Goal: Task Accomplishment & Management: Use online tool/utility

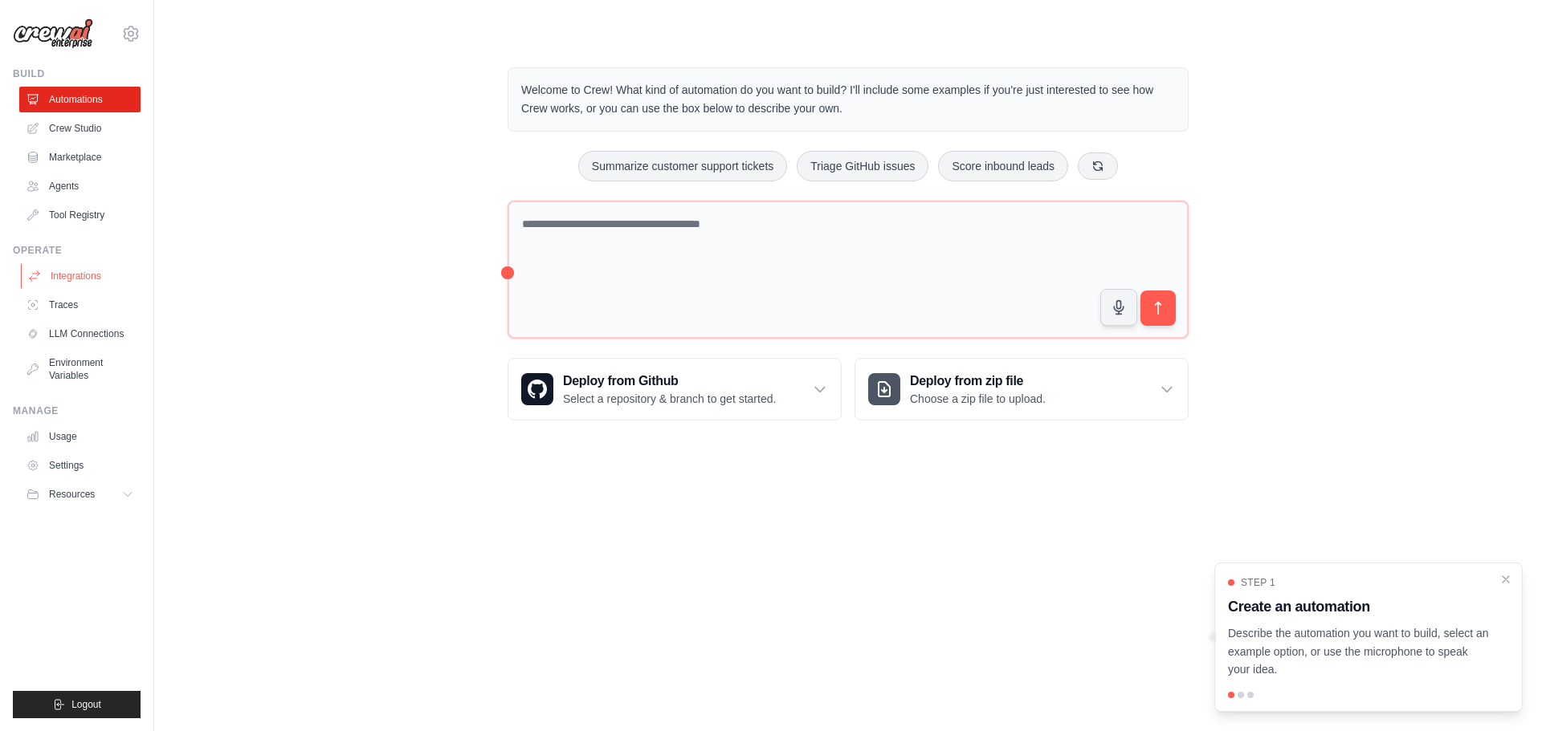
click at [61, 273] on link "Integrations" at bounding box center [81, 276] width 121 height 26
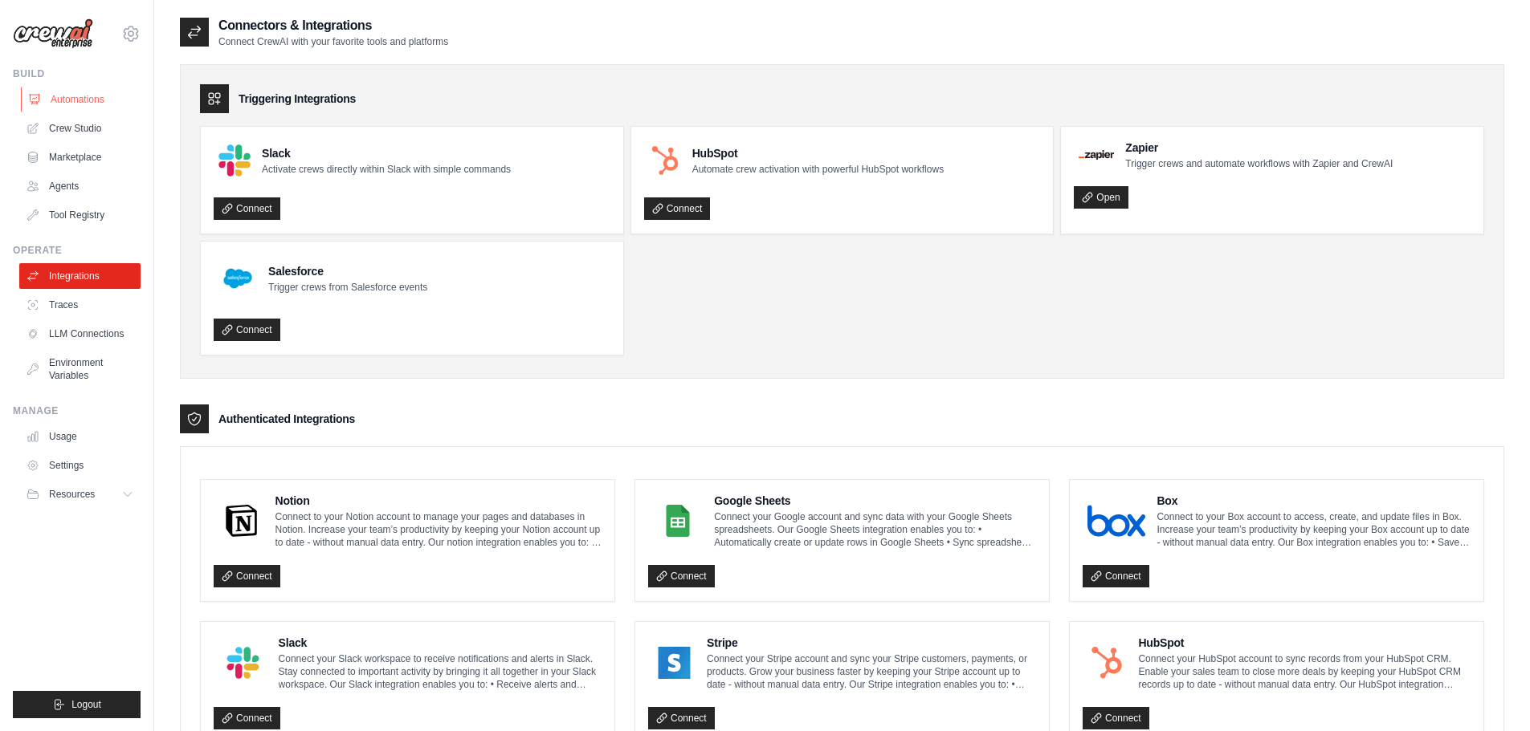
click at [58, 104] on link "Automations" at bounding box center [81, 100] width 121 height 26
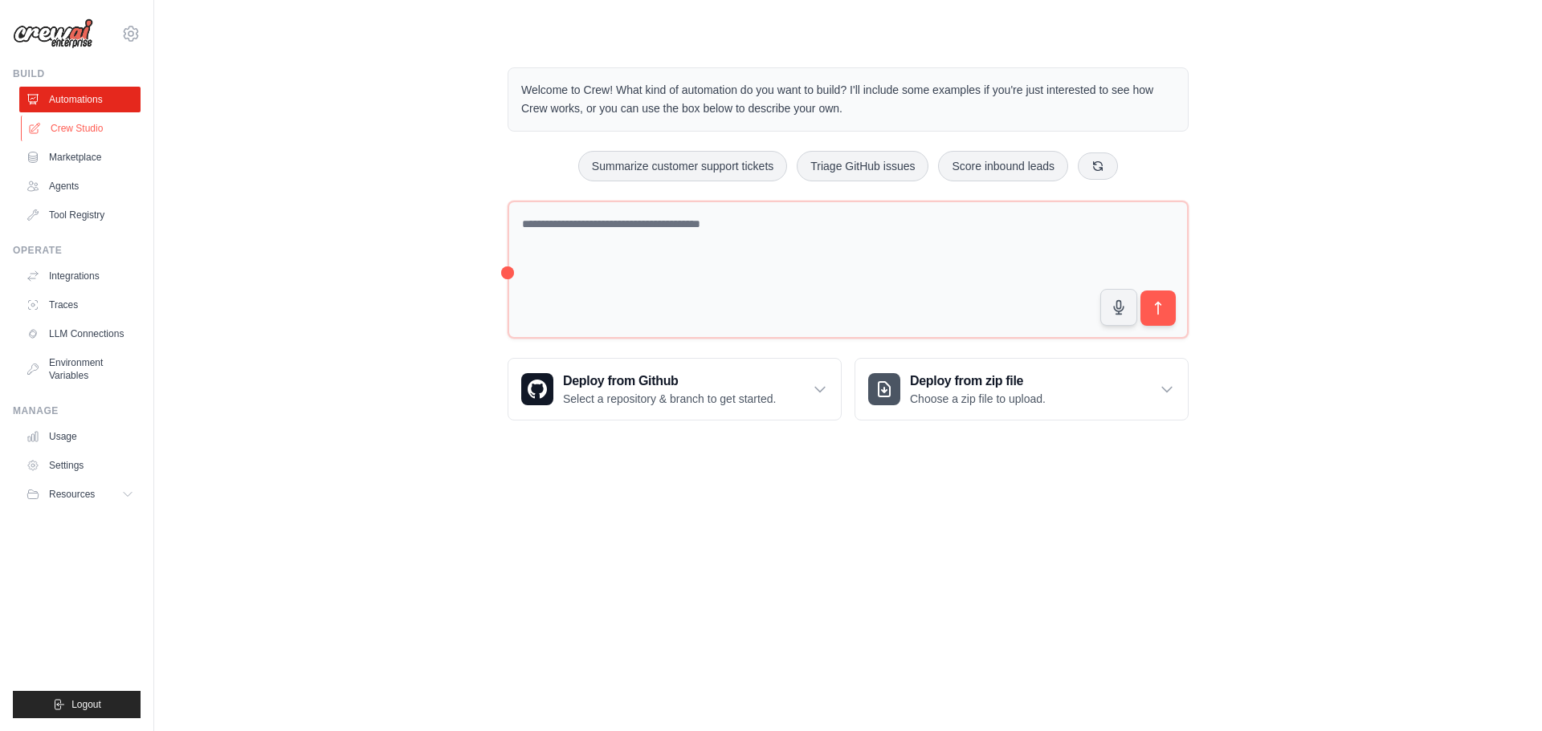
click at [70, 134] on link "Crew Studio" at bounding box center [81, 129] width 121 height 26
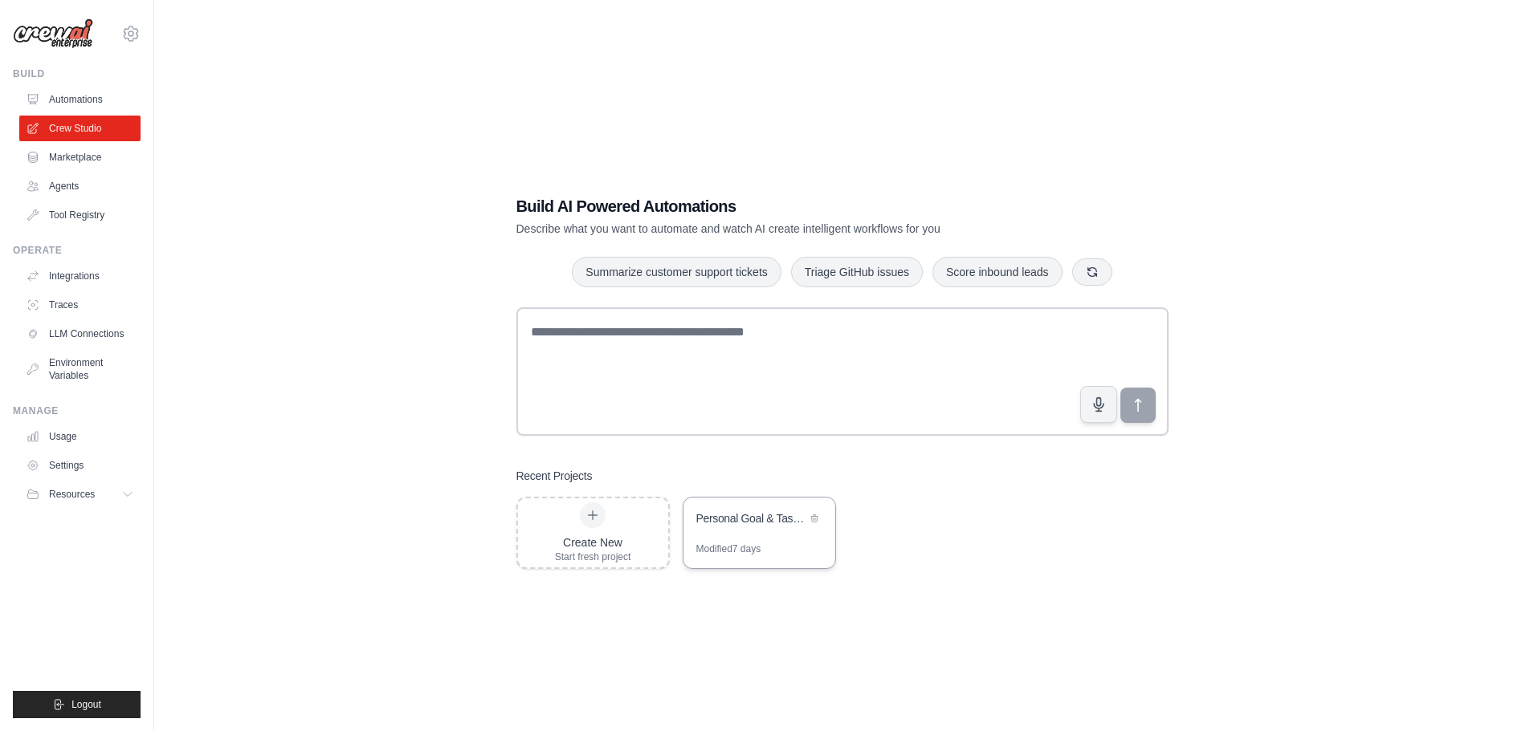
click at [743, 544] on div "Modified 7 days" at bounding box center [728, 549] width 65 height 13
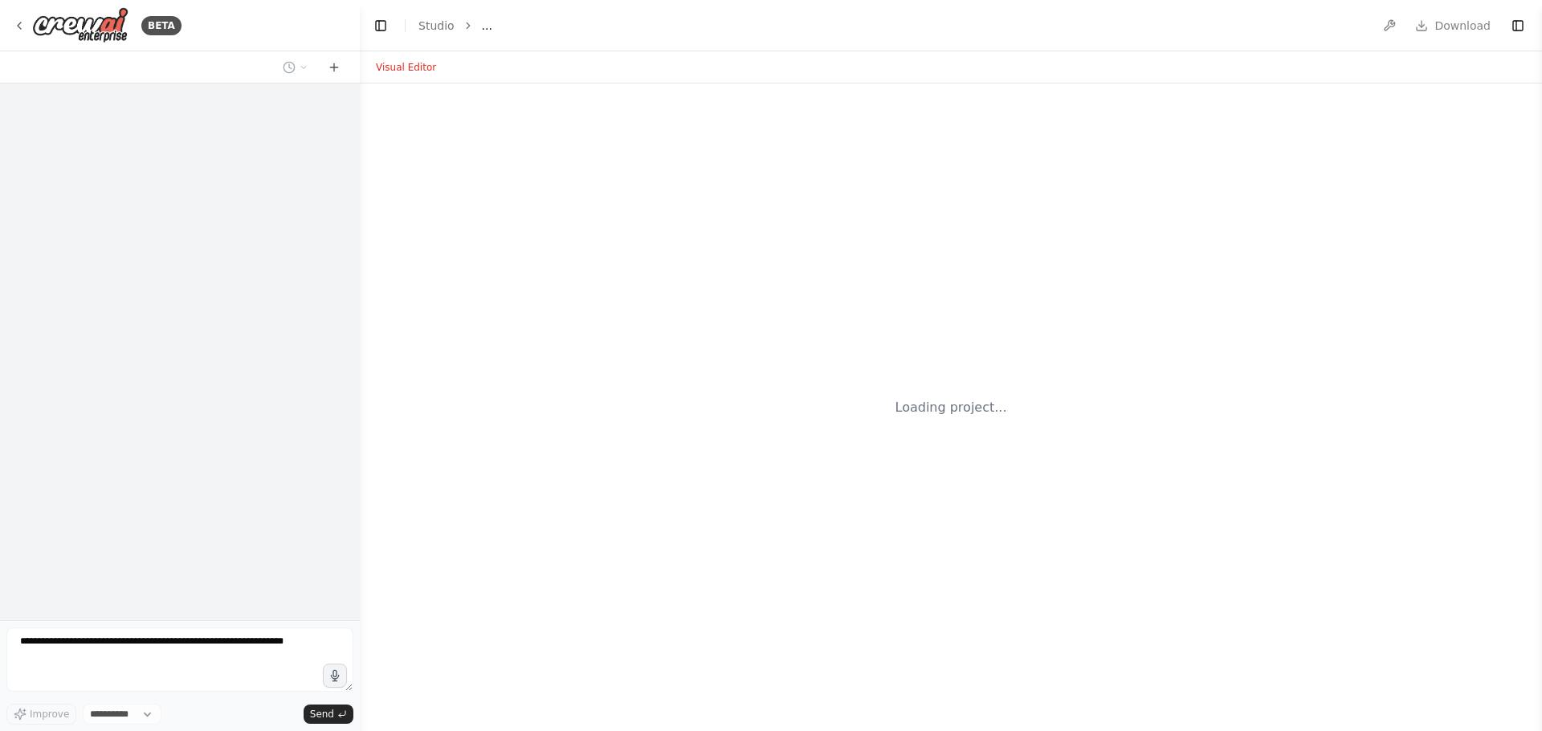
select select "****"
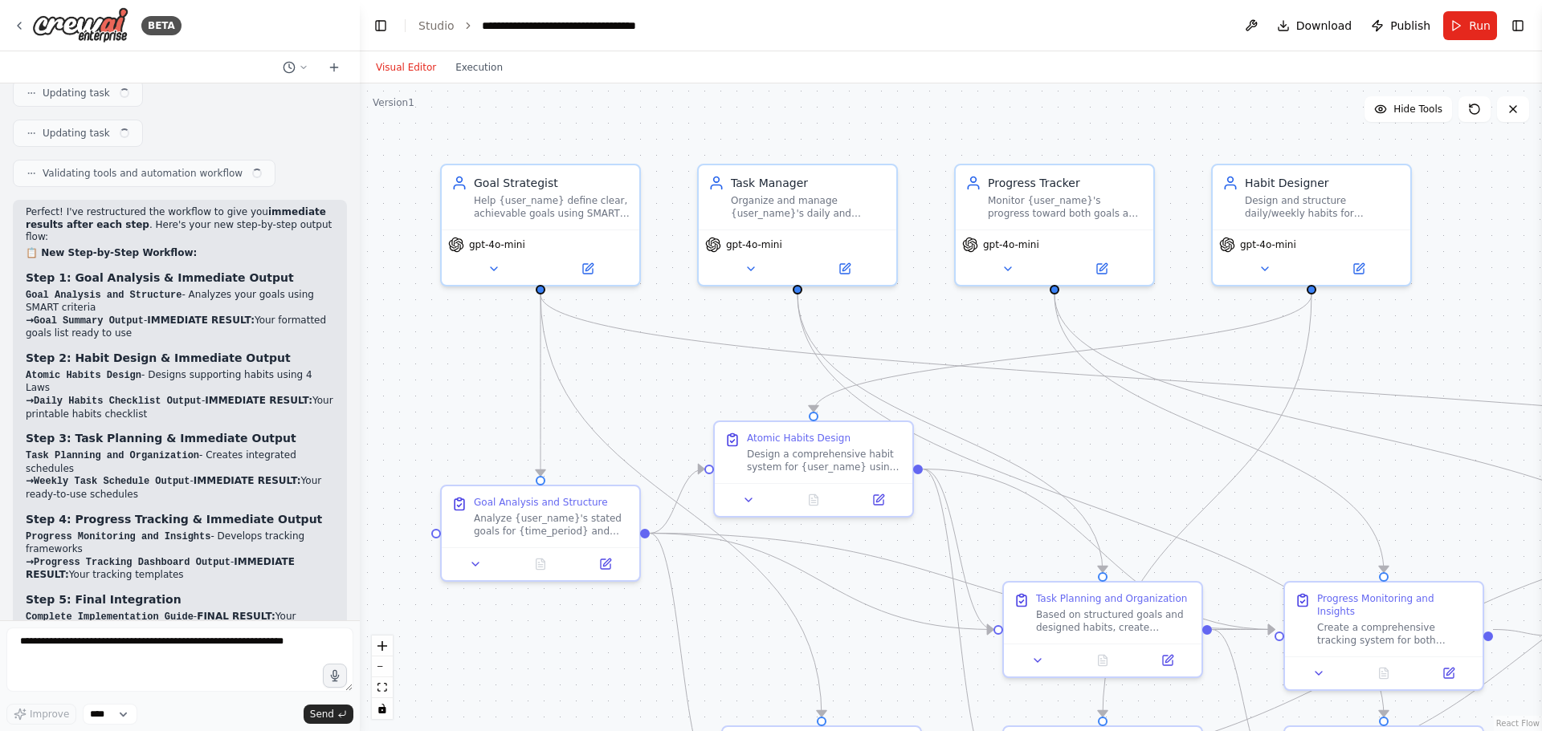
scroll to position [8098, 0]
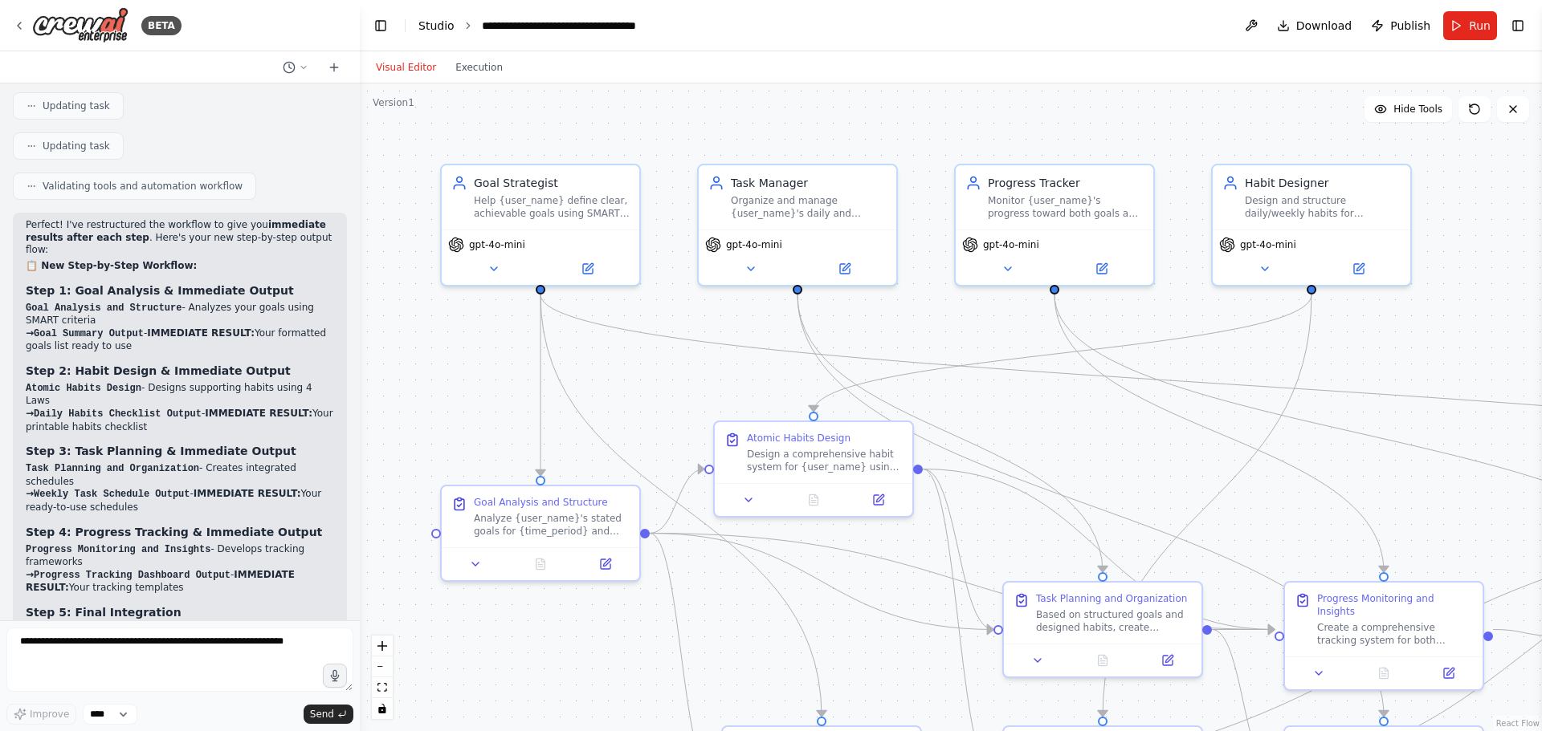
click at [429, 28] on link "Studio" at bounding box center [436, 25] width 36 height 13
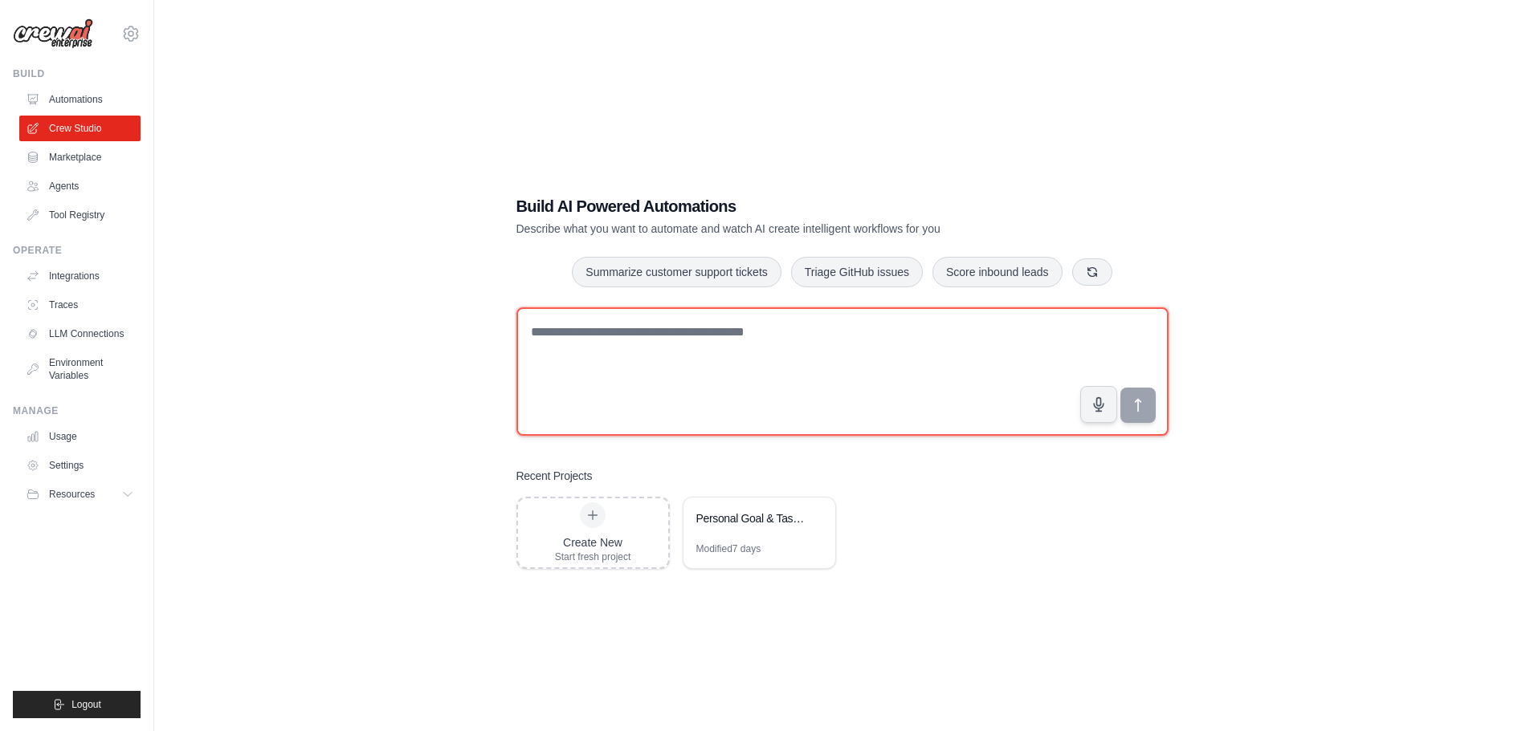
click at [574, 348] on textarea at bounding box center [842, 372] width 652 height 128
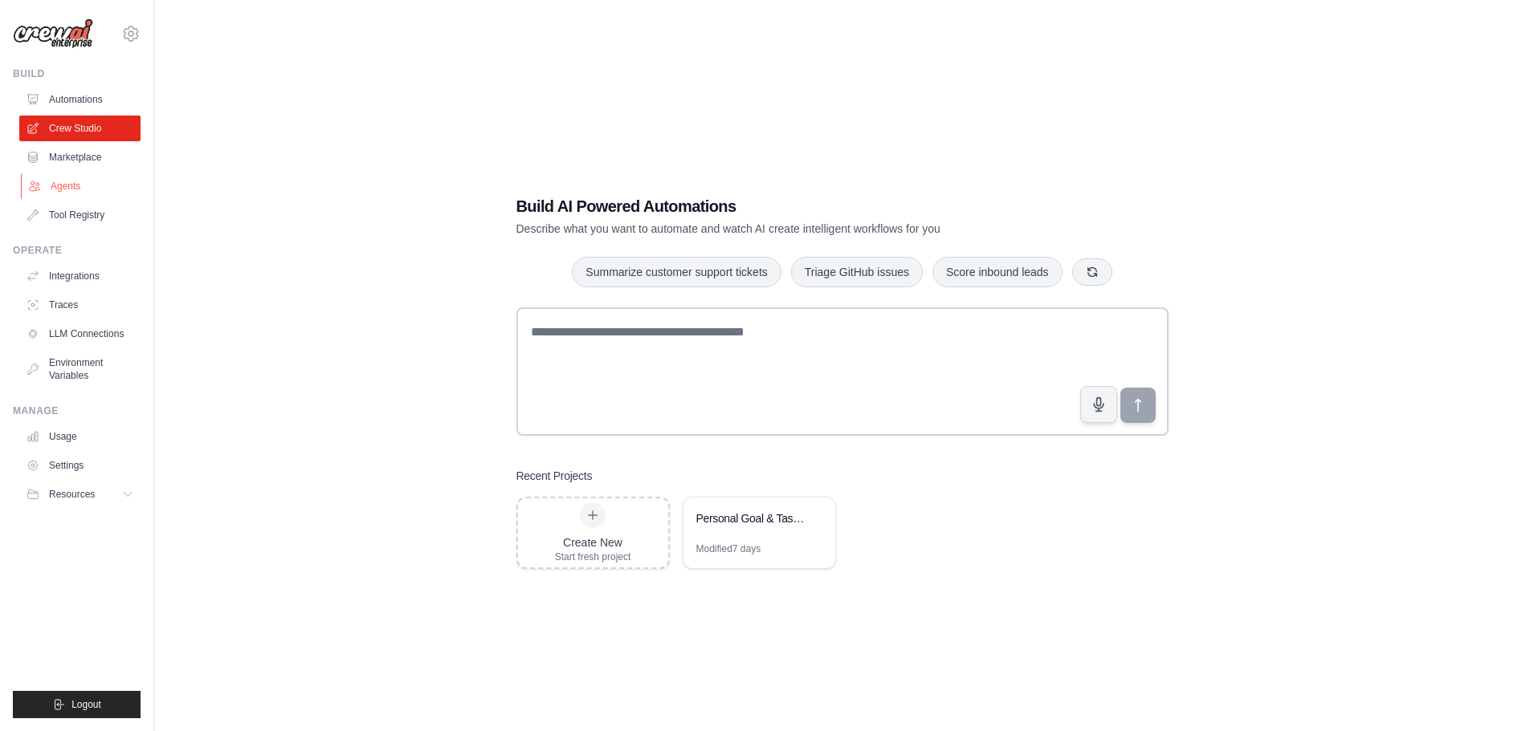
click at [77, 185] on link "Agents" at bounding box center [81, 186] width 121 height 26
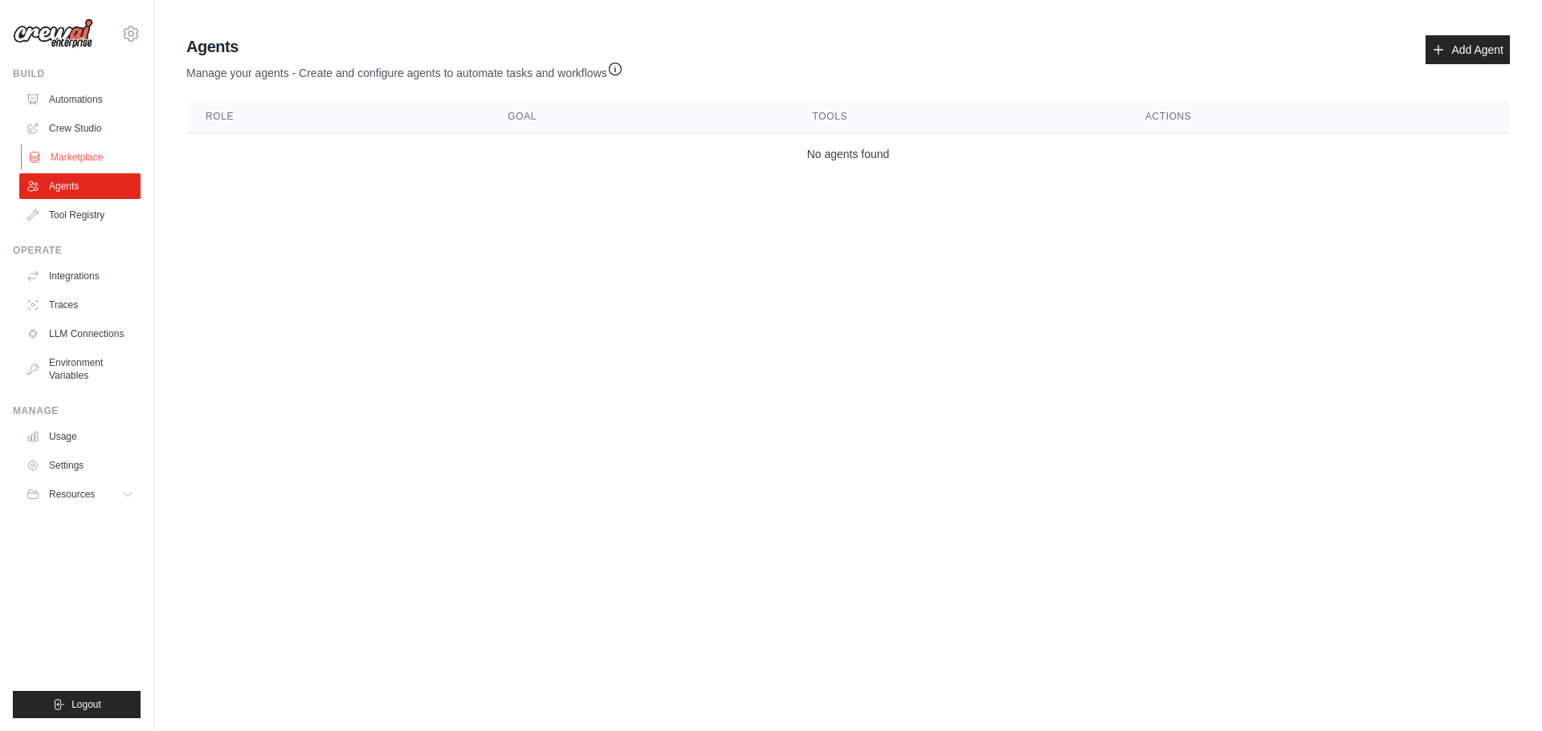
click at [53, 154] on link "Marketplace" at bounding box center [81, 158] width 121 height 26
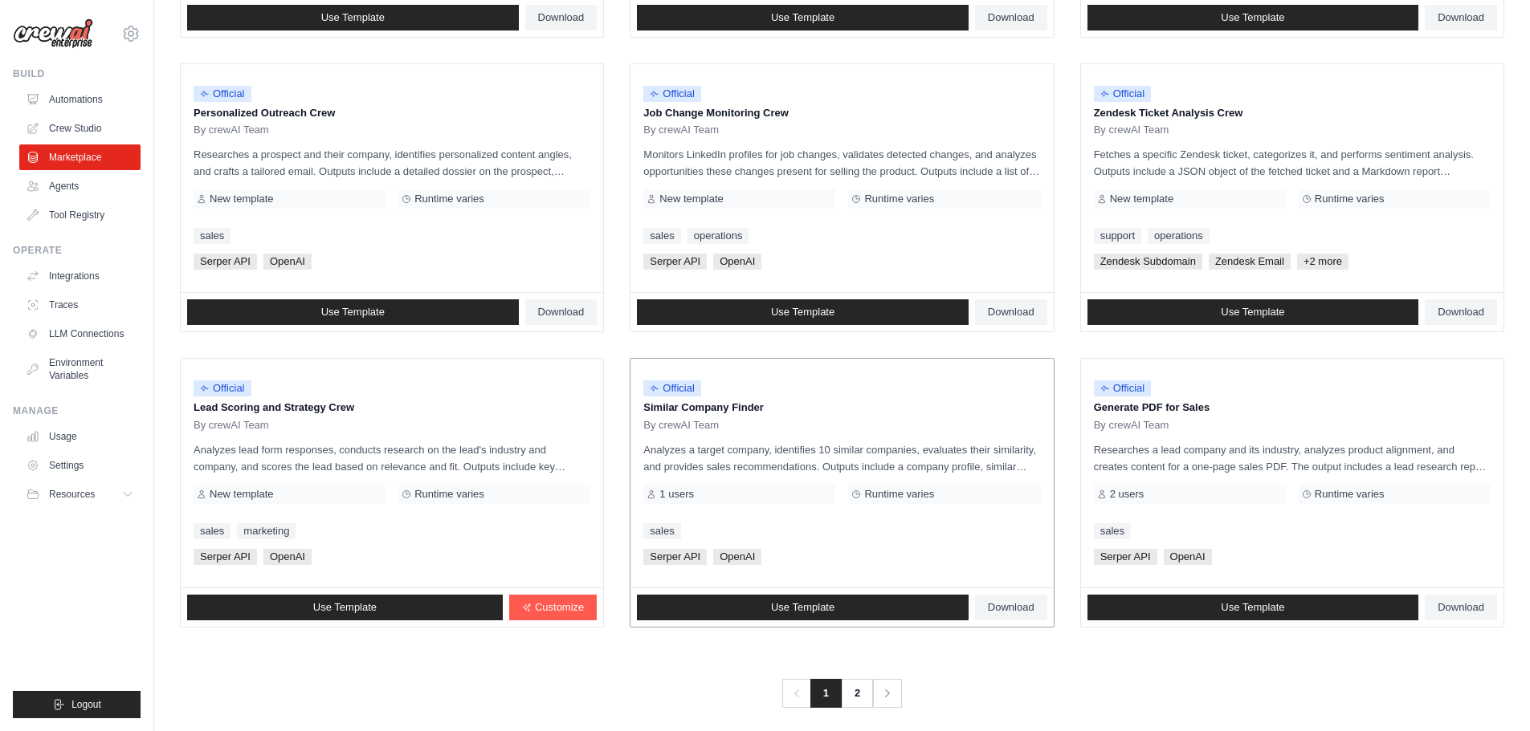
scroll to position [756, 0]
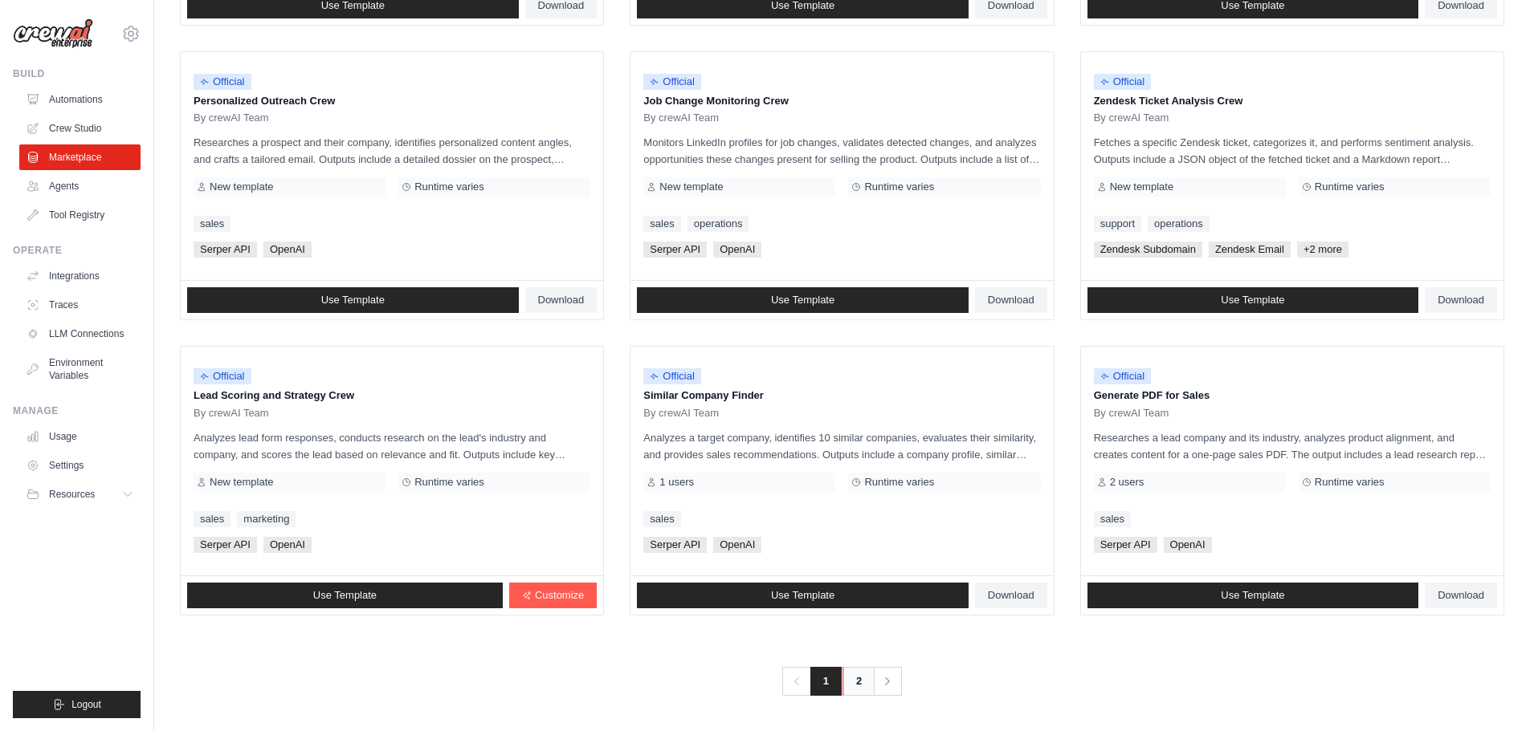
click at [852, 683] on link "2" at bounding box center [858, 681] width 32 height 29
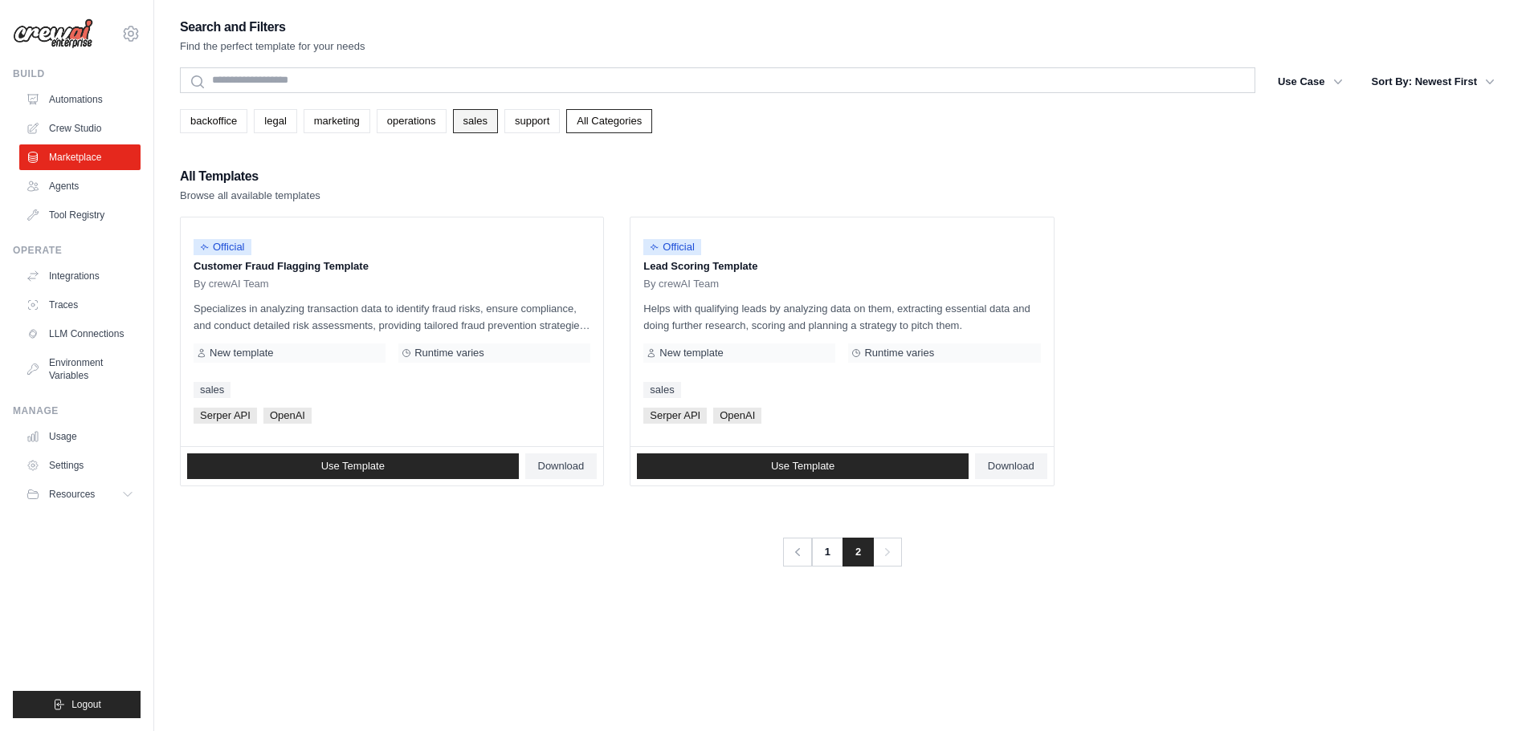
click at [483, 127] on link "sales" at bounding box center [475, 121] width 45 height 24
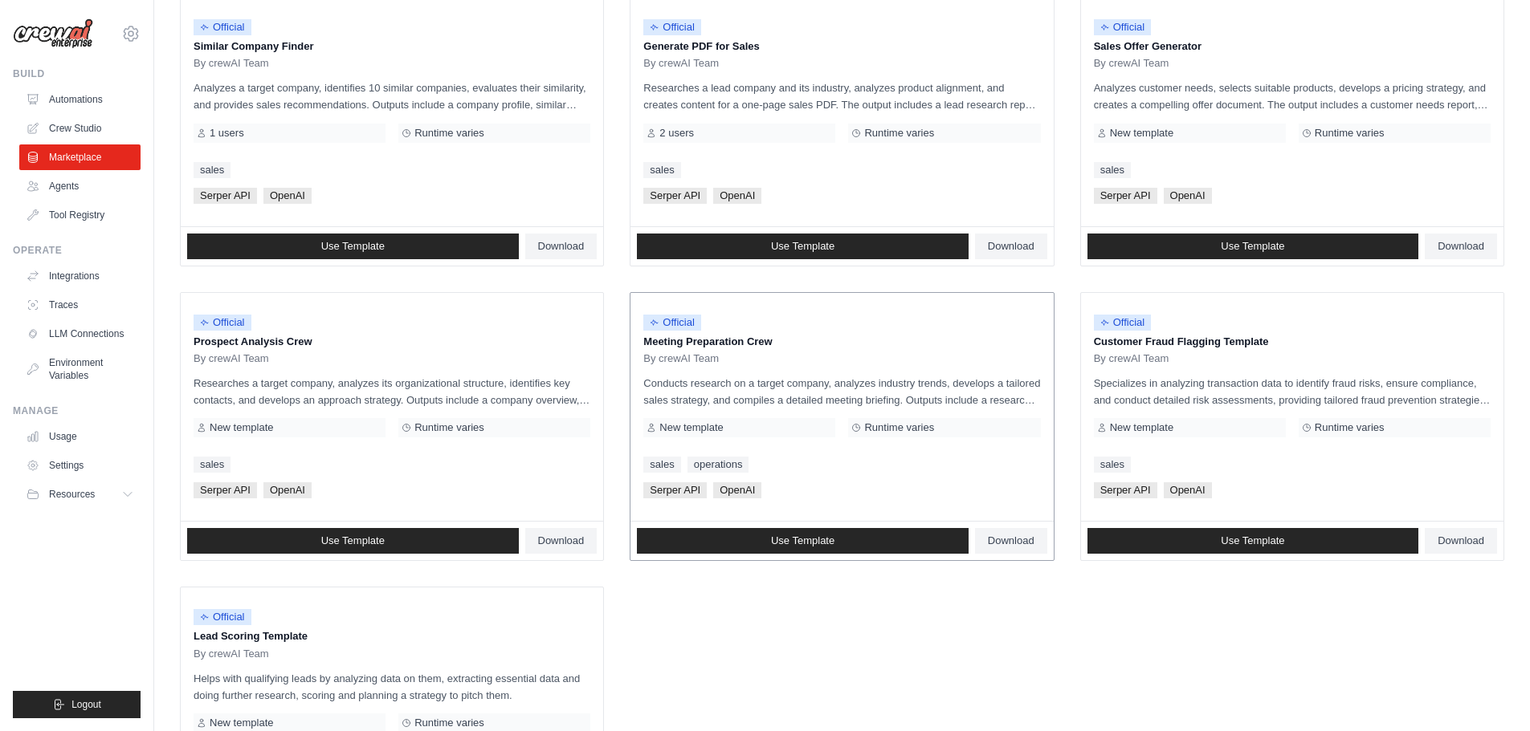
scroll to position [435, 0]
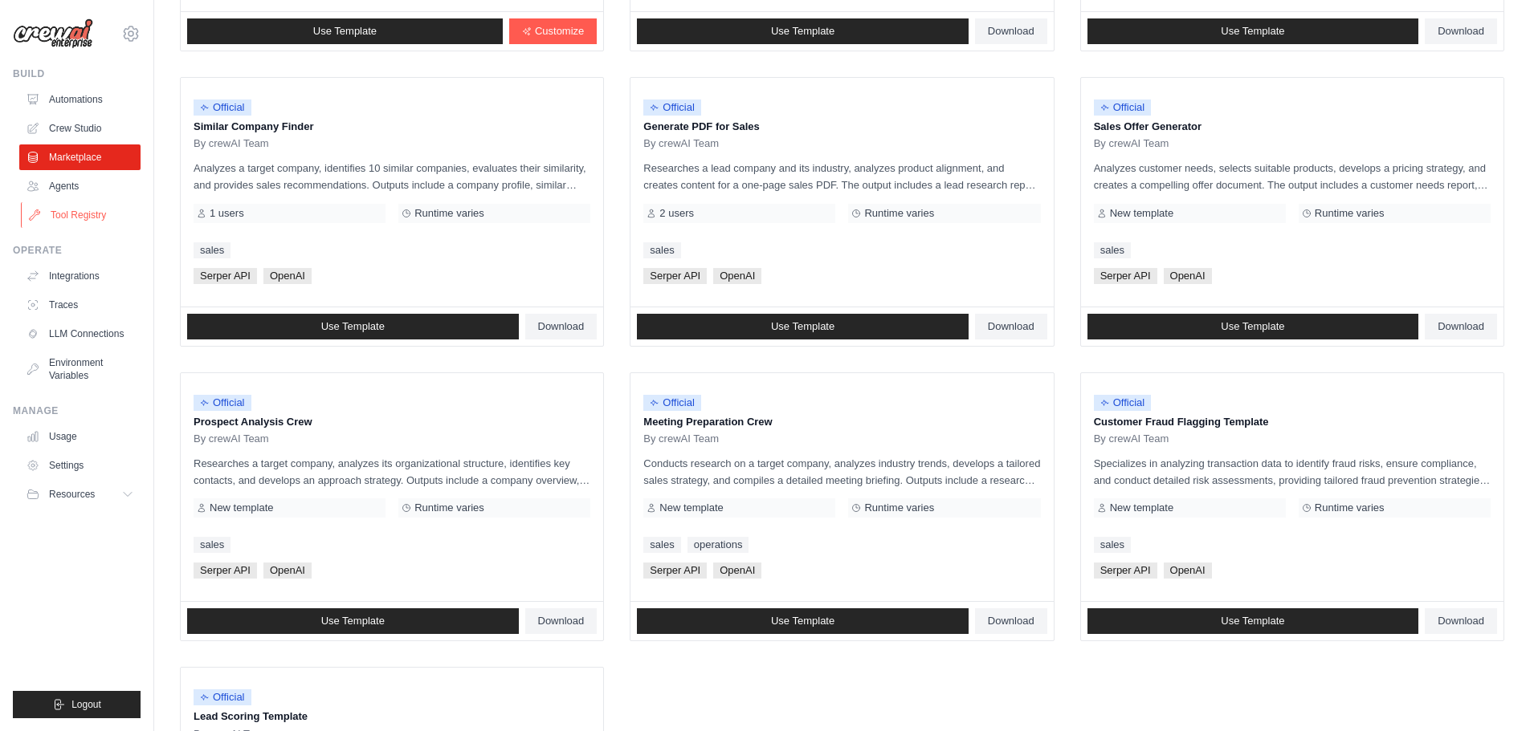
click at [72, 221] on link "Tool Registry" at bounding box center [81, 215] width 121 height 26
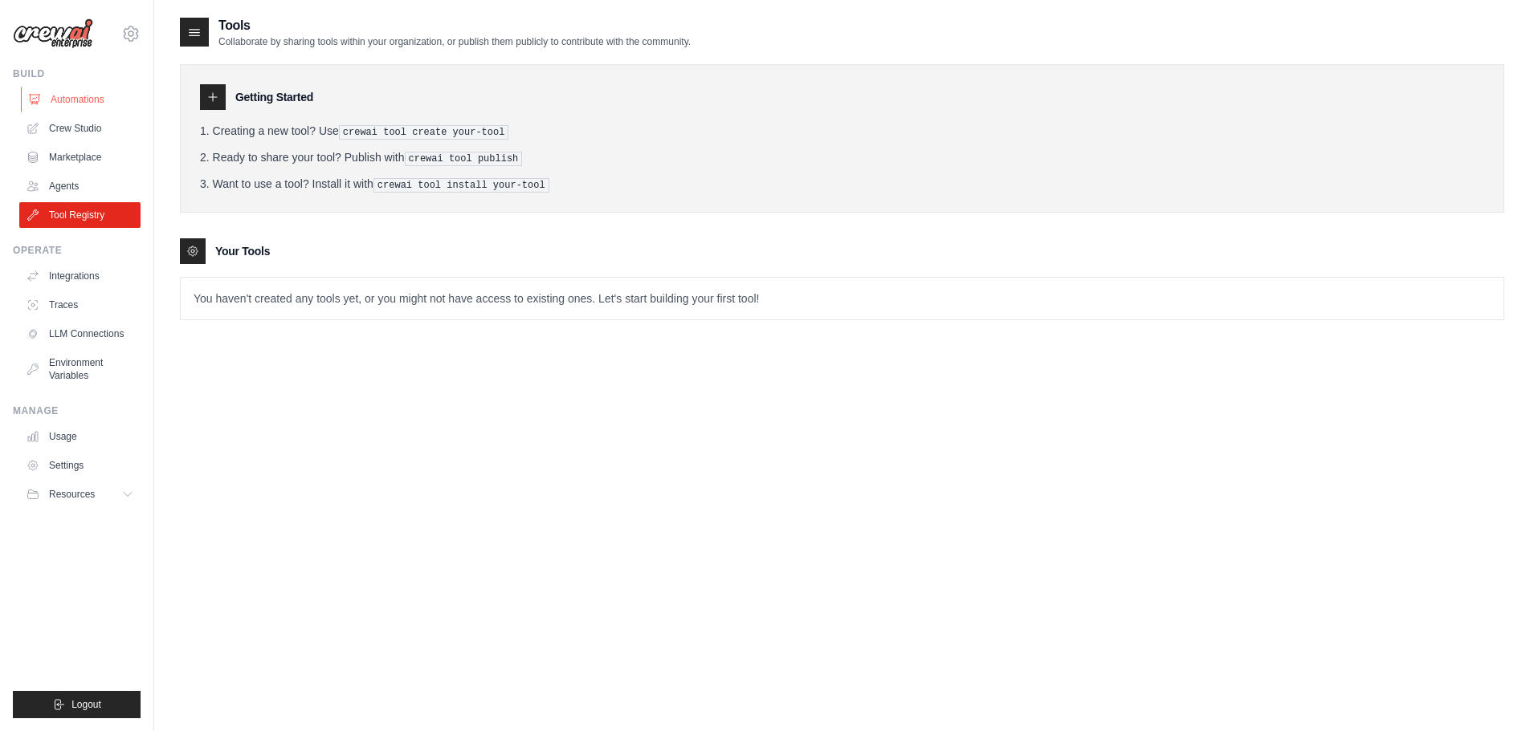
click at [72, 104] on link "Automations" at bounding box center [81, 100] width 121 height 26
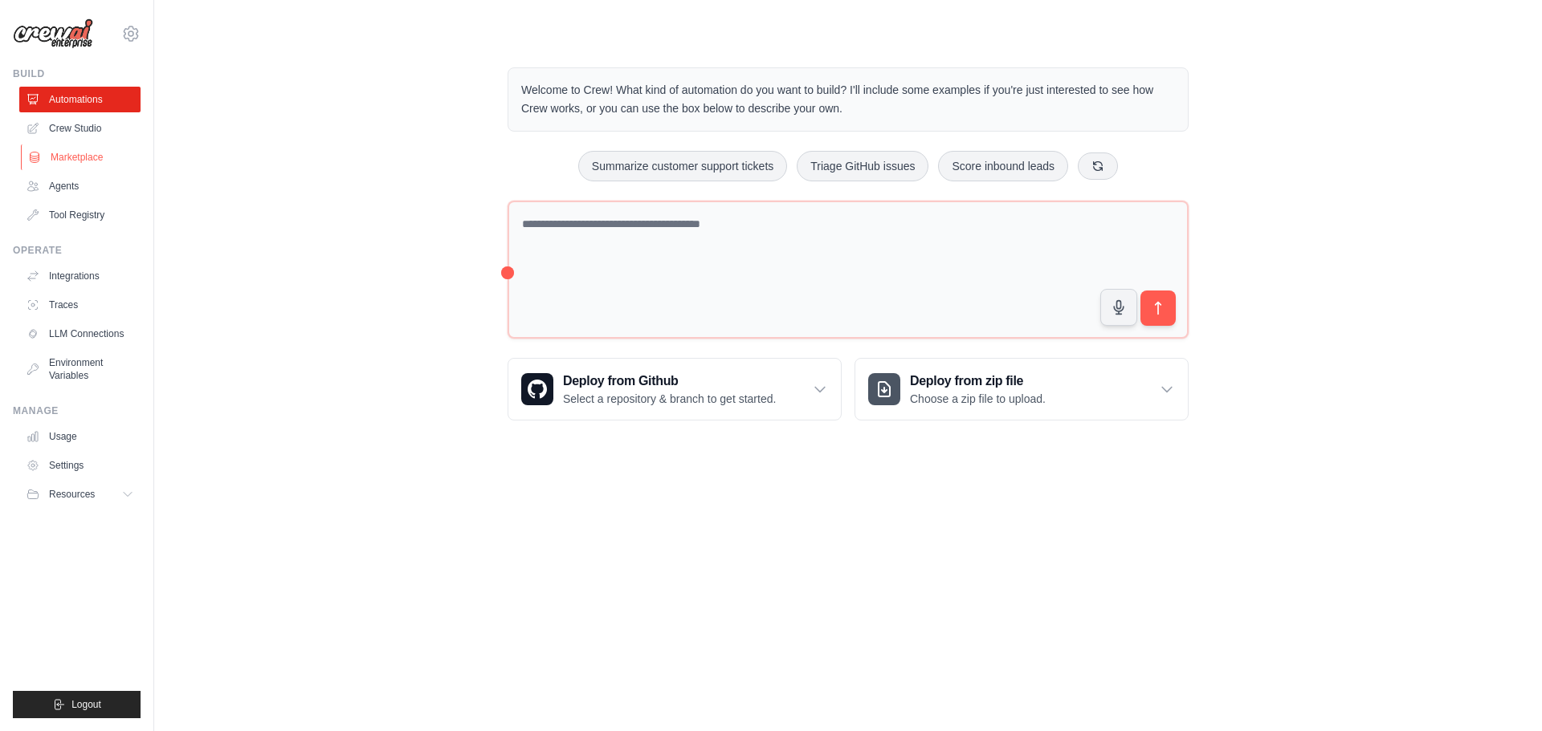
click at [76, 161] on link "Marketplace" at bounding box center [81, 158] width 121 height 26
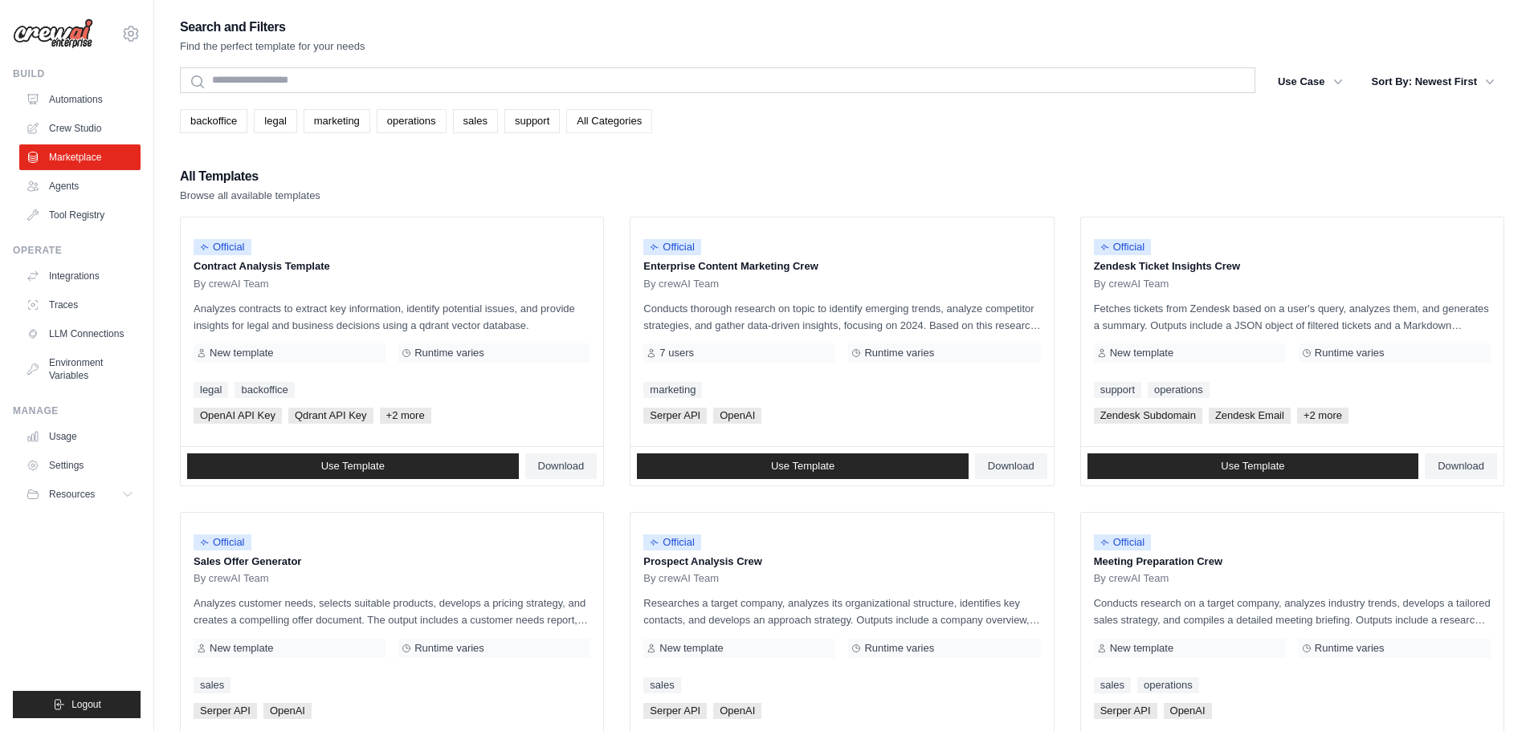
click at [592, 127] on link "All Categories" at bounding box center [609, 121] width 86 height 24
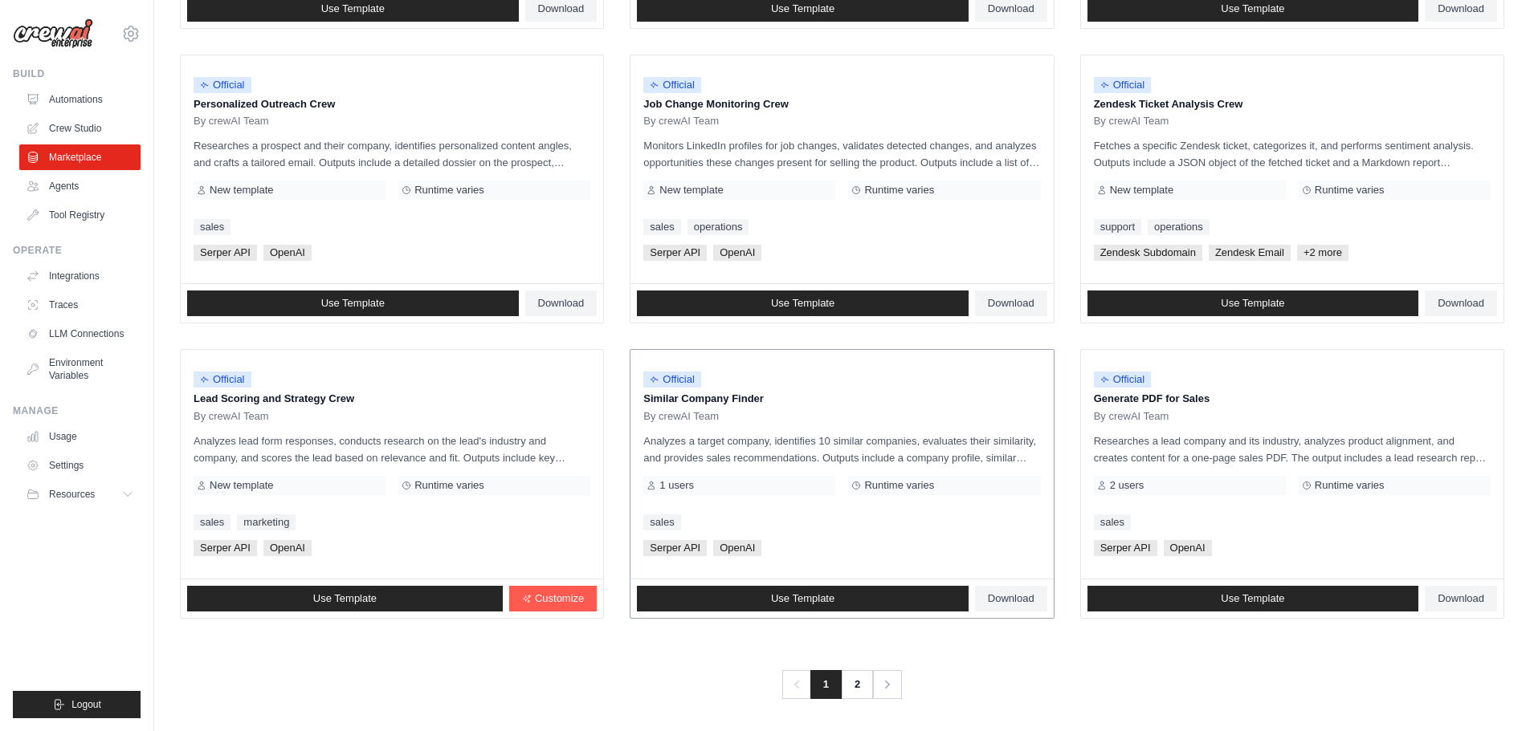
scroll to position [756, 0]
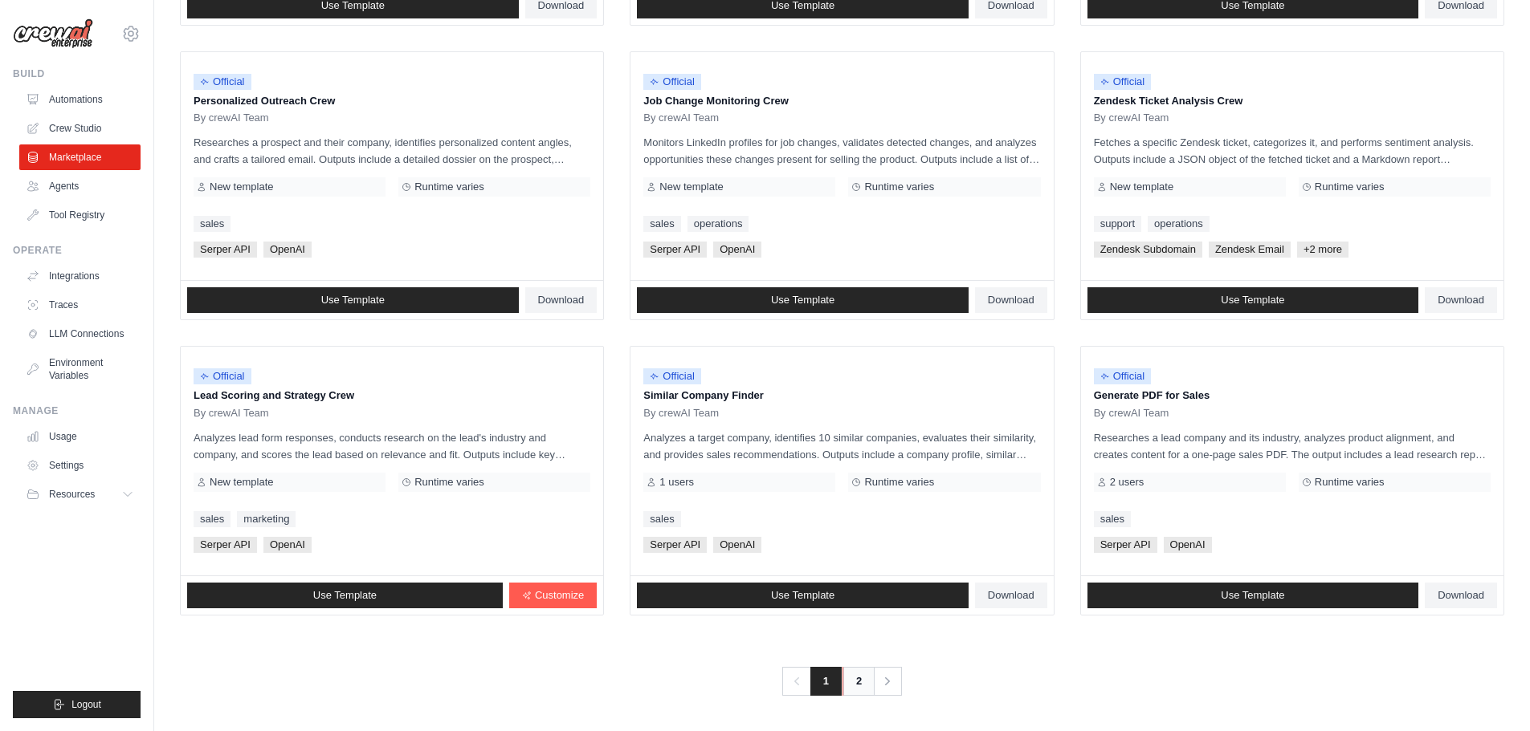
click at [865, 683] on link "2" at bounding box center [858, 681] width 32 height 29
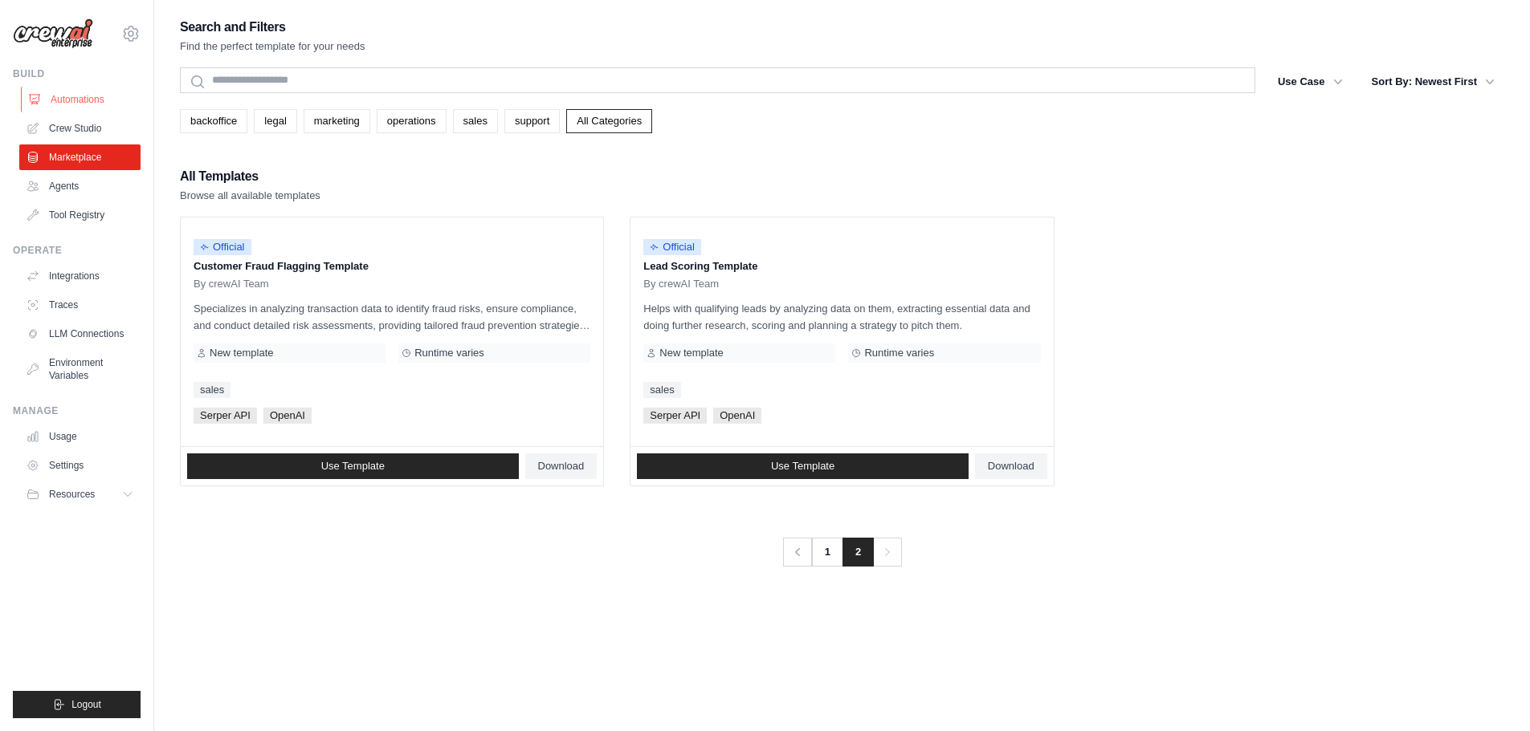
click at [77, 100] on link "Automations" at bounding box center [81, 100] width 121 height 26
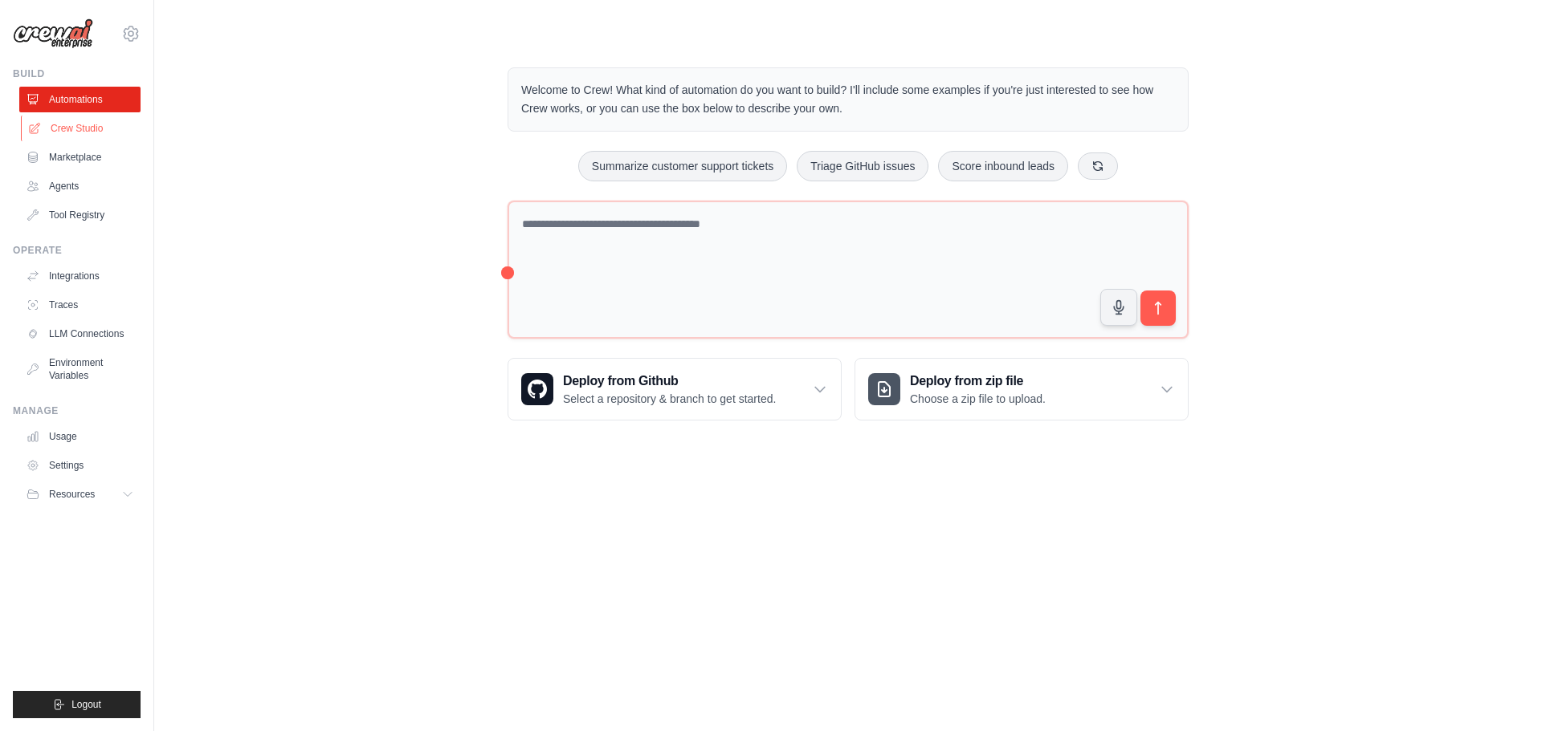
click at [75, 131] on link "Crew Studio" at bounding box center [81, 129] width 121 height 26
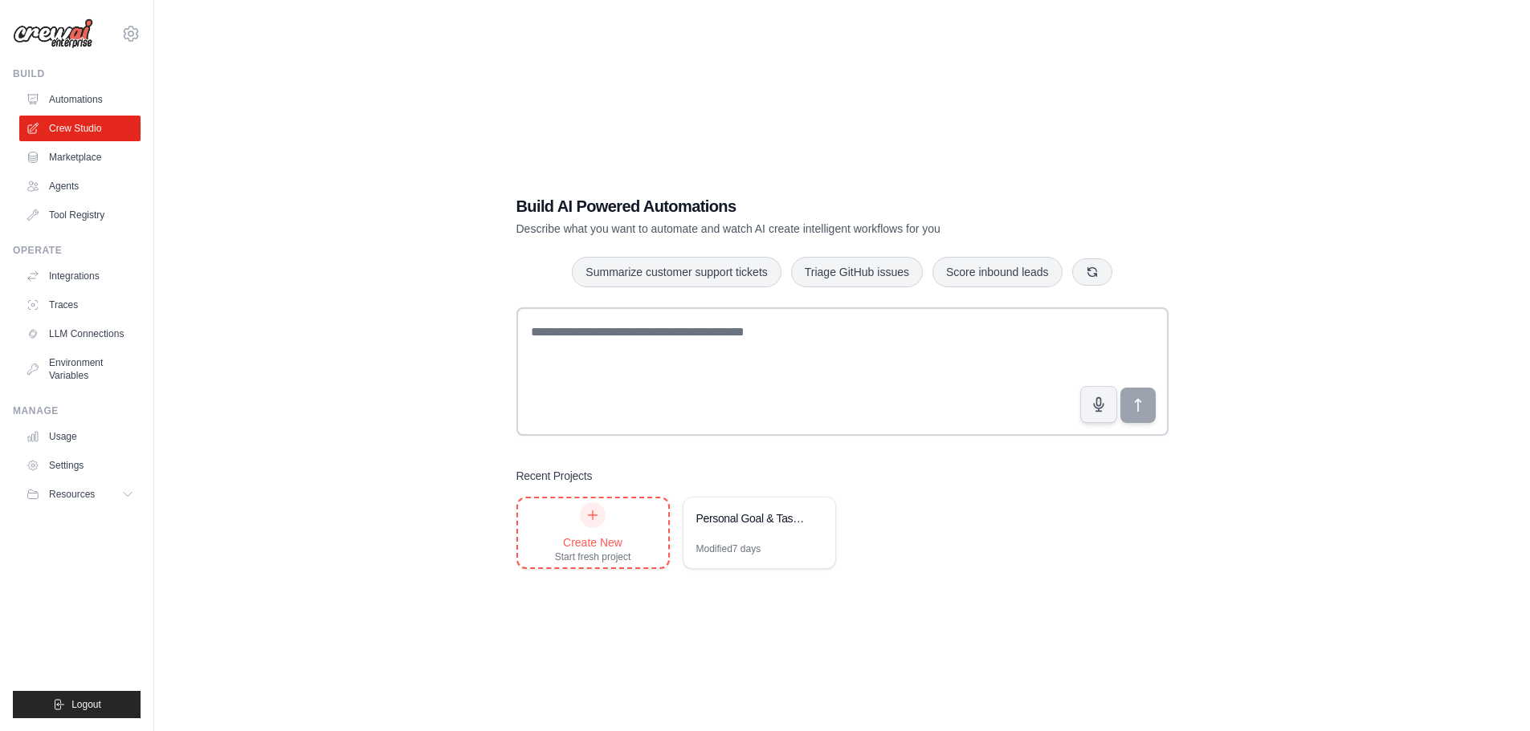
click at [595, 518] on icon at bounding box center [592, 515] width 13 height 13
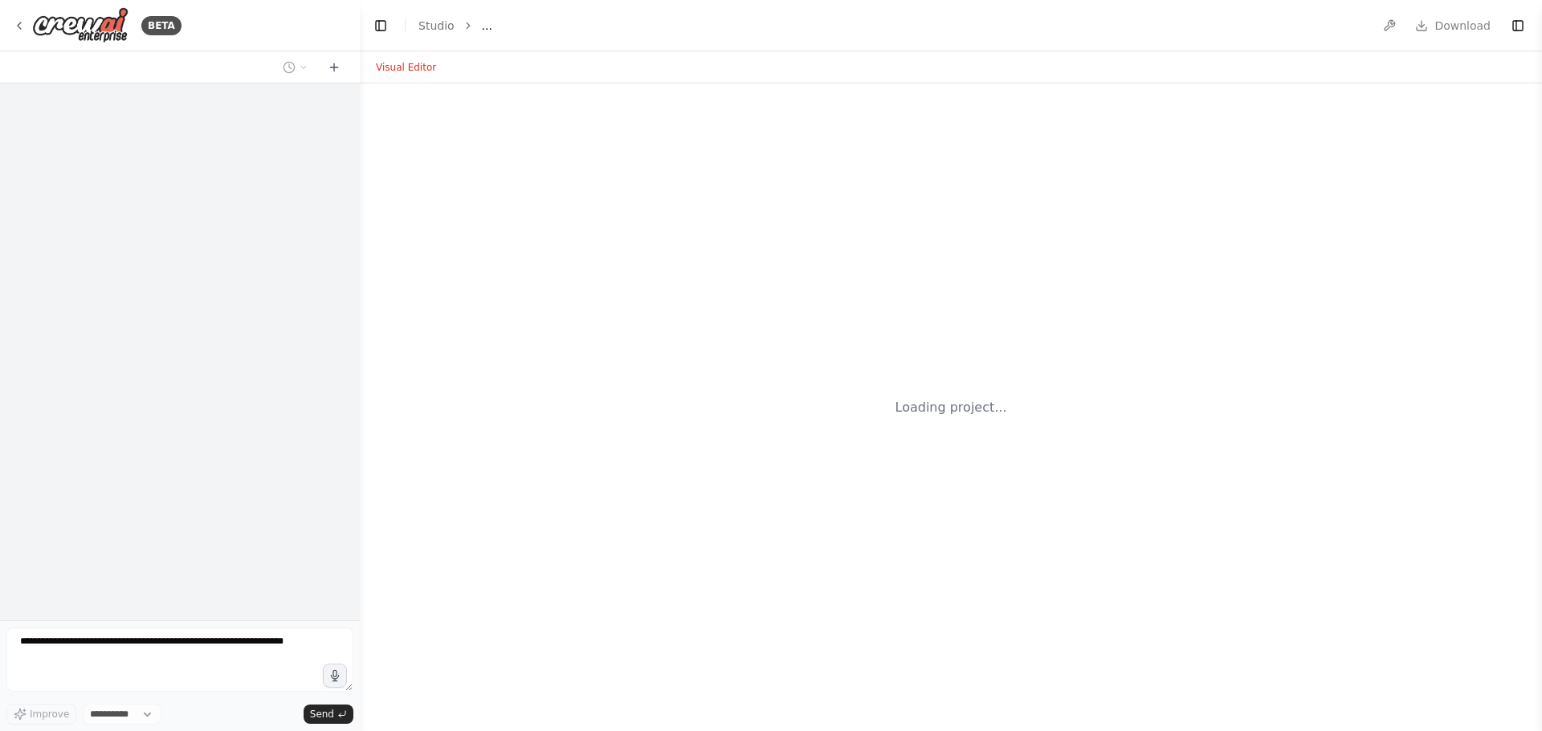
select select "****"
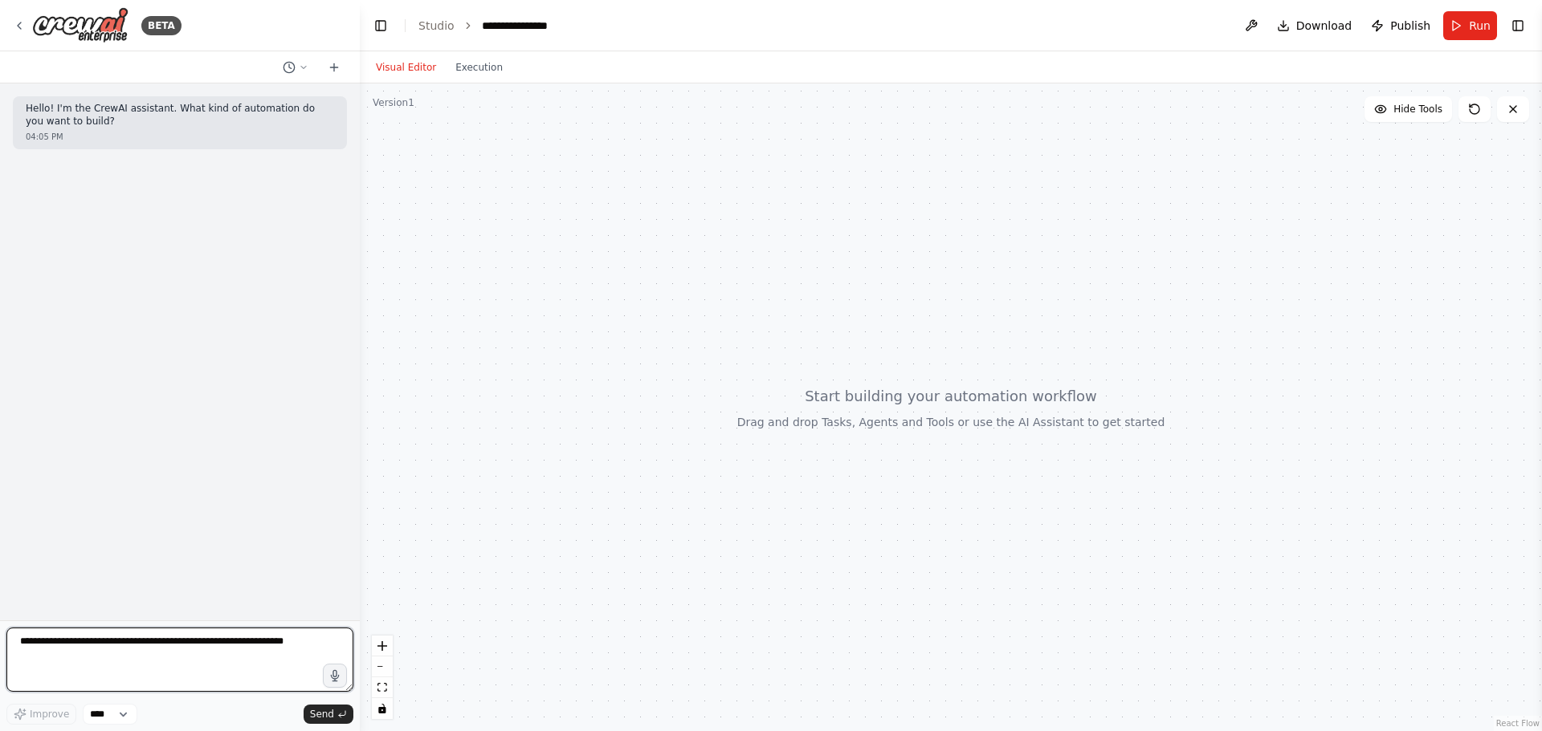
click at [66, 650] on textarea at bounding box center [179, 660] width 347 height 64
type textarea "*"
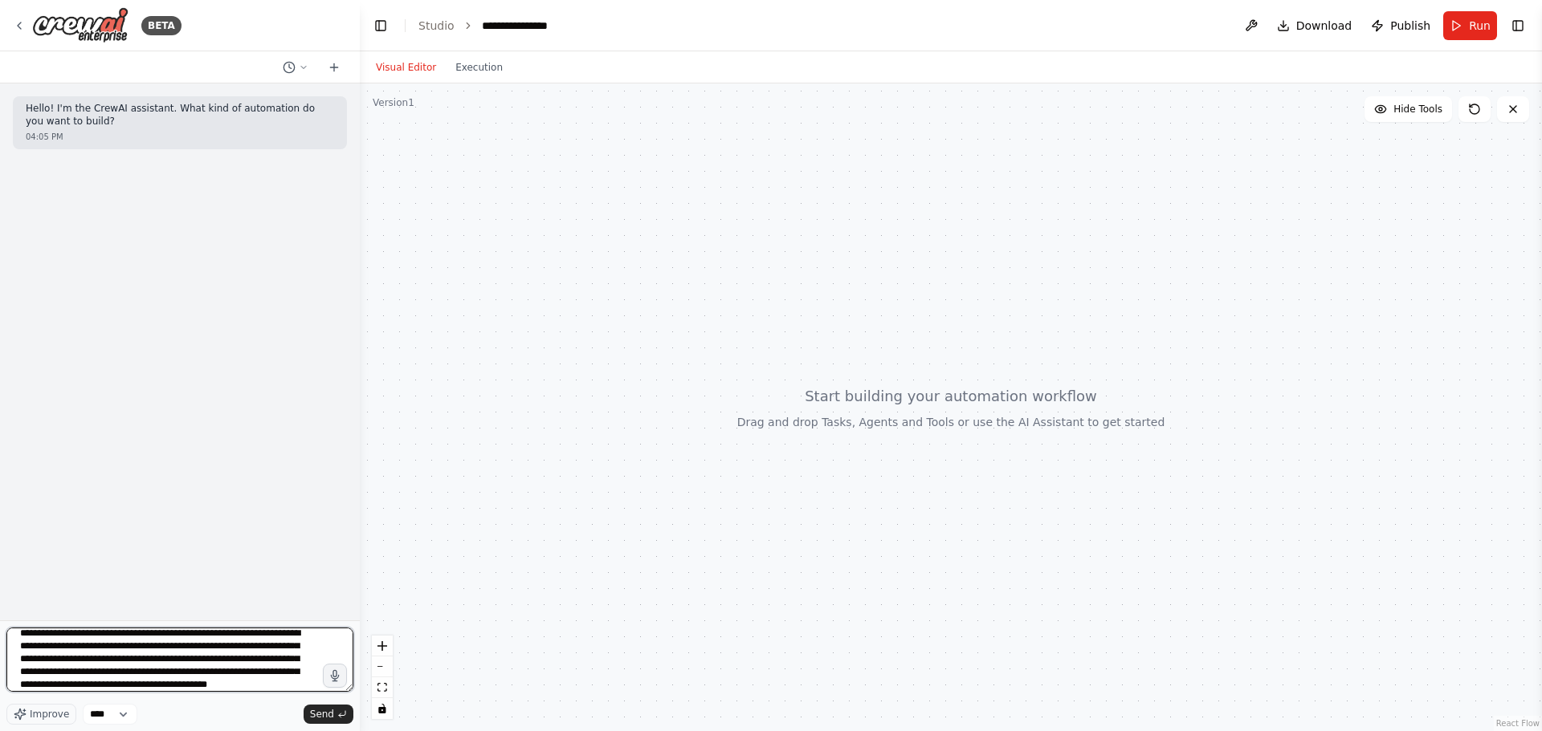
scroll to position [21, 0]
type textarea "**********"
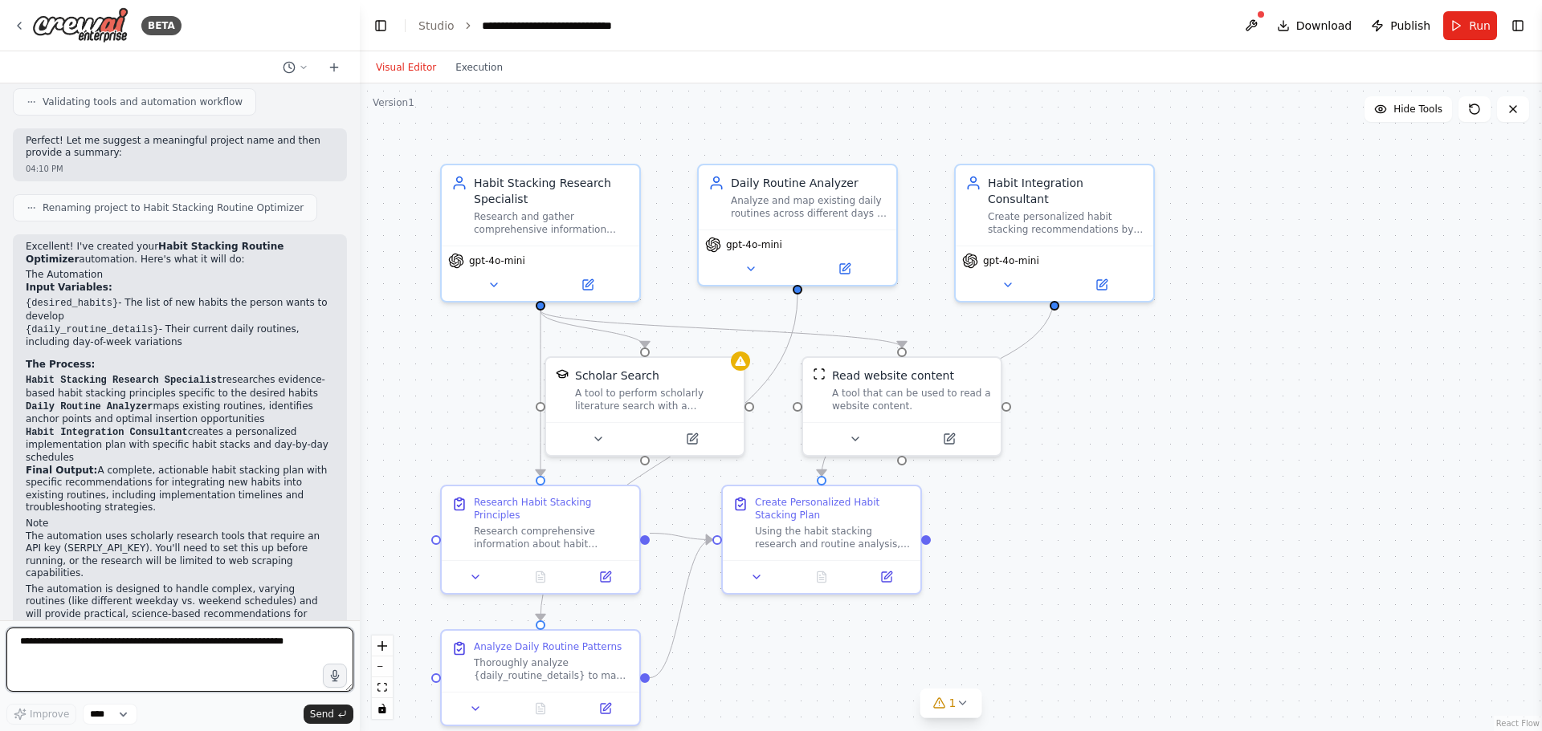
scroll to position [986, 0]
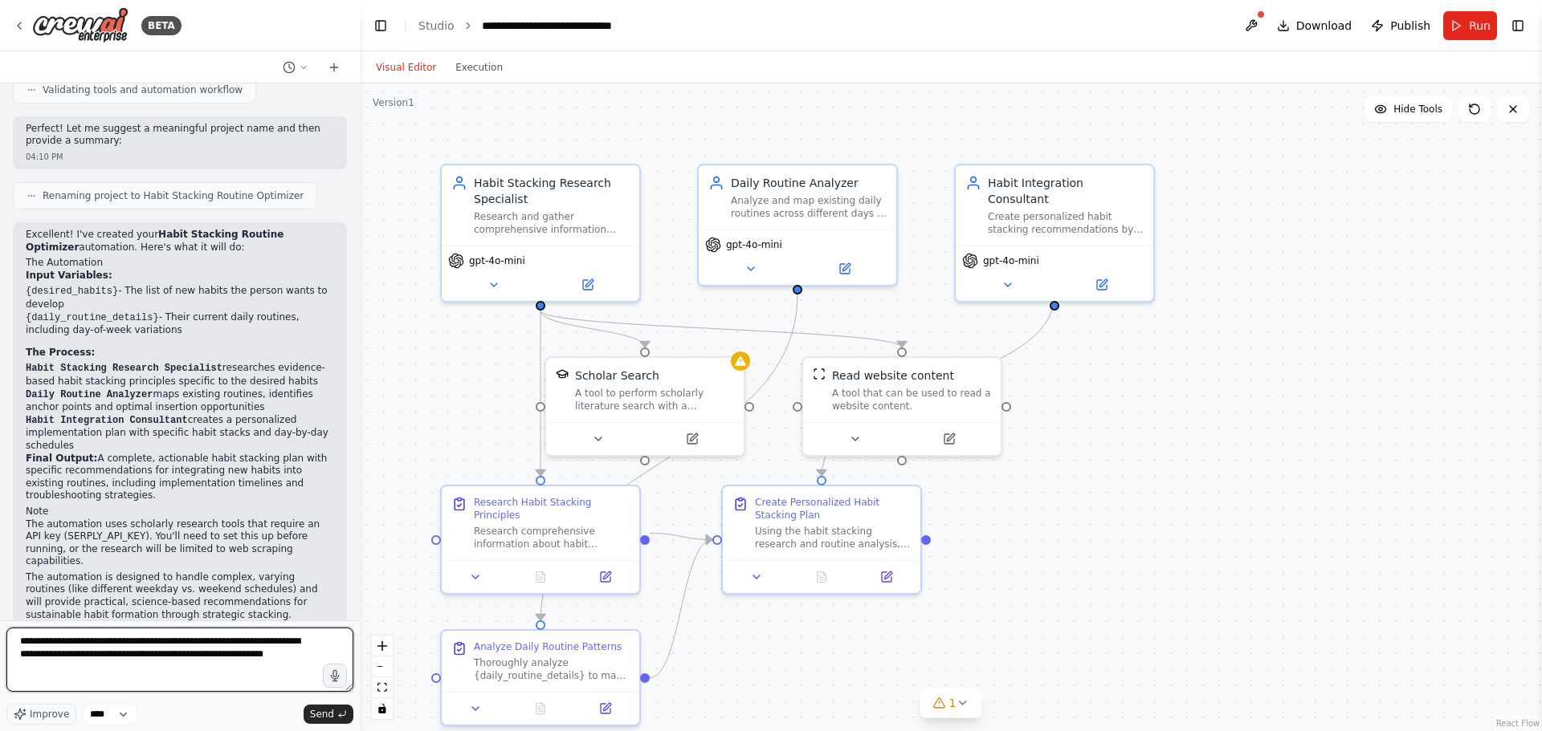
type textarea "**********"
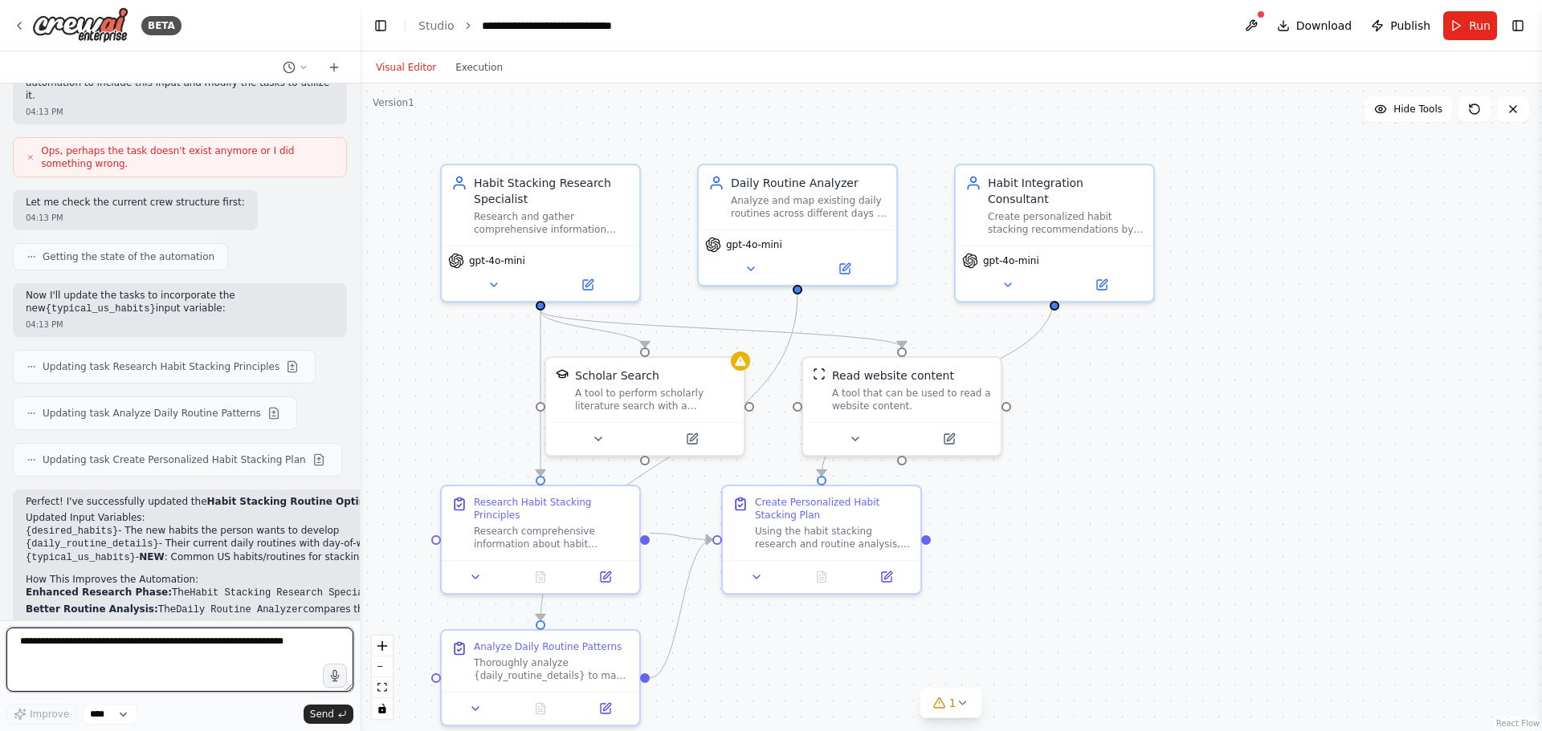
scroll to position [1748, 0]
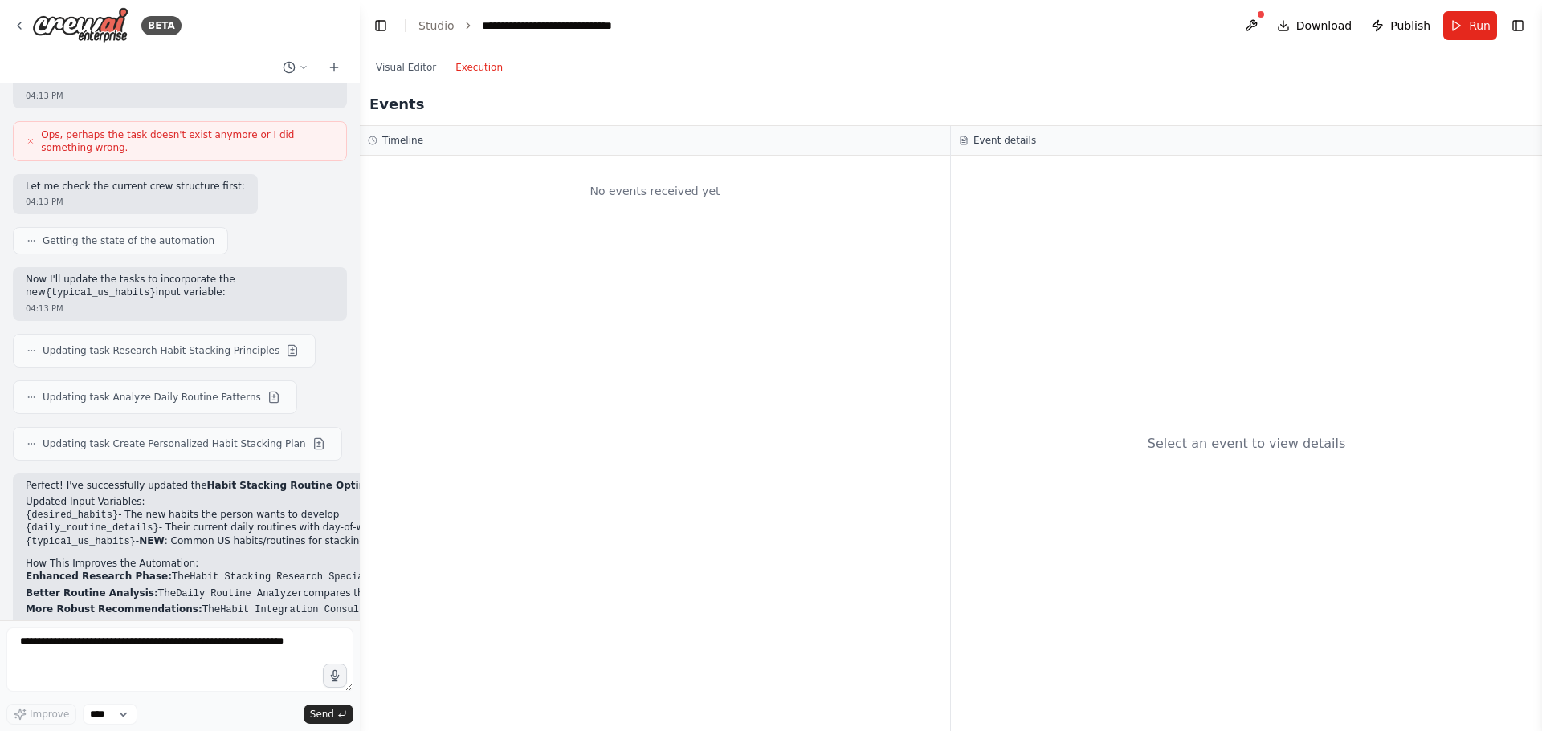
click at [480, 68] on button "Execution" at bounding box center [479, 67] width 67 height 19
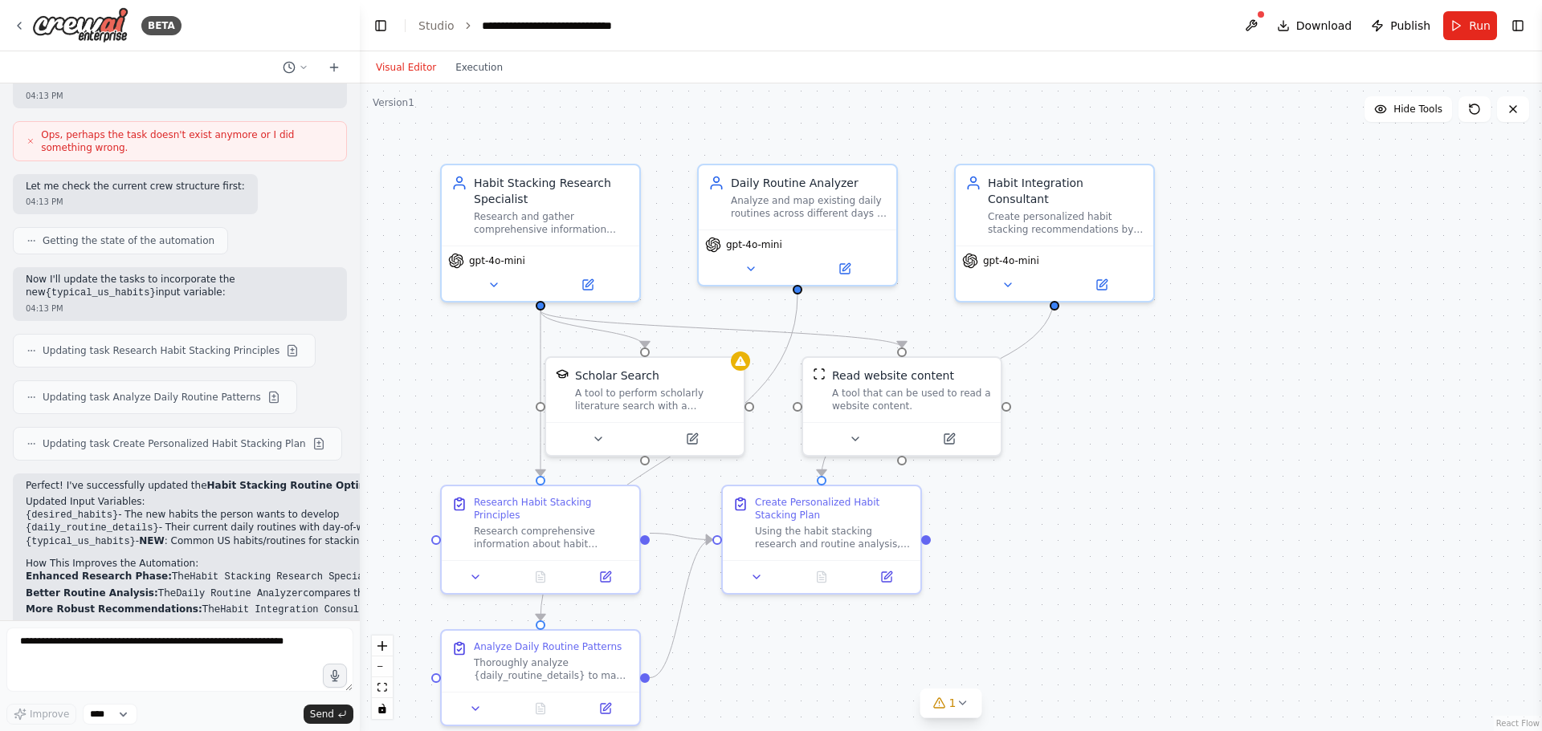
click at [405, 65] on button "Visual Editor" at bounding box center [405, 67] width 79 height 19
click at [947, 710] on div "1" at bounding box center [944, 703] width 23 height 16
click at [1164, 664] on button at bounding box center [1177, 662] width 27 height 19
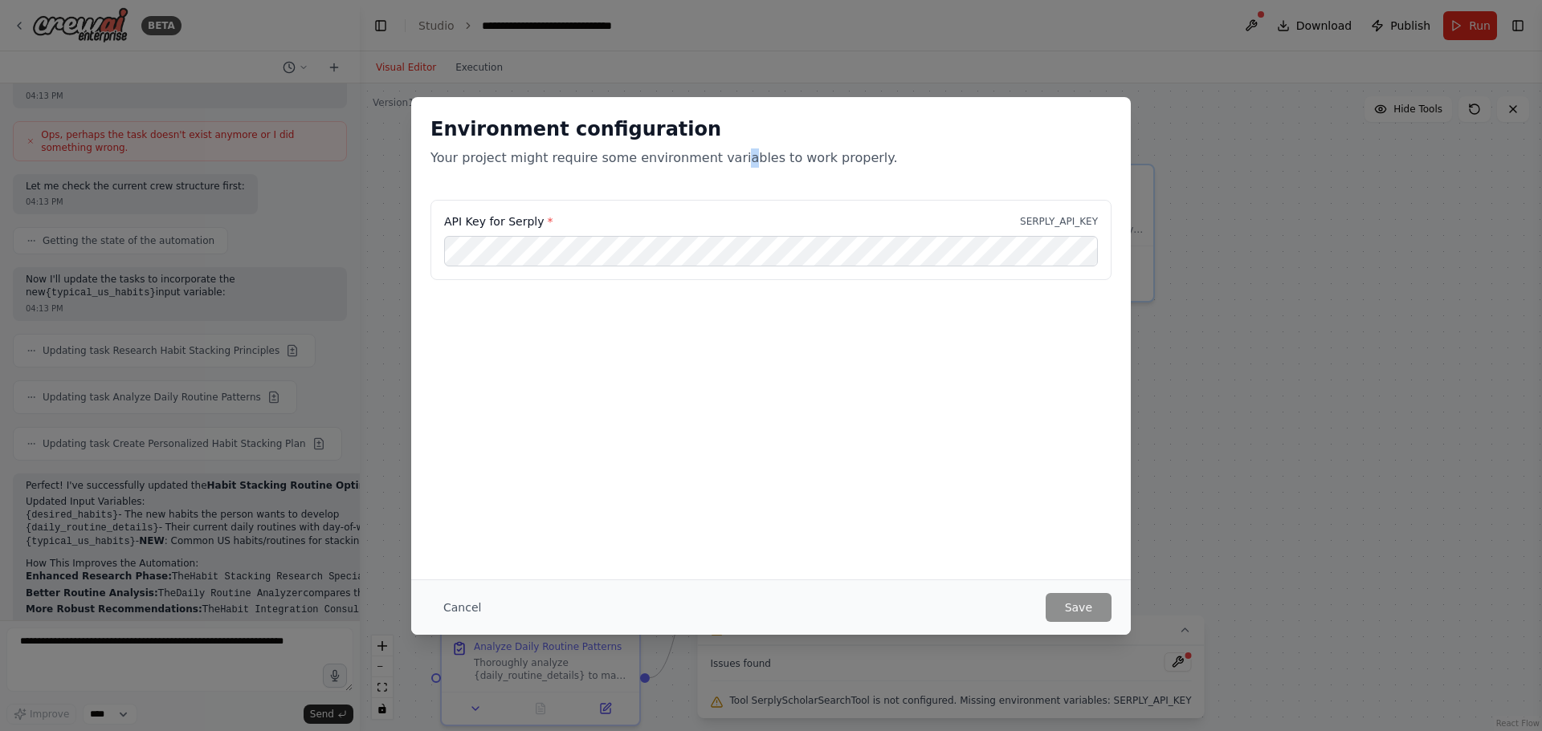
drag, startPoint x: 716, startPoint y: 170, endPoint x: 728, endPoint y: 173, distance: 12.5
click at [718, 171] on div "Environment configuration Your project might require some environment variables…" at bounding box center [770, 148] width 719 height 103
click at [464, 610] on button "Cancel" at bounding box center [461, 607] width 63 height 29
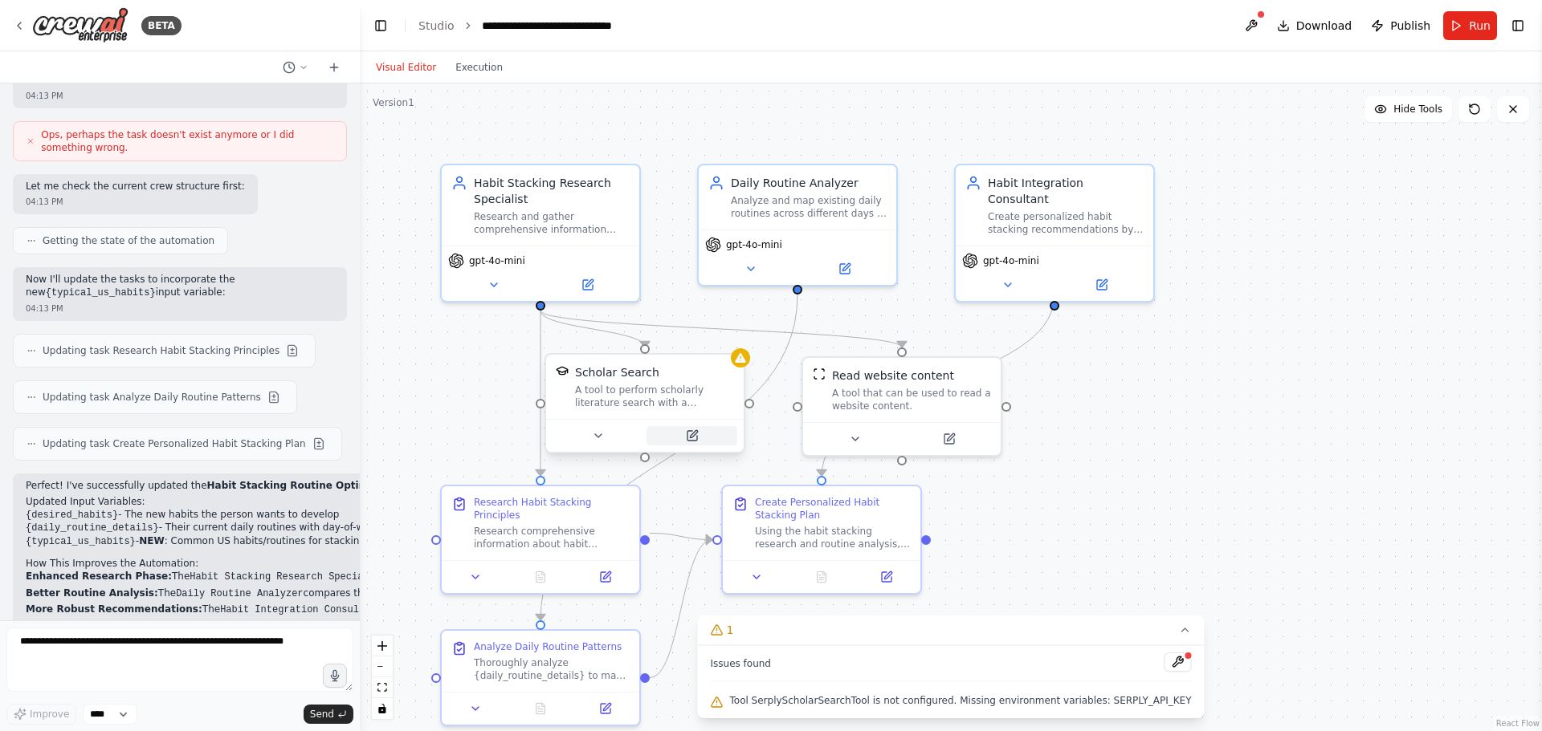
click at [689, 436] on icon at bounding box center [692, 436] width 10 height 10
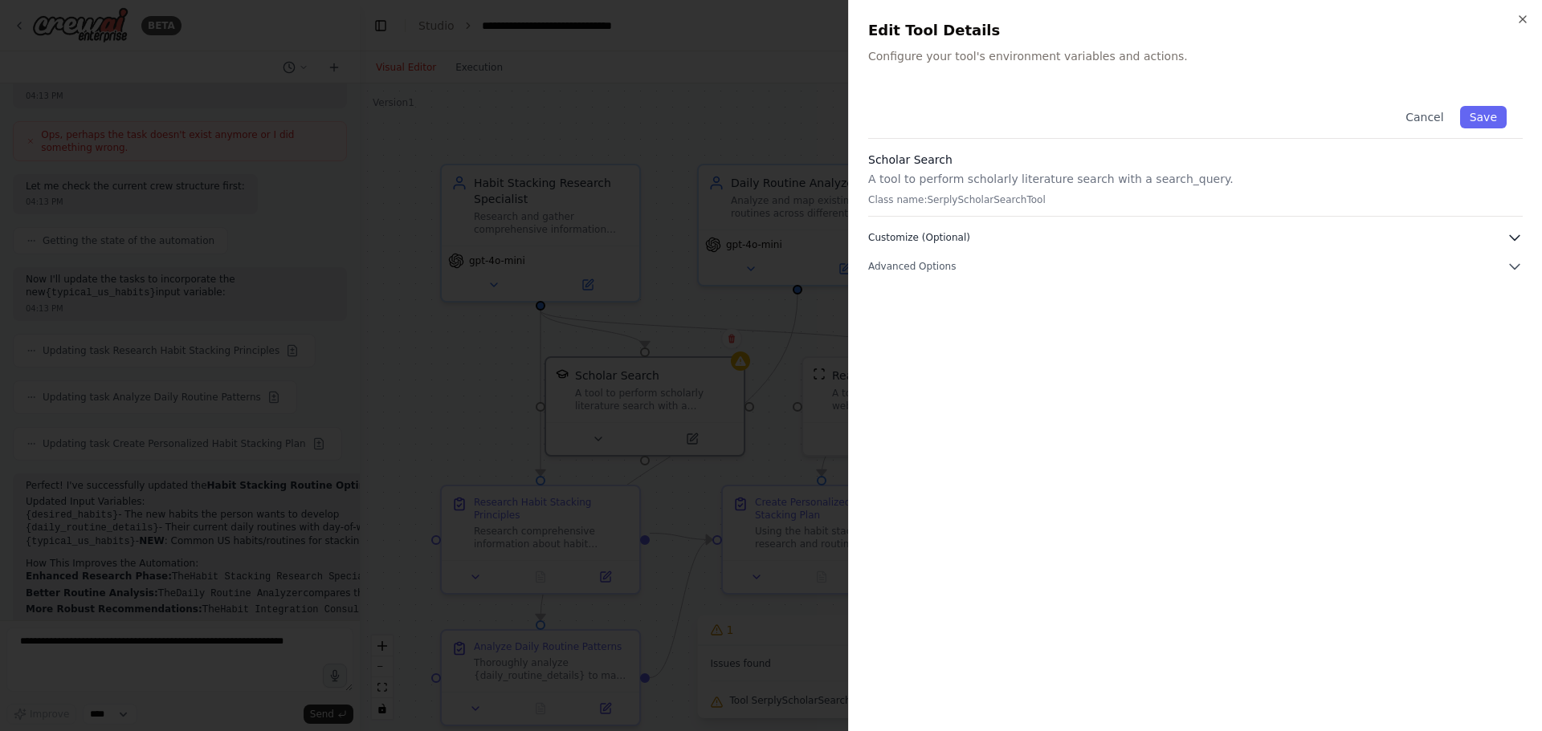
click at [1509, 234] on icon "button" at bounding box center [1514, 238] width 16 height 16
click at [1513, 435] on icon "button" at bounding box center [1514, 434] width 10 height 5
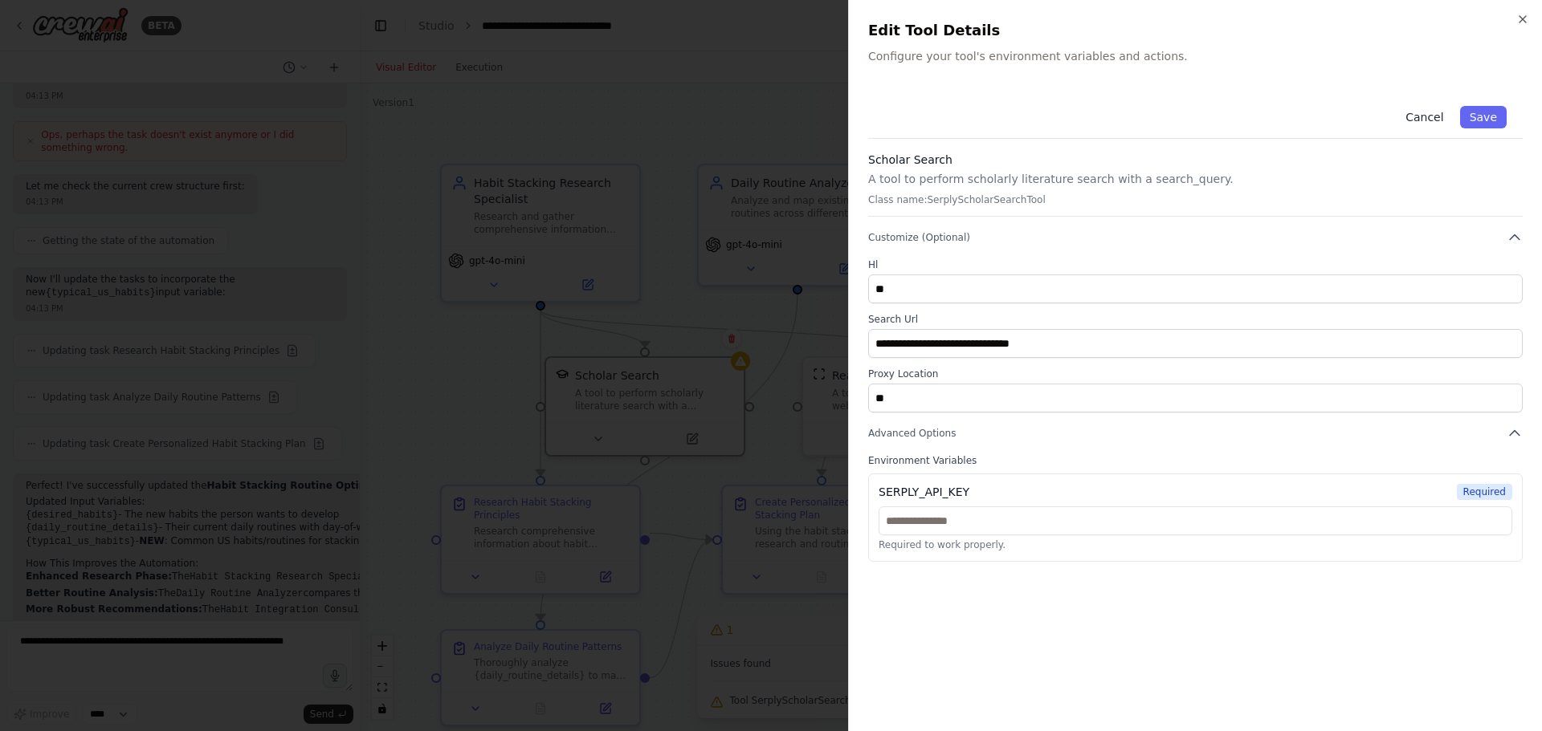
click at [1425, 116] on button "Cancel" at bounding box center [1423, 117] width 57 height 22
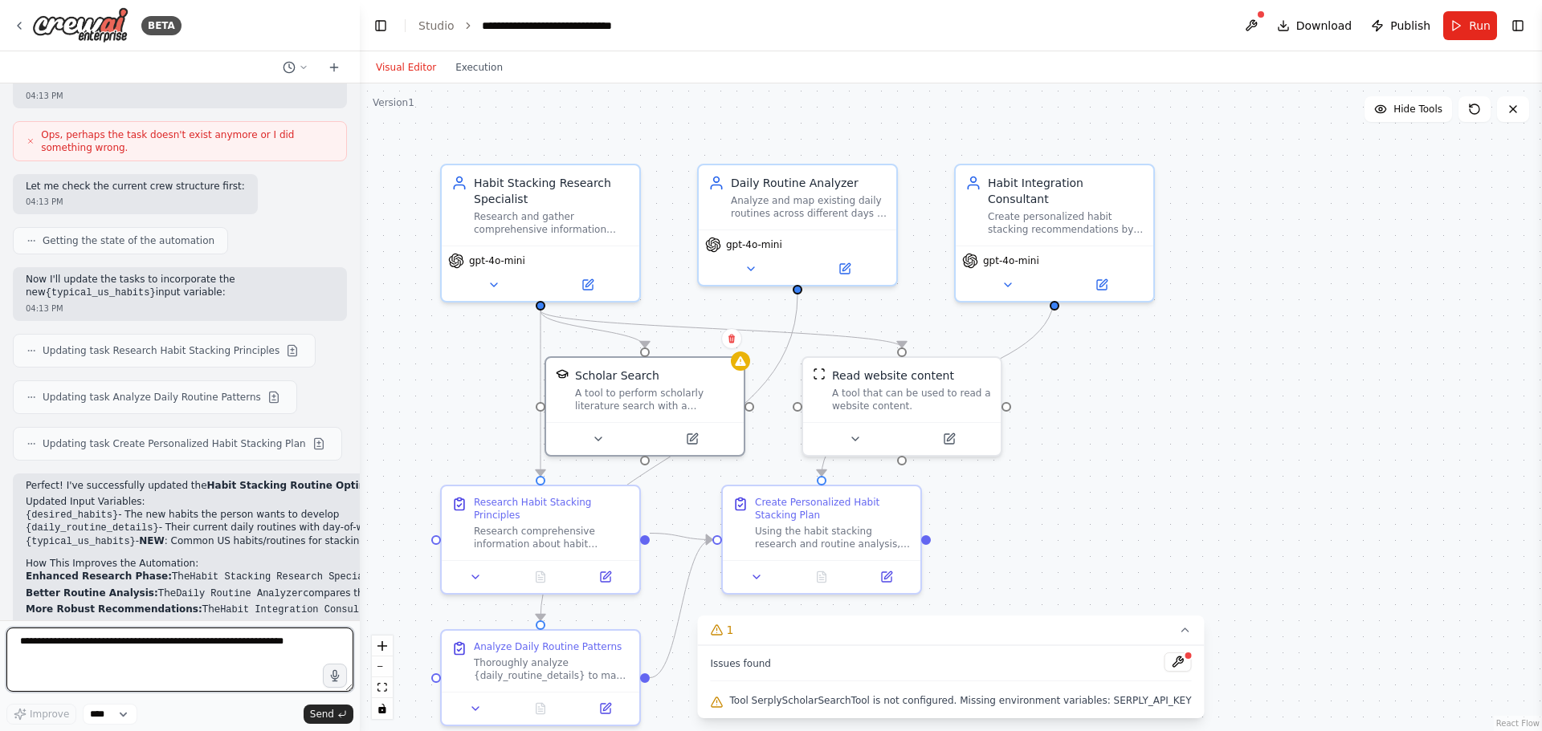
click at [71, 643] on textarea at bounding box center [179, 660] width 347 height 64
type textarea "**********"
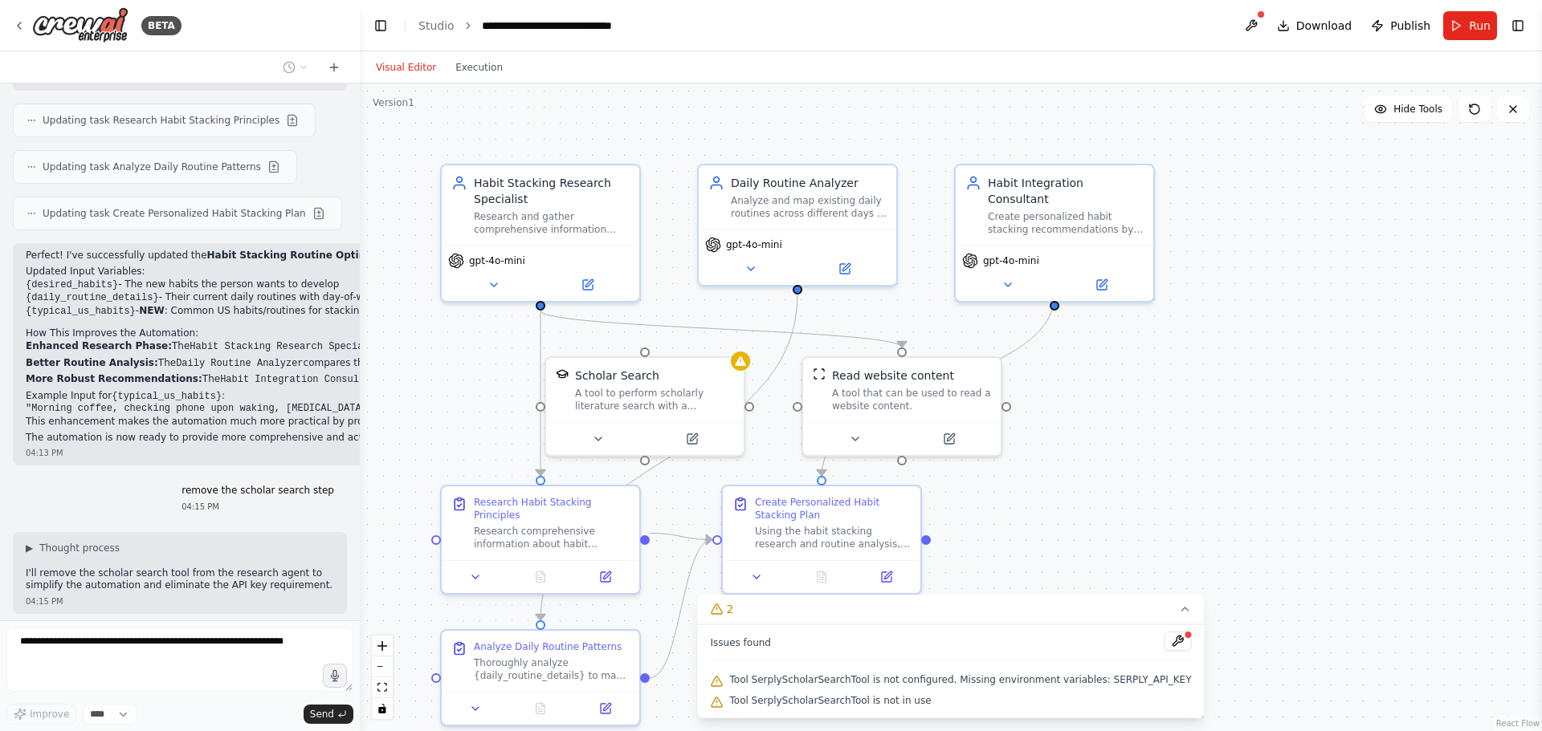
scroll to position [2019, 0]
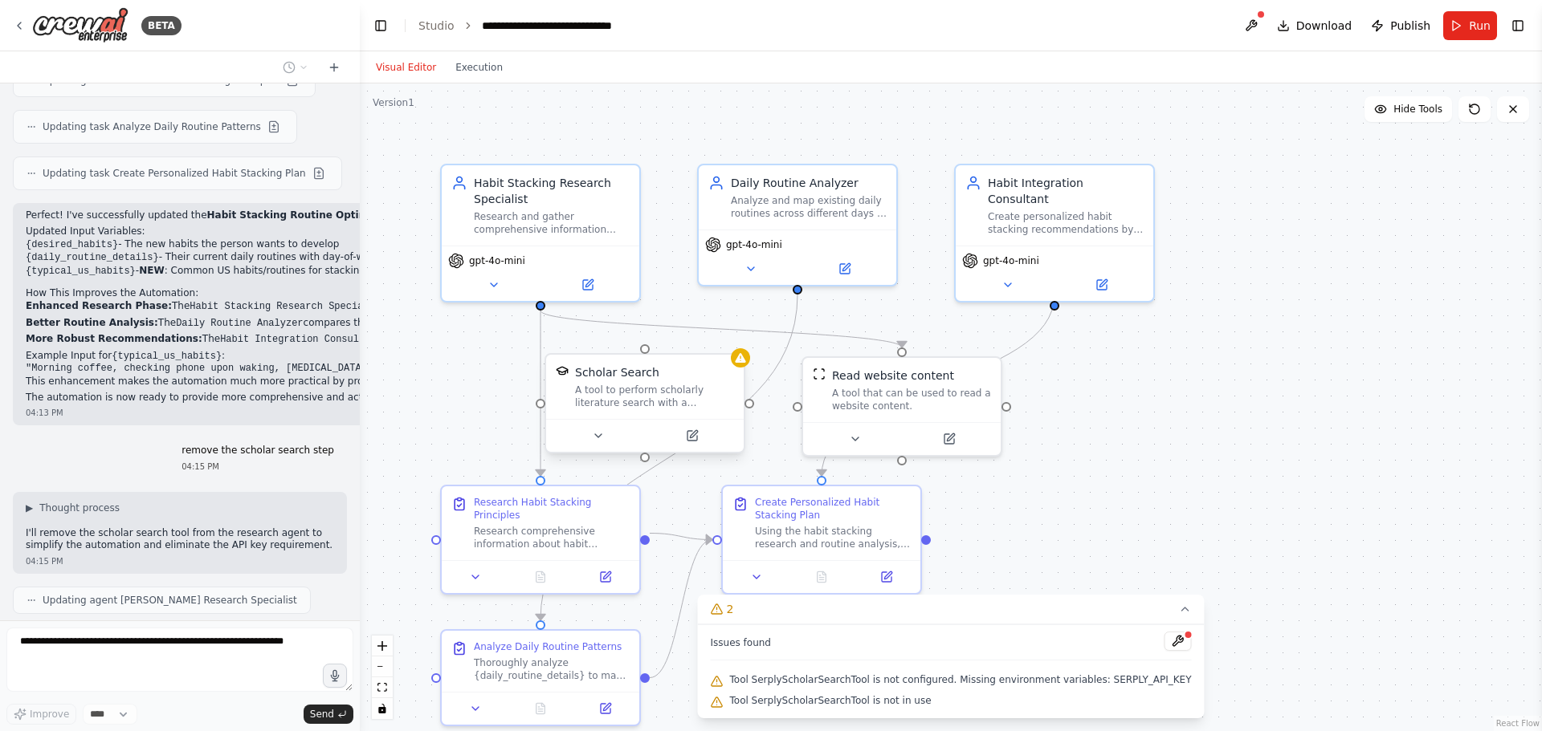
click at [721, 402] on div "A tool to perform scholarly literature search with a search_query." at bounding box center [654, 397] width 159 height 26
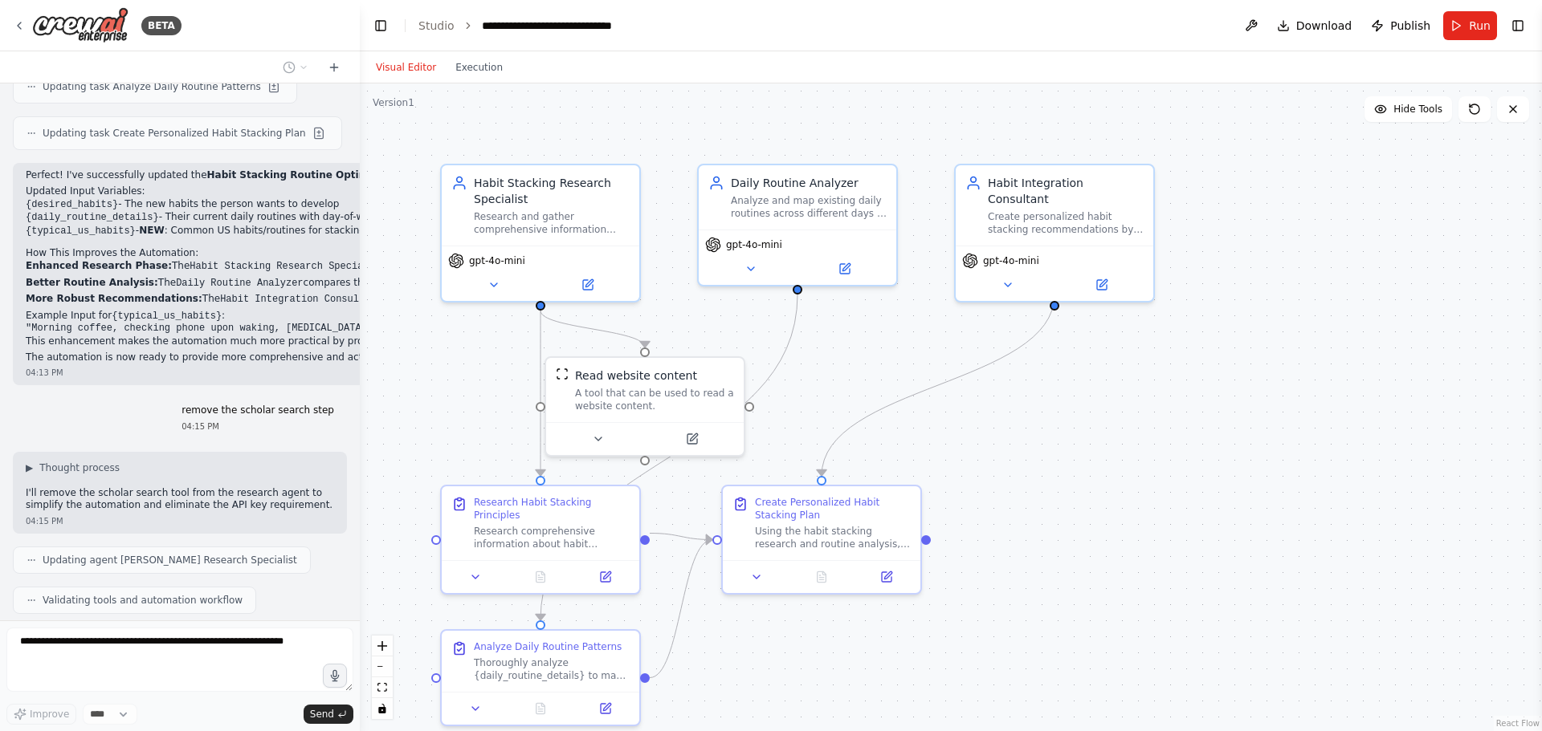
click at [1148, 457] on div ".deletable-edge-delete-btn { width: 20px; height: 20px; border: 0px solid #ffff…" at bounding box center [951, 408] width 1182 height 648
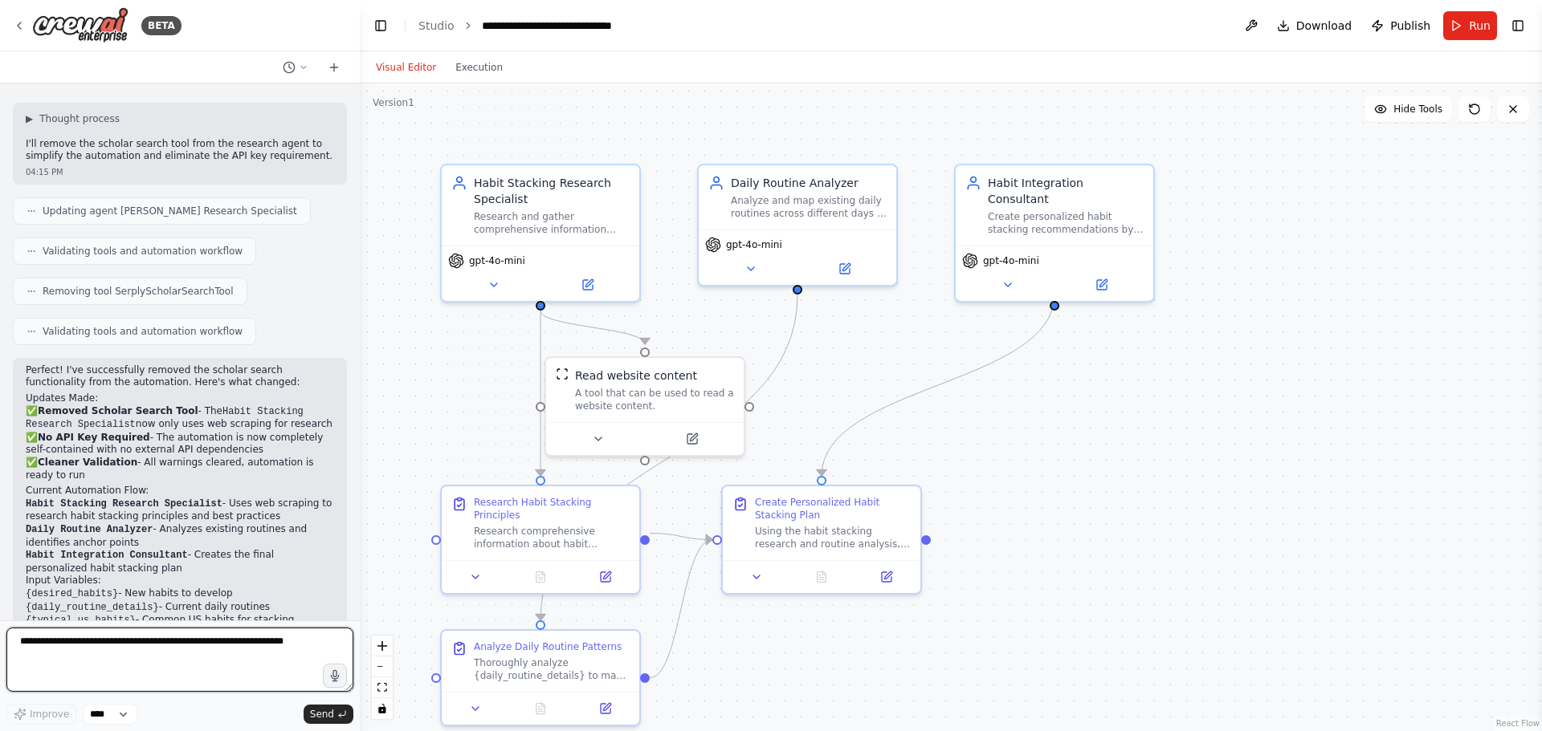
scroll to position [2421, 0]
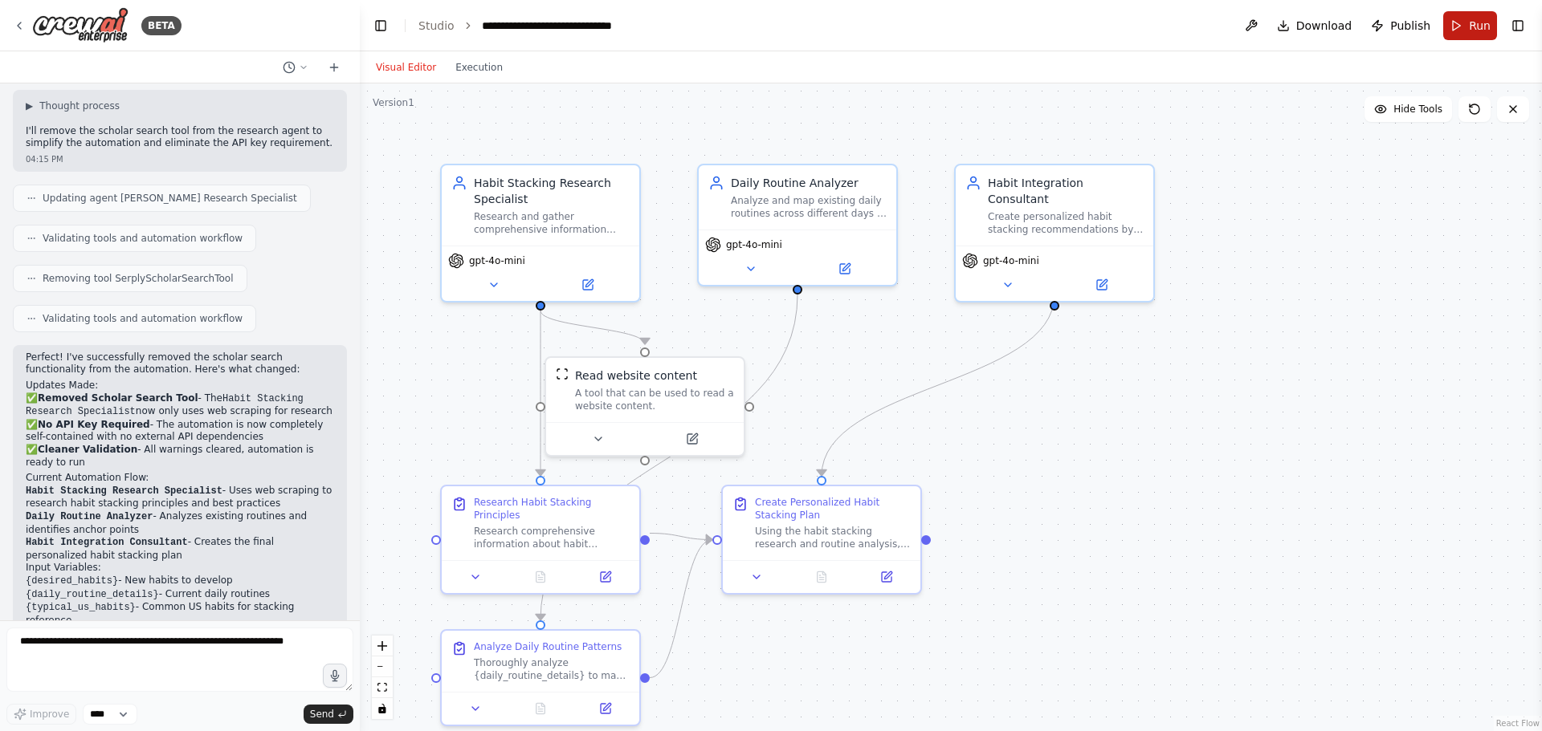
click at [1465, 30] on button "Run" at bounding box center [1470, 25] width 54 height 29
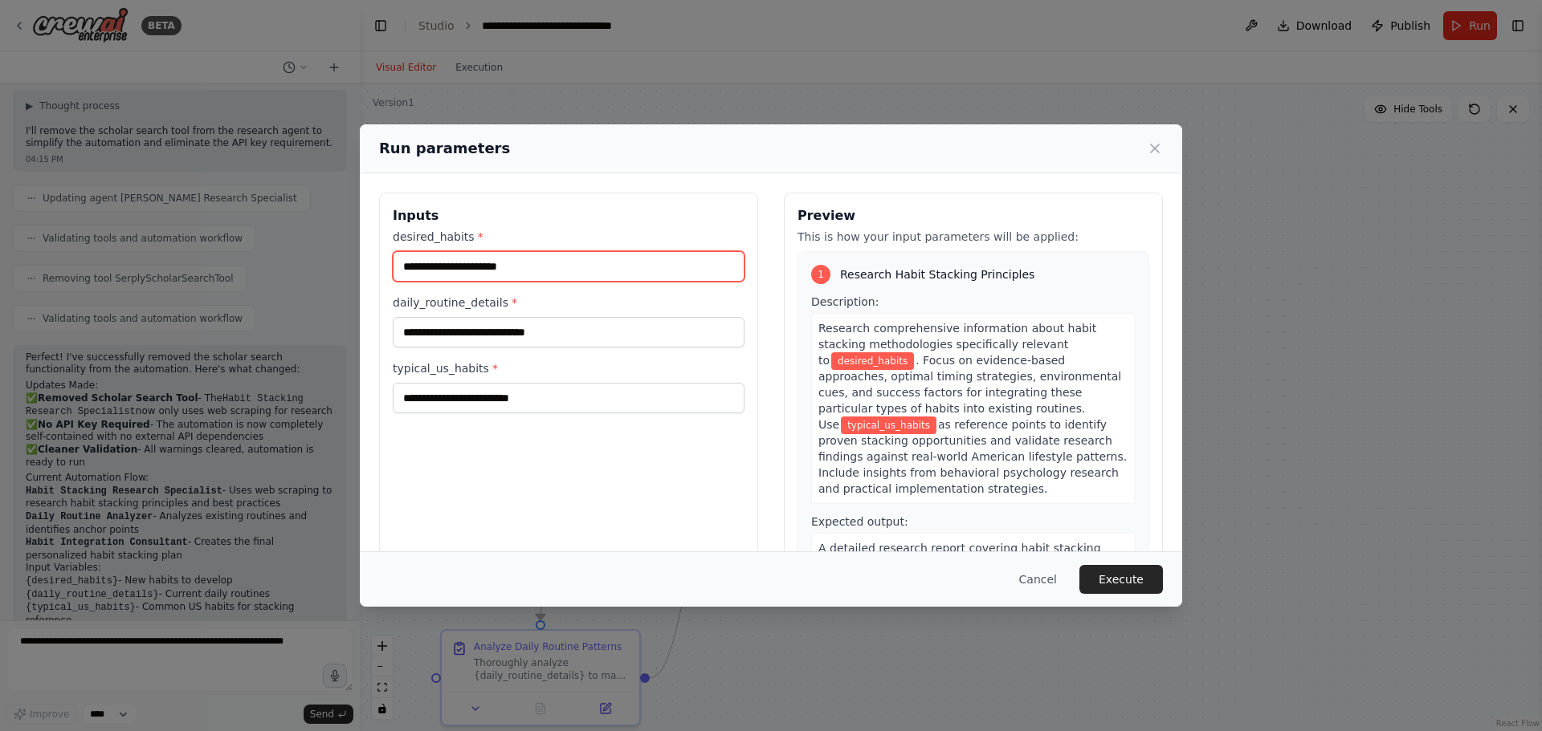
click at [515, 272] on input "desired_habits *" at bounding box center [569, 266] width 352 height 31
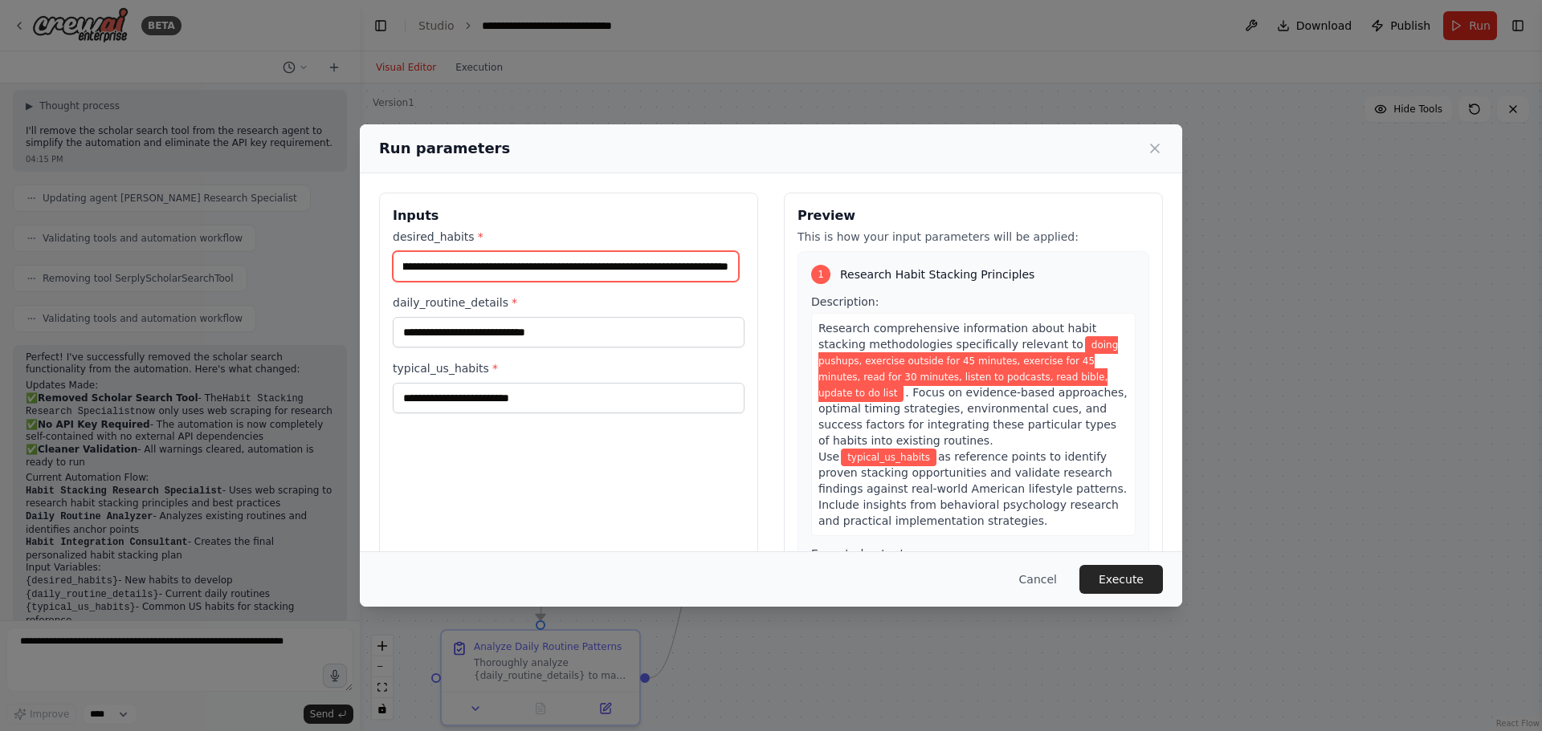
scroll to position [0, 366]
type input "**********"
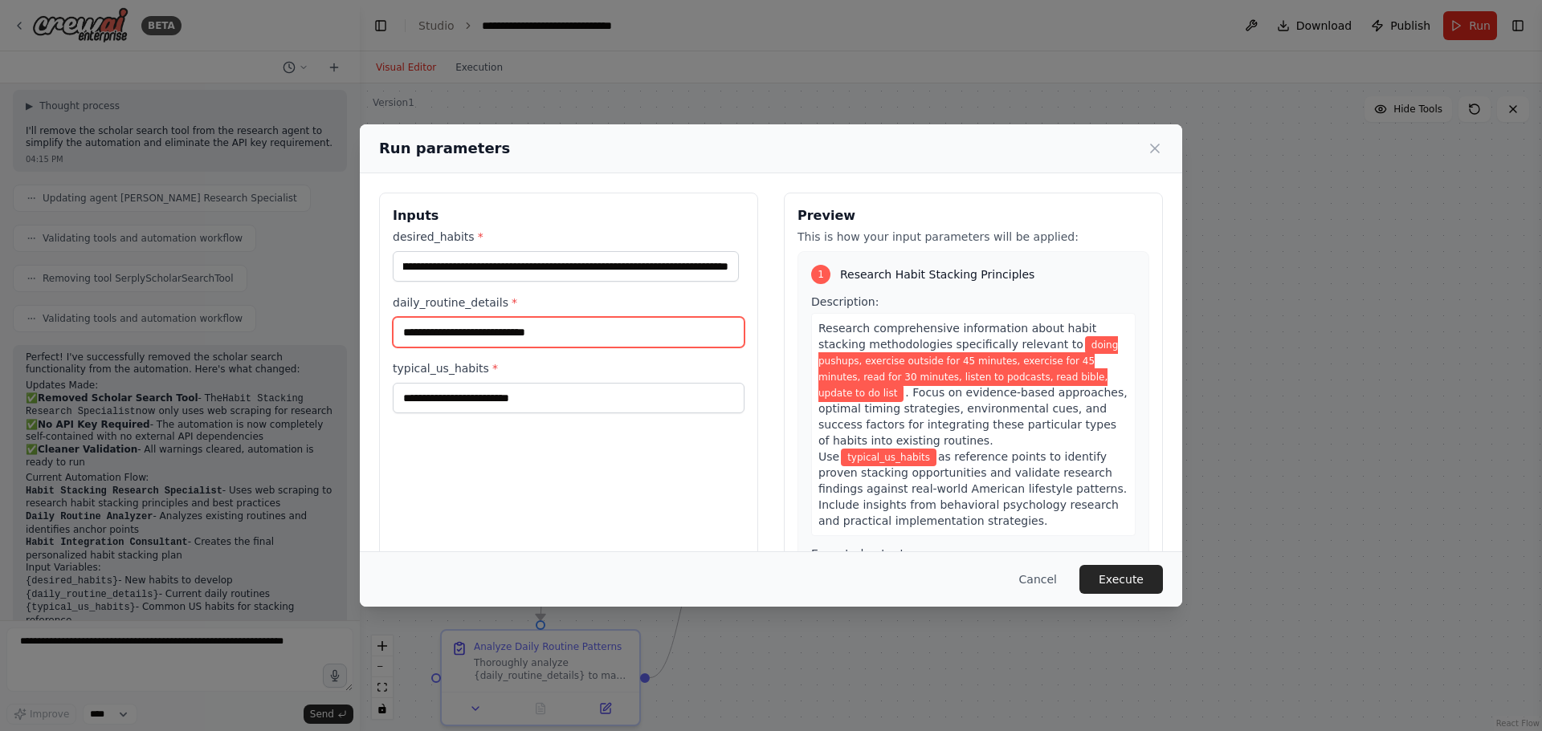
scroll to position [0, 0]
type input "*"
type input "**********"
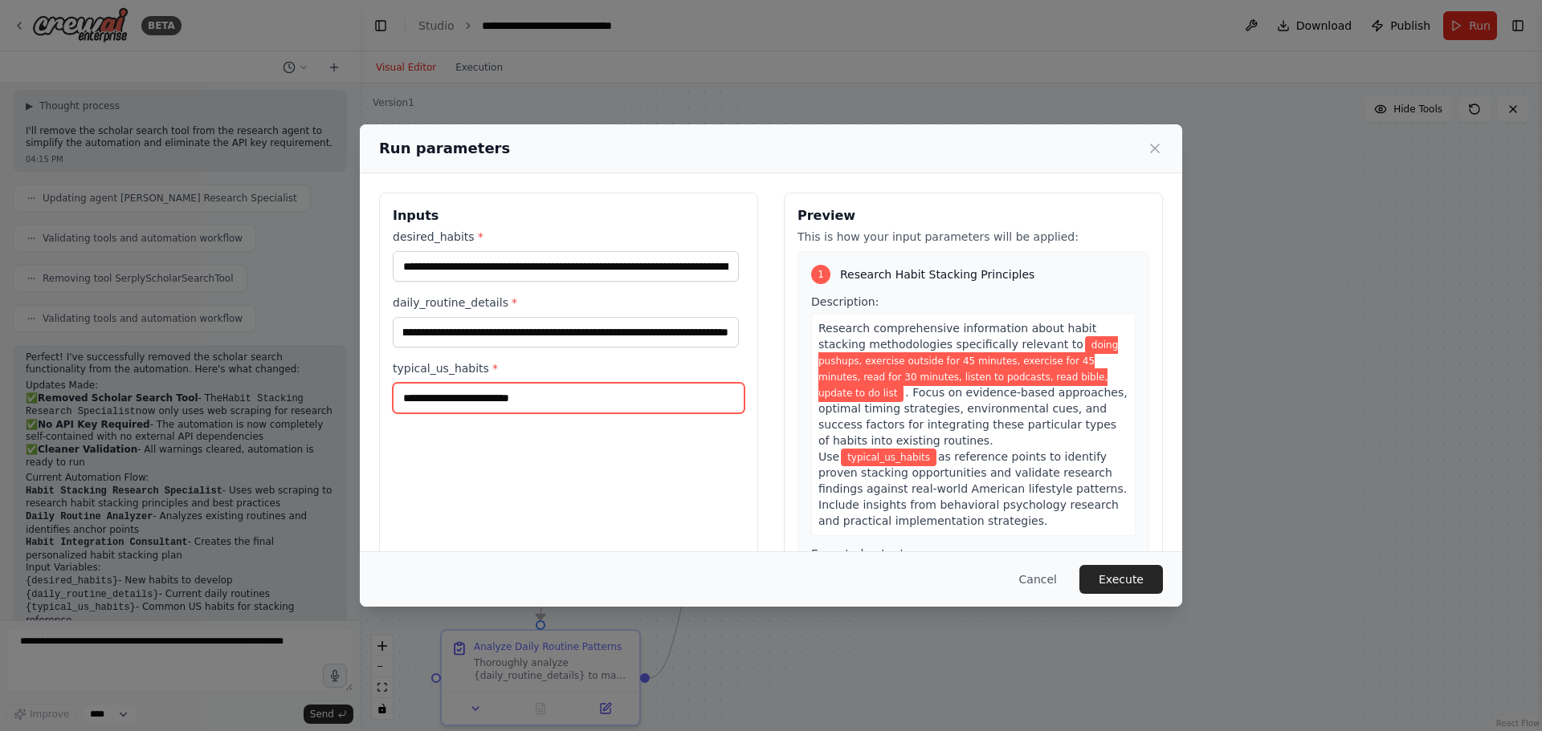
scroll to position [0, 0]
click at [561, 389] on input "typical_us_habits *" at bounding box center [569, 398] width 352 height 31
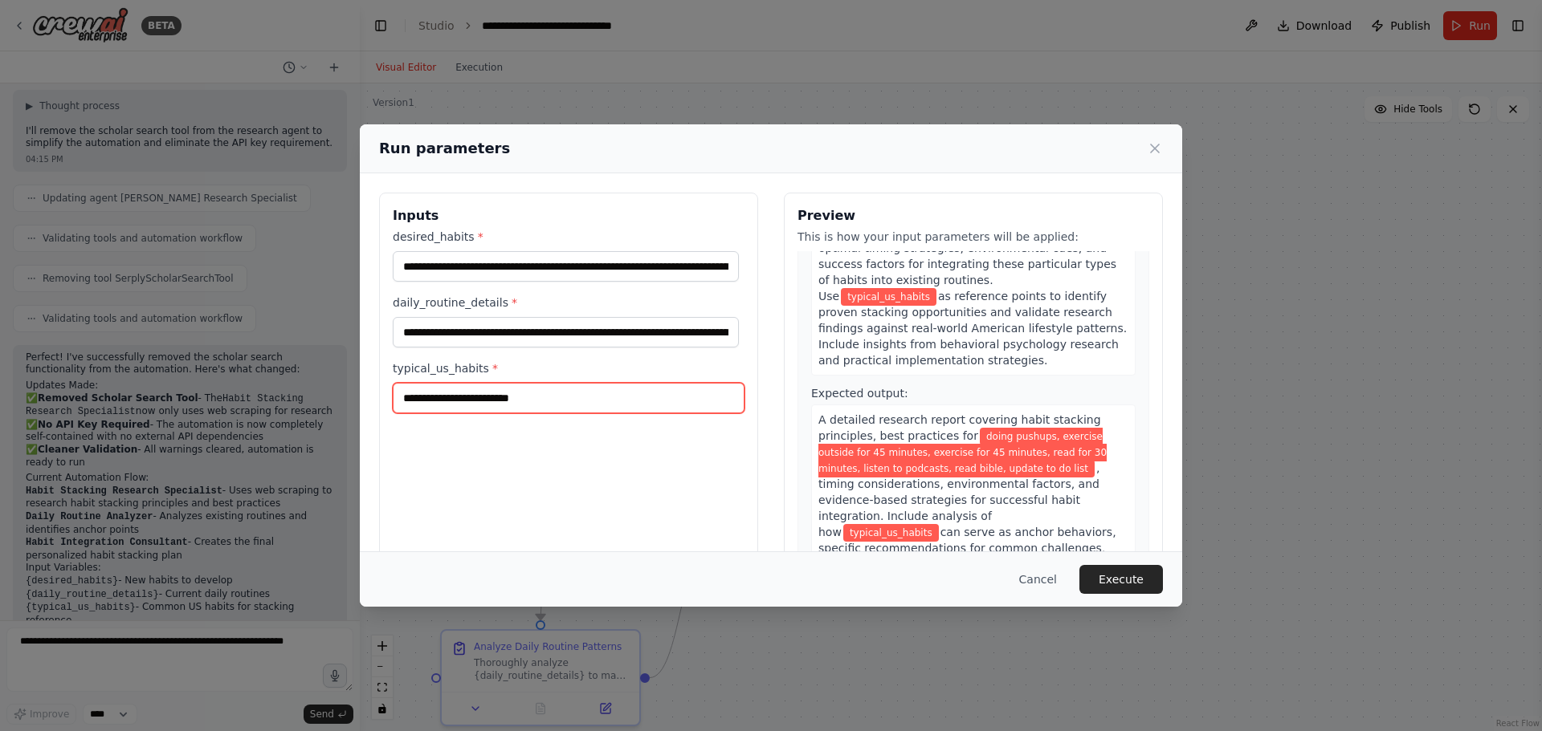
click at [410, 401] on input "typical_us_habits *" at bounding box center [569, 398] width 352 height 31
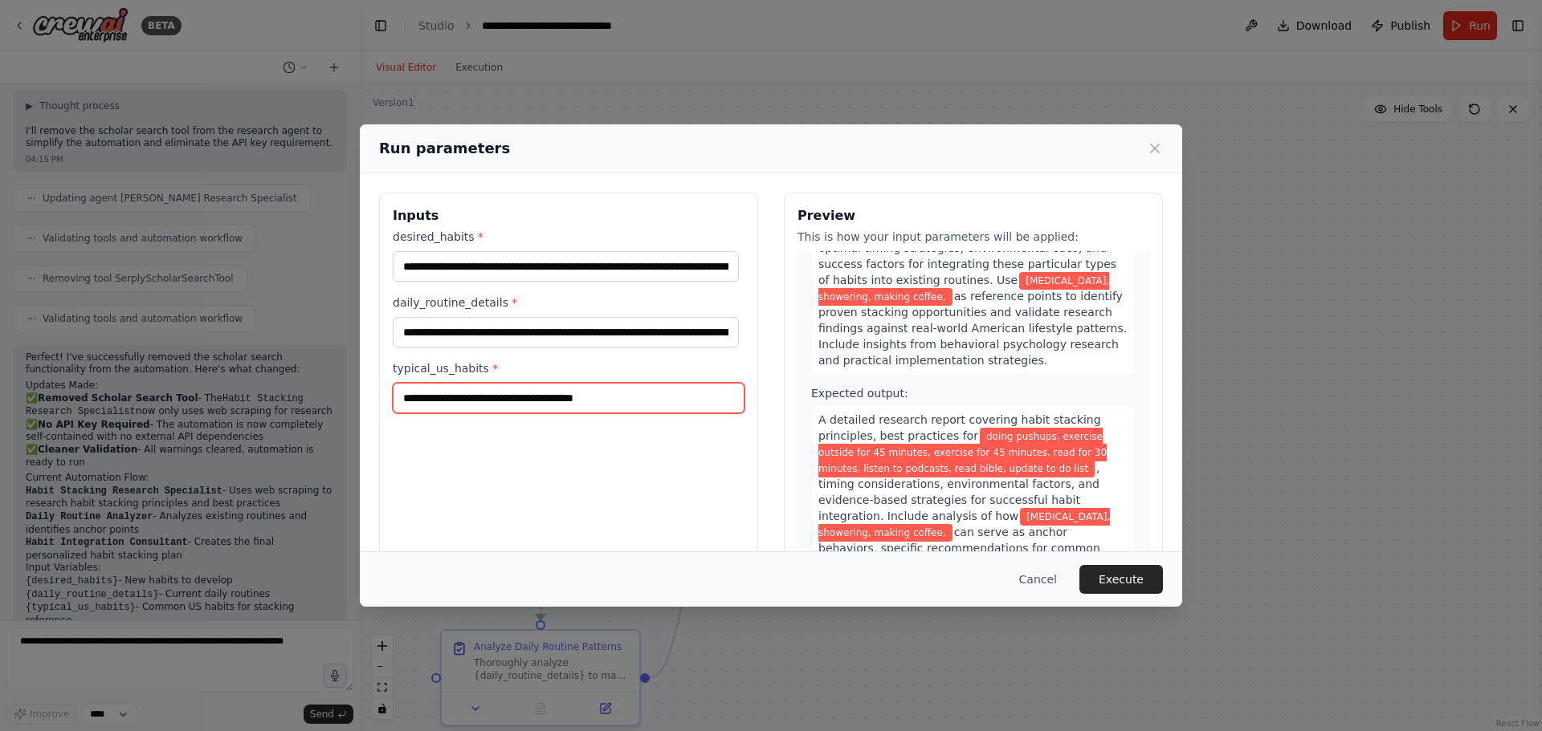
click at [625, 400] on input "**********" at bounding box center [569, 398] width 352 height 31
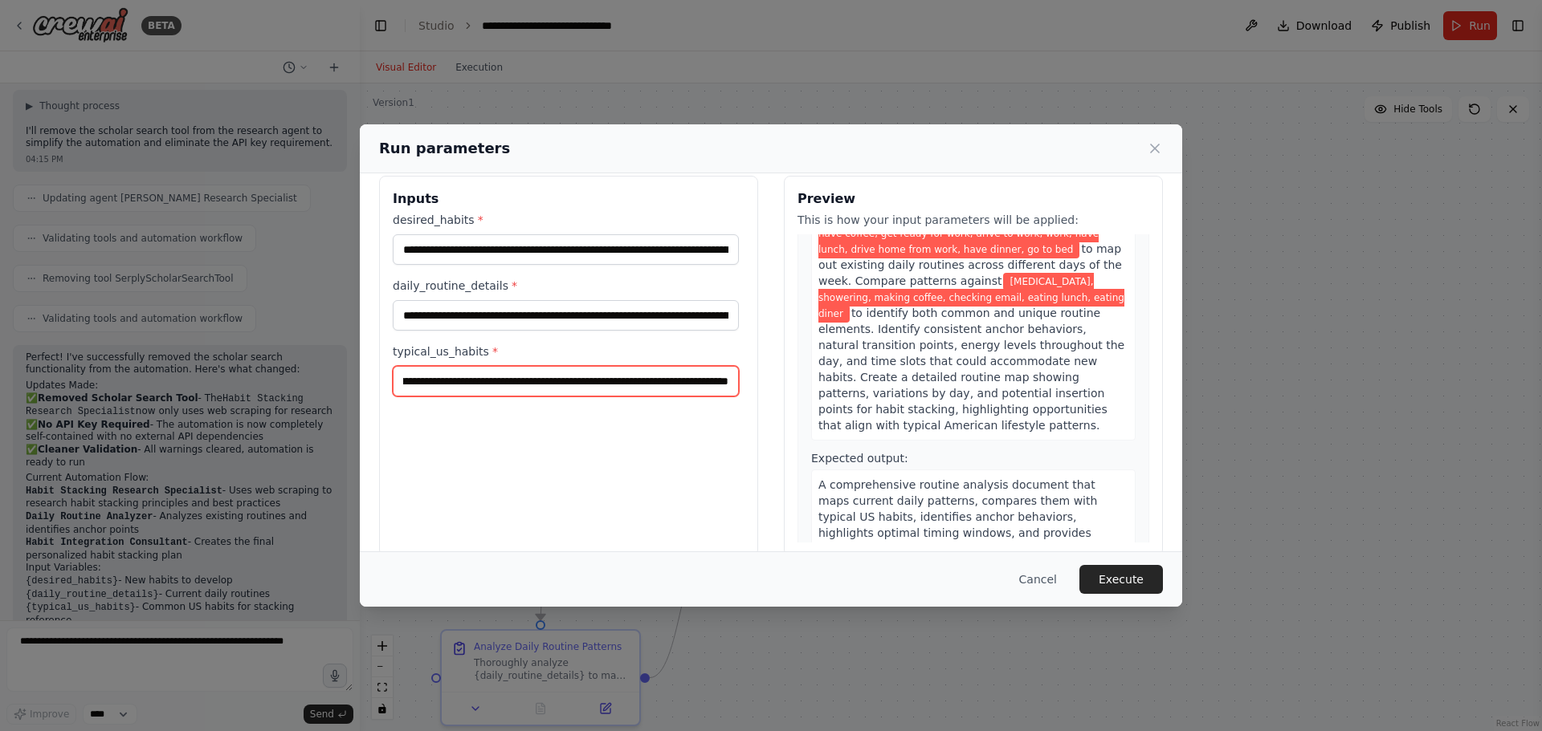
scroll to position [41, 0]
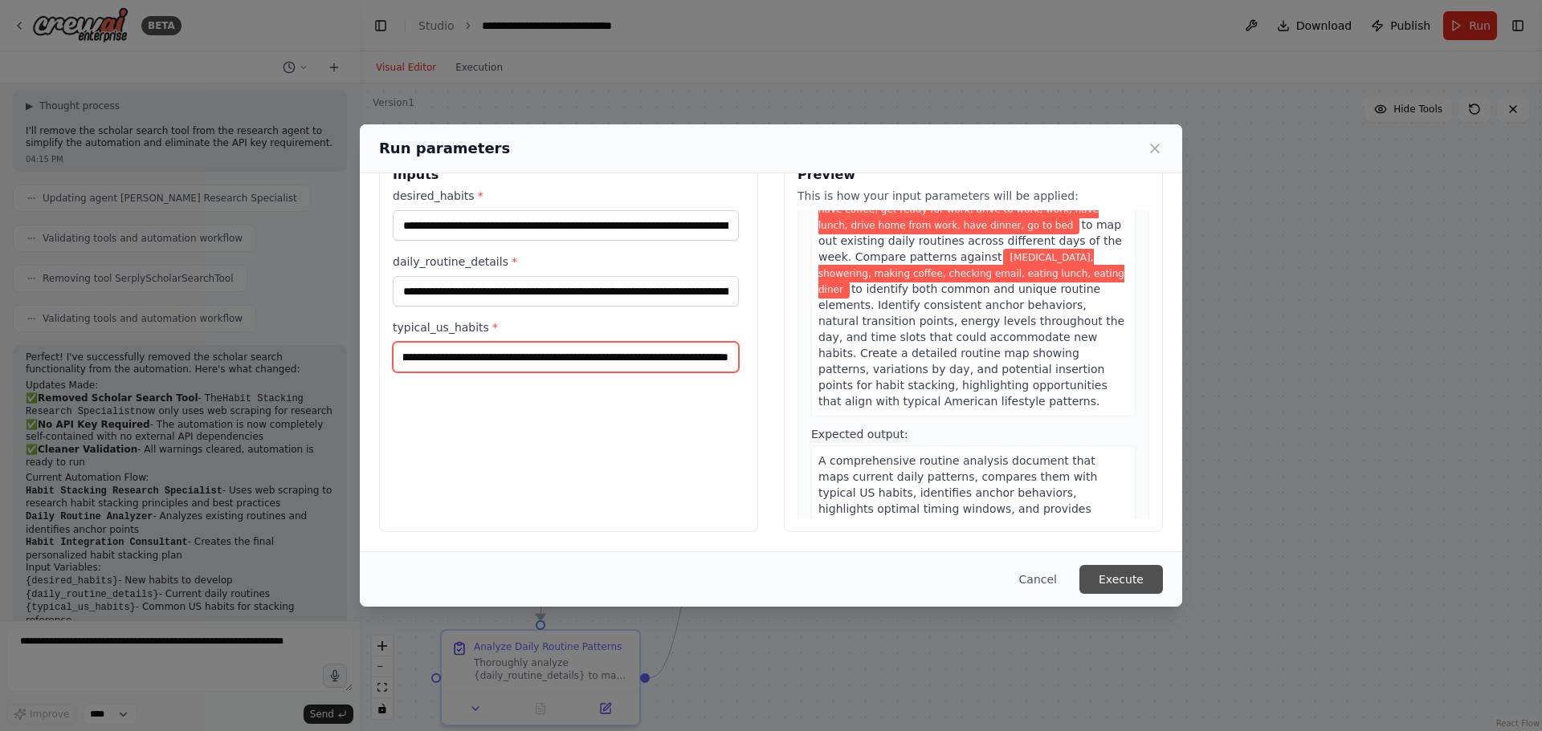
type input "**********"
click at [1118, 576] on button "Execute" at bounding box center [1121, 579] width 84 height 29
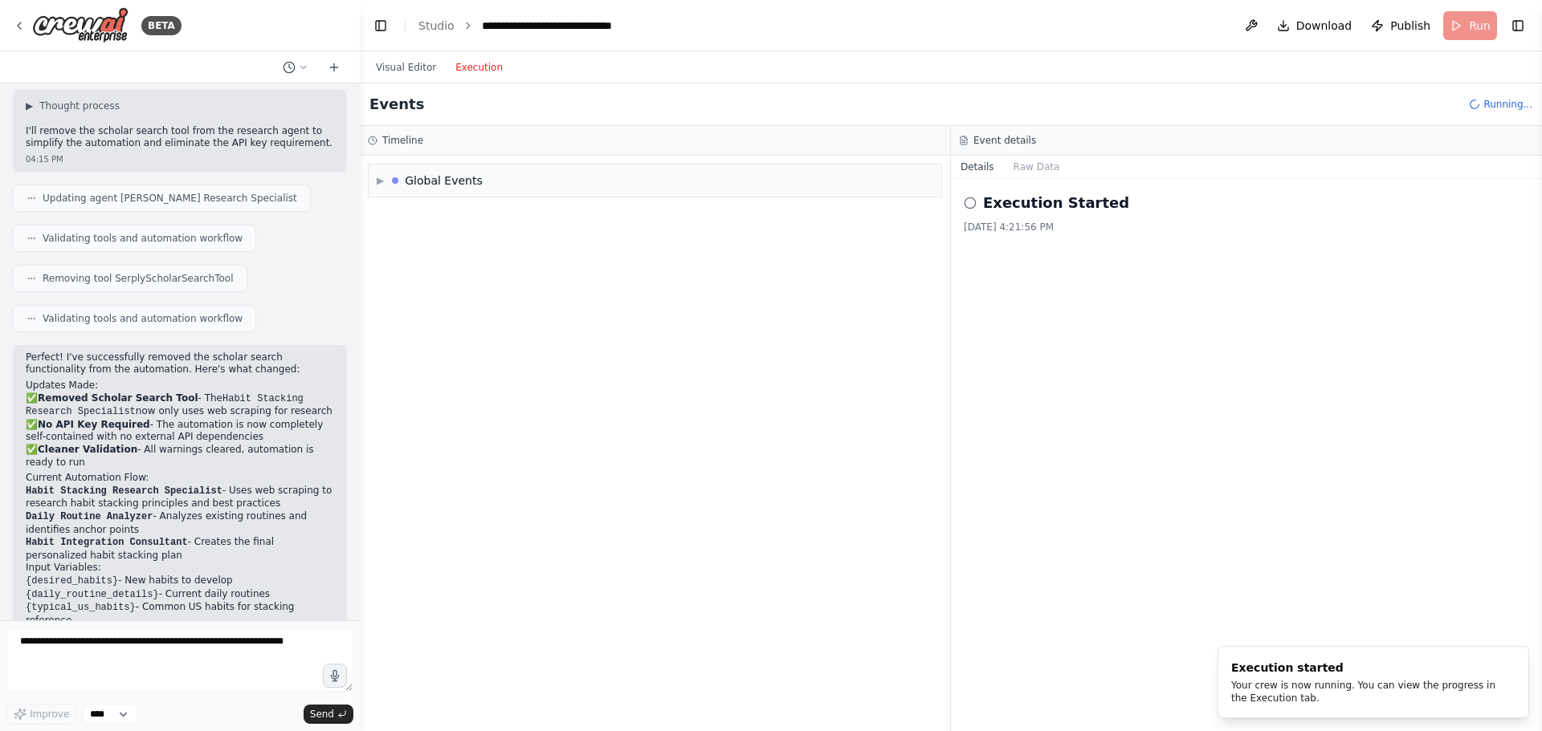
click at [479, 75] on button "Execution" at bounding box center [479, 67] width 67 height 19
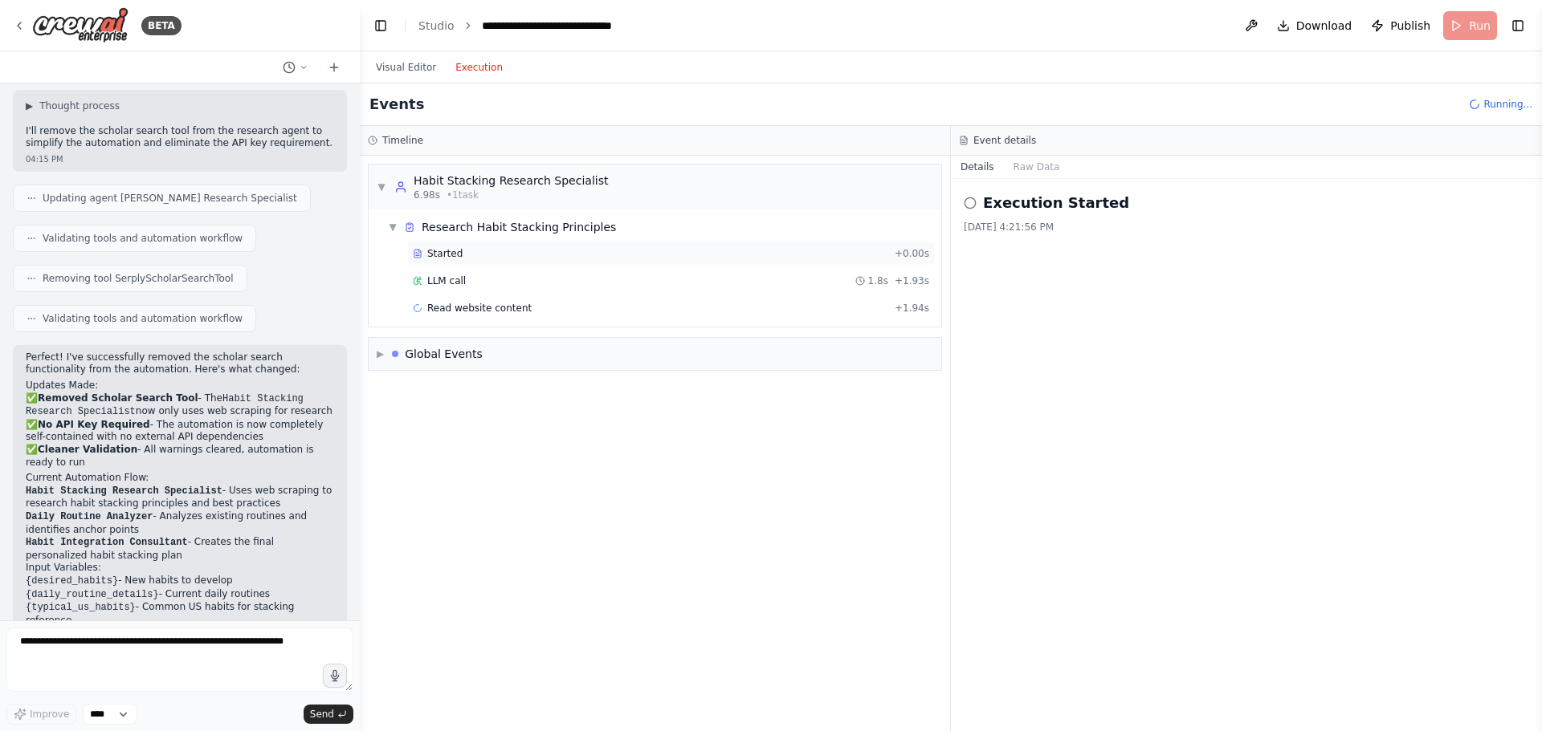
click at [462, 255] on div "Started" at bounding box center [650, 253] width 475 height 13
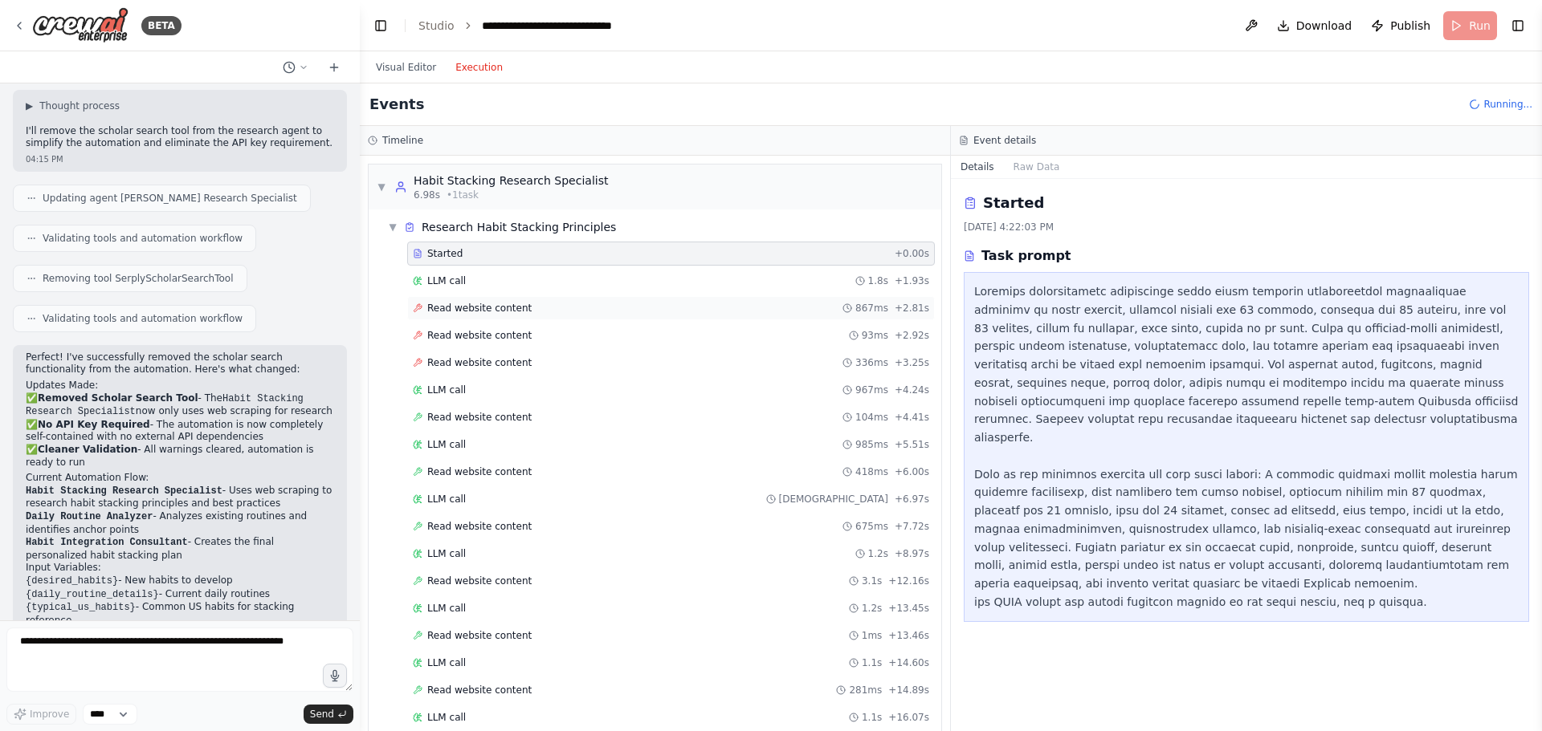
click at [519, 311] on div "Read website content 867ms + 2.81s" at bounding box center [671, 308] width 516 height 13
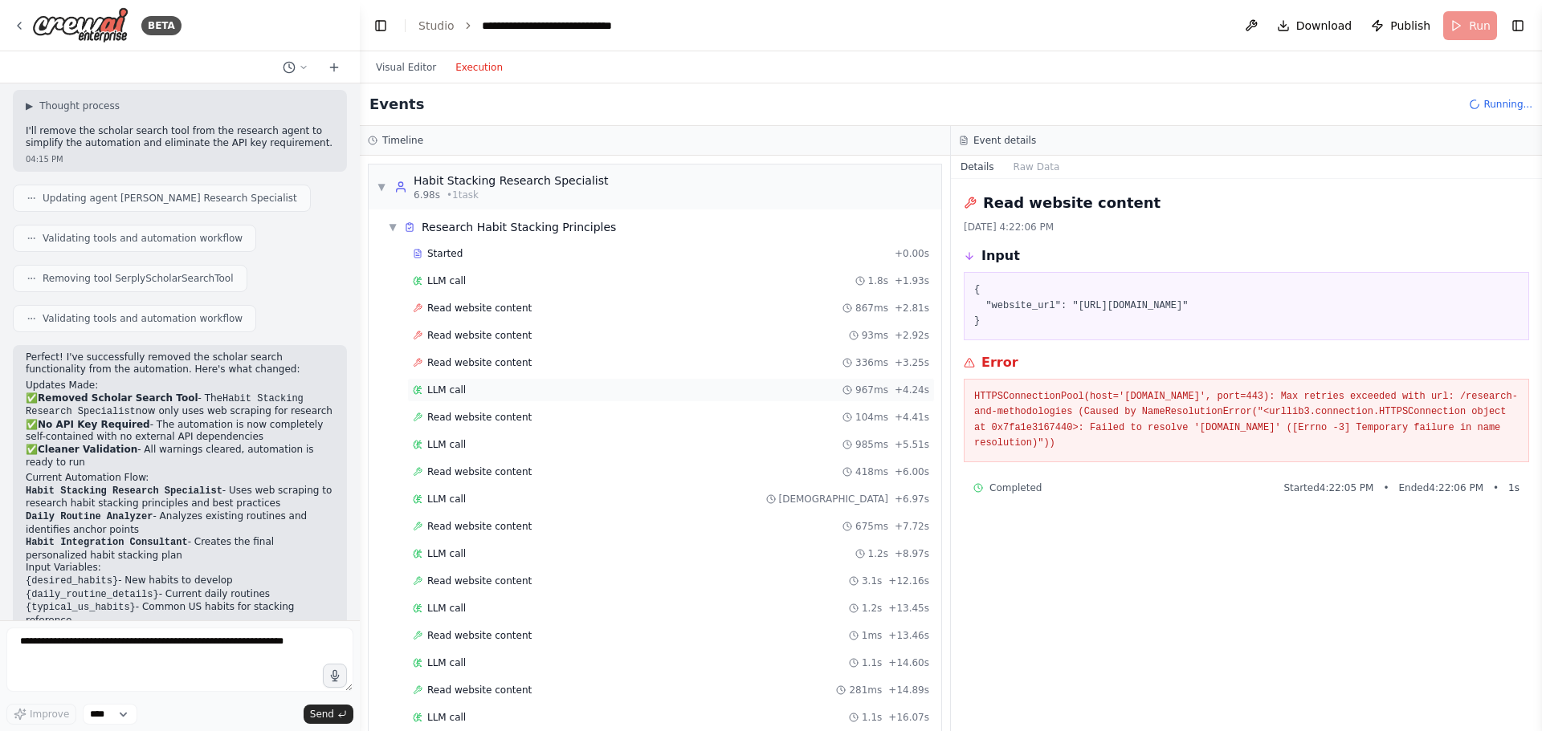
click at [493, 393] on div "LLM call 967ms + 4.24s" at bounding box center [671, 390] width 516 height 13
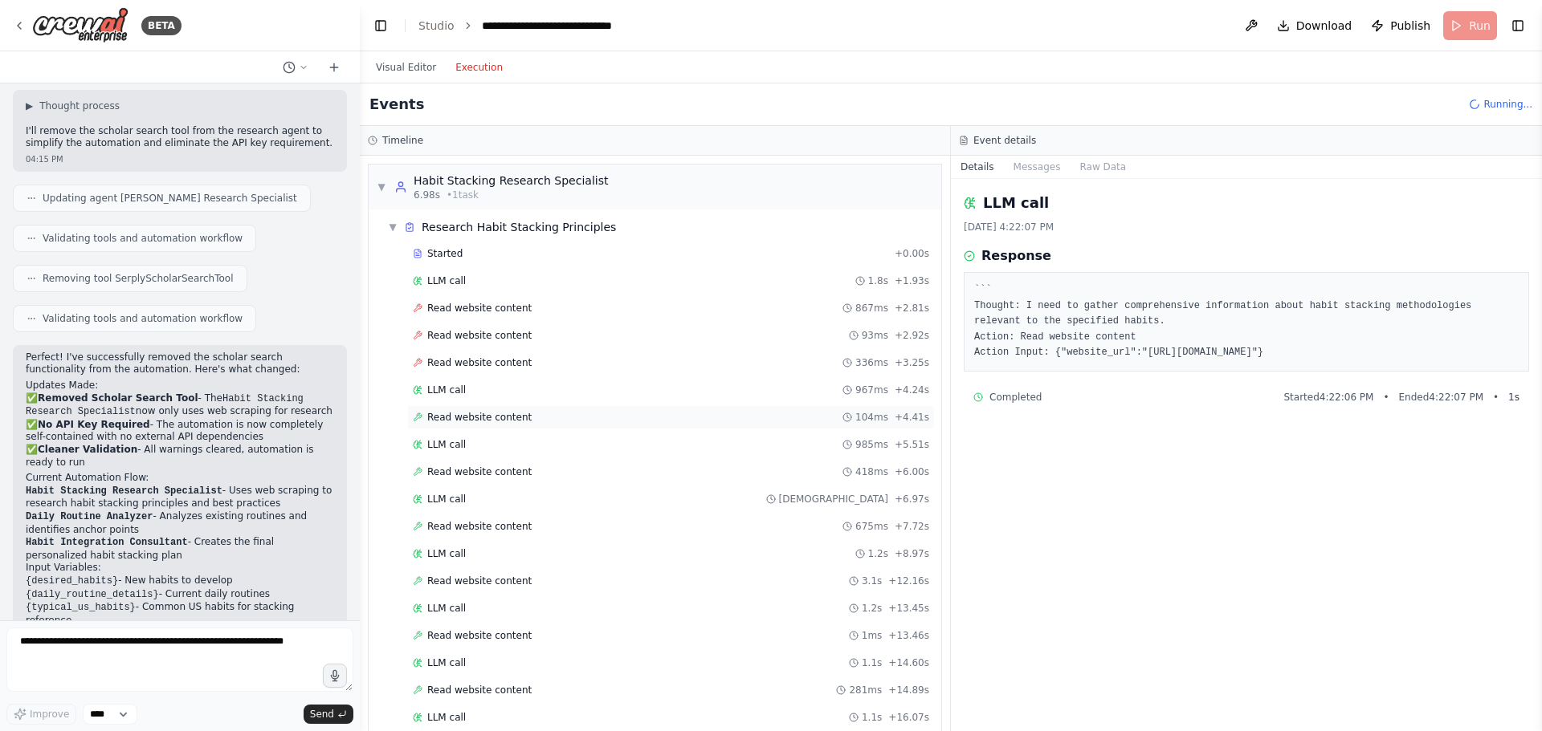
click at [481, 418] on span "Read website content" at bounding box center [479, 417] width 104 height 13
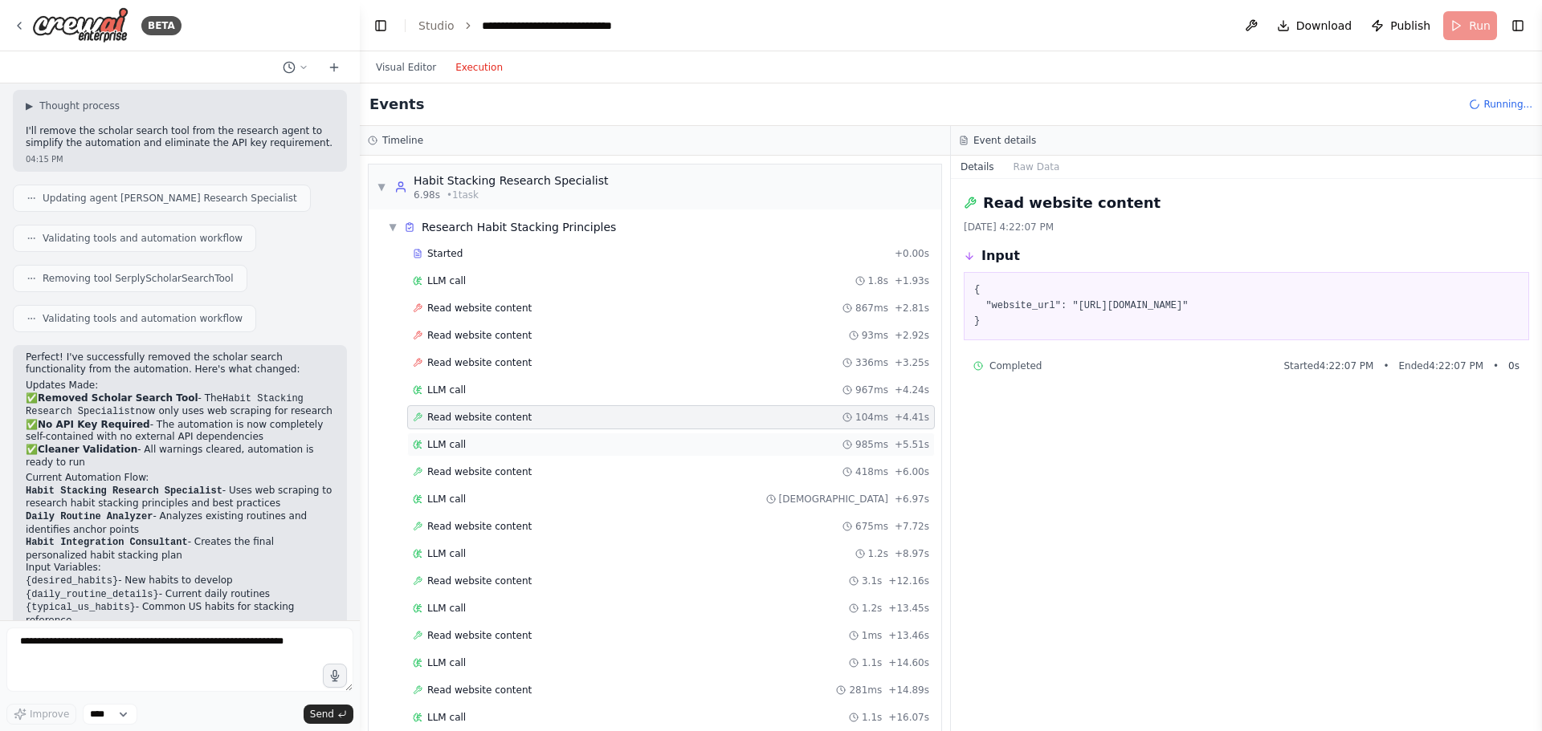
click at [497, 450] on div "LLM call 985ms + 5.51s" at bounding box center [671, 444] width 516 height 13
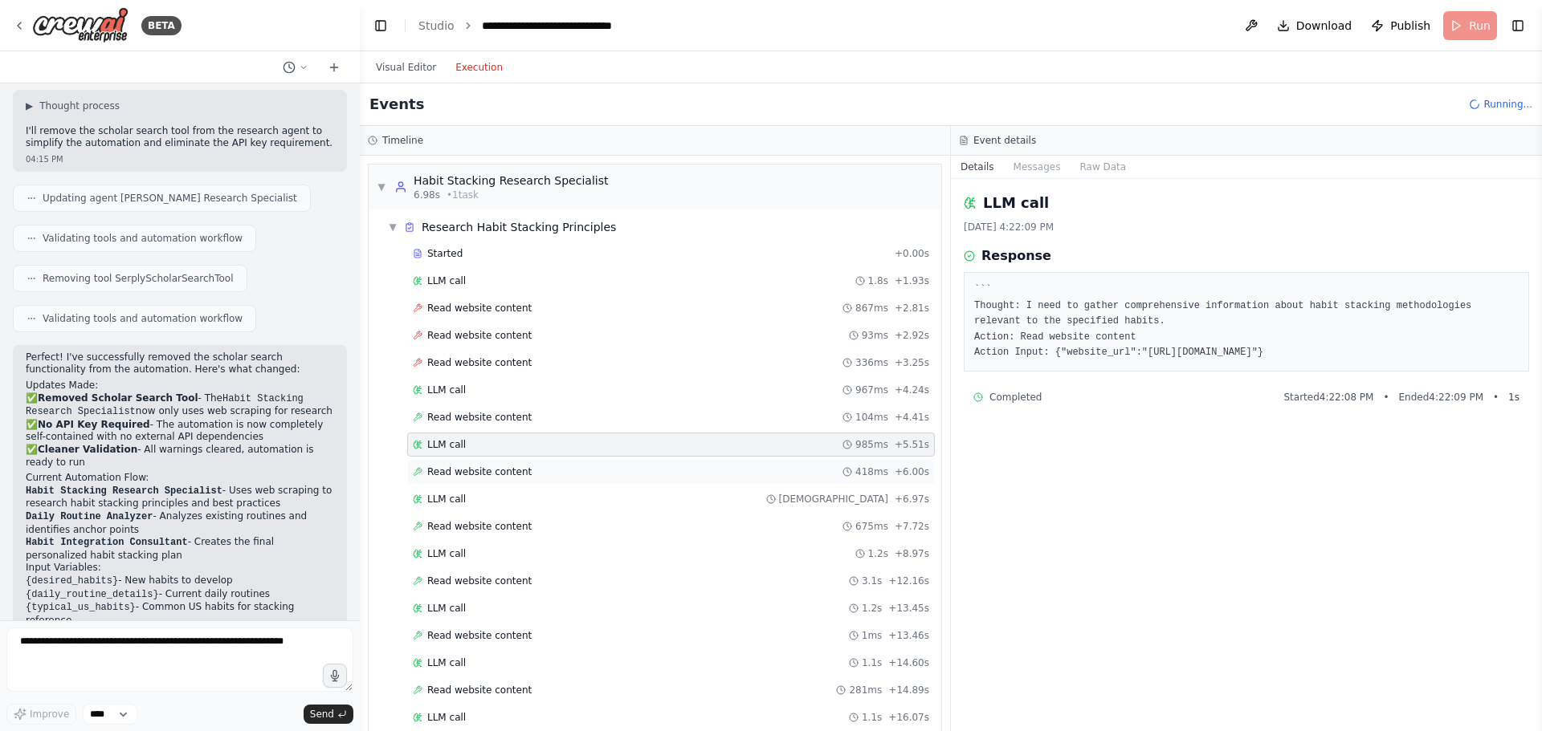
click at [507, 472] on span "Read website content" at bounding box center [479, 472] width 104 height 13
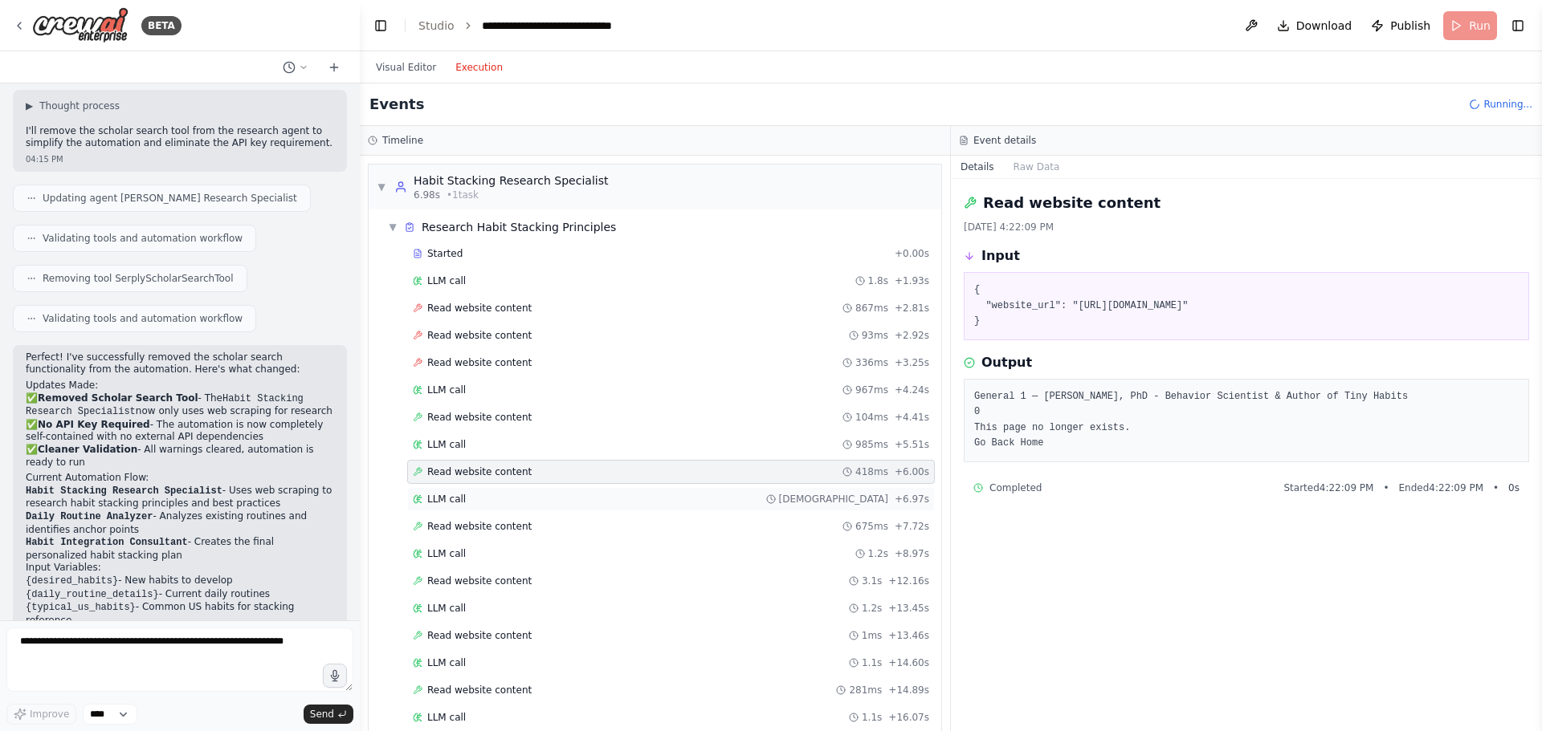
click at [507, 496] on div "LLM call 843ms + 6.97s" at bounding box center [671, 499] width 516 height 13
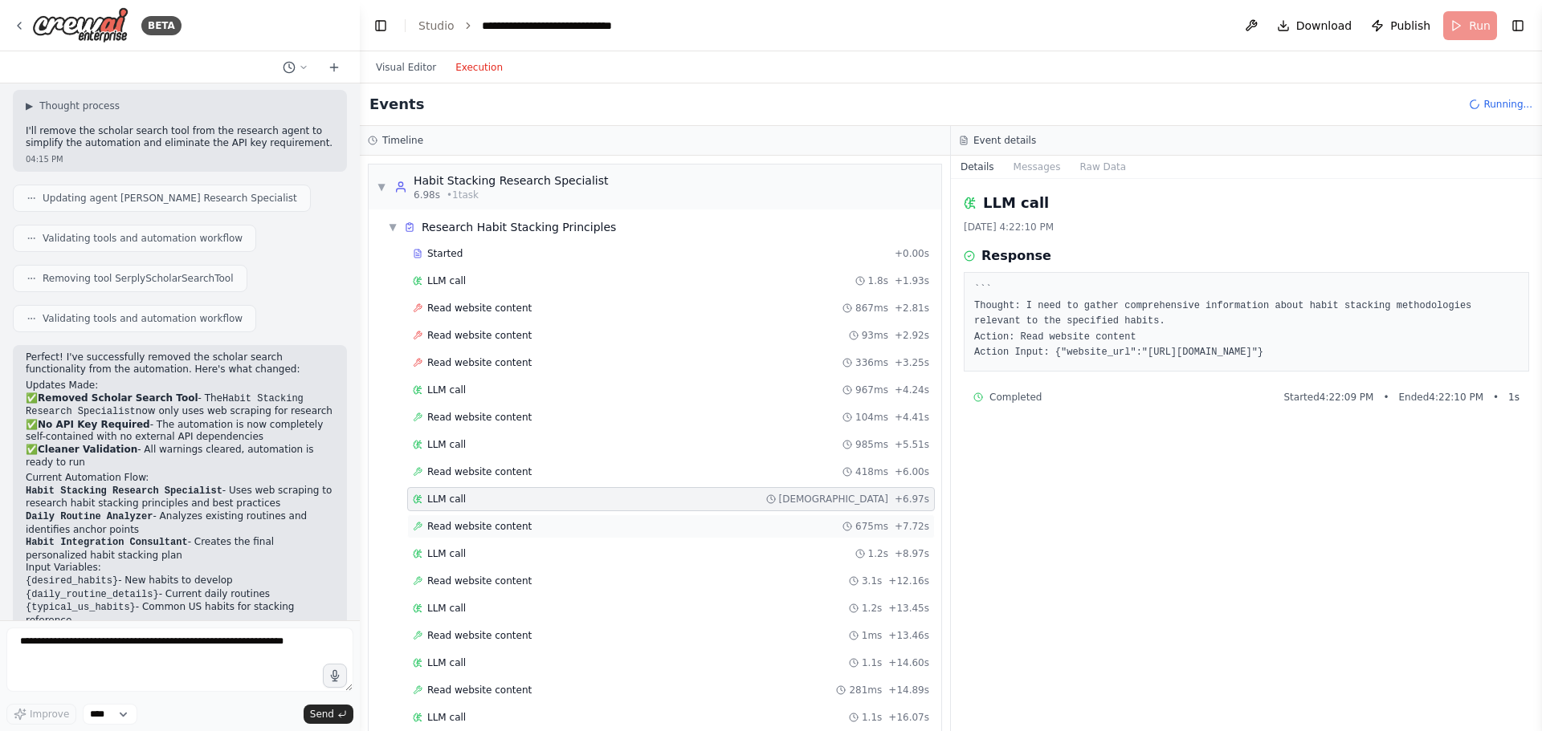
click at [505, 528] on span "Read website content" at bounding box center [479, 526] width 104 height 13
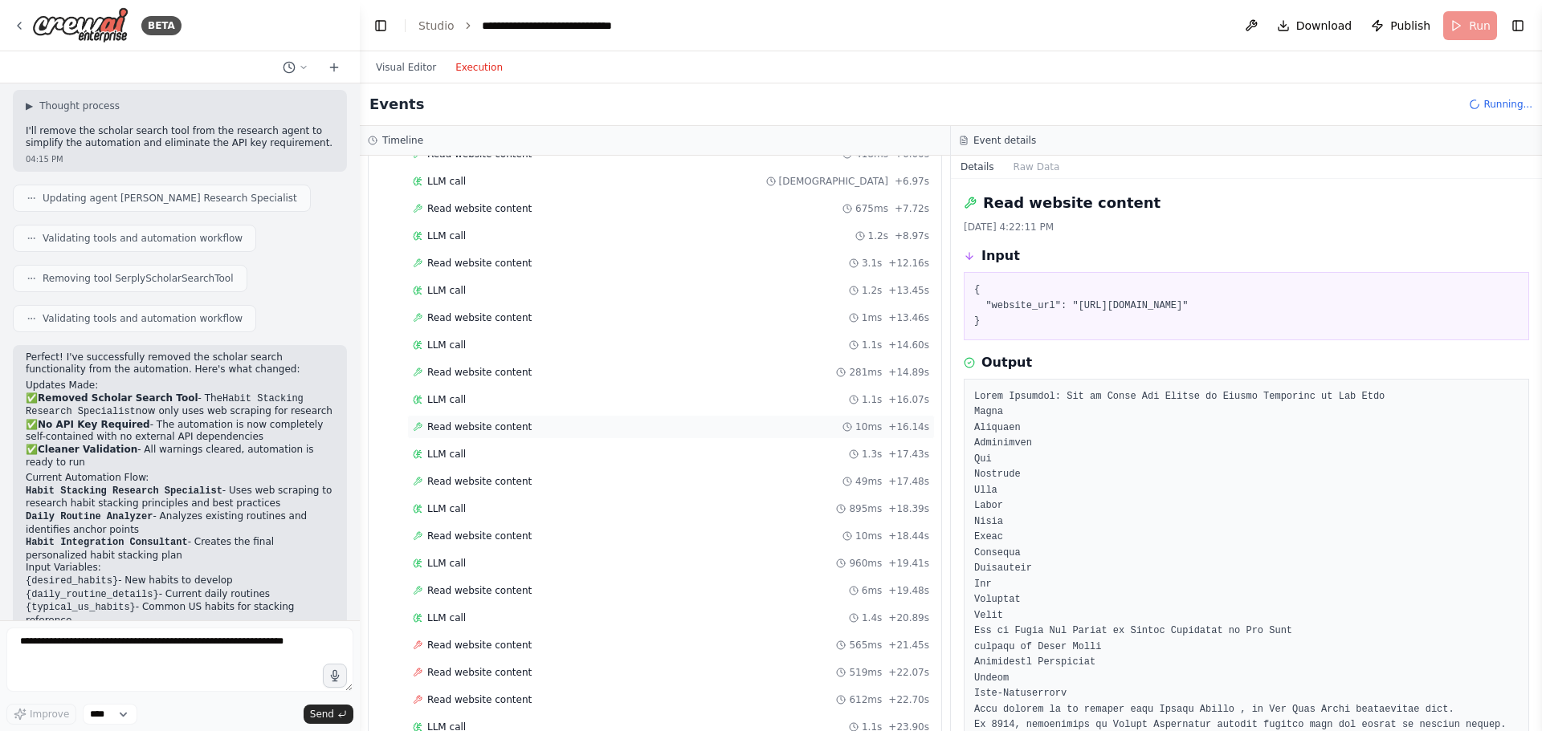
scroll to position [321, 0]
click at [470, 446] on div "LLM call 1.3s + 17.43s" at bounding box center [671, 451] width 516 height 13
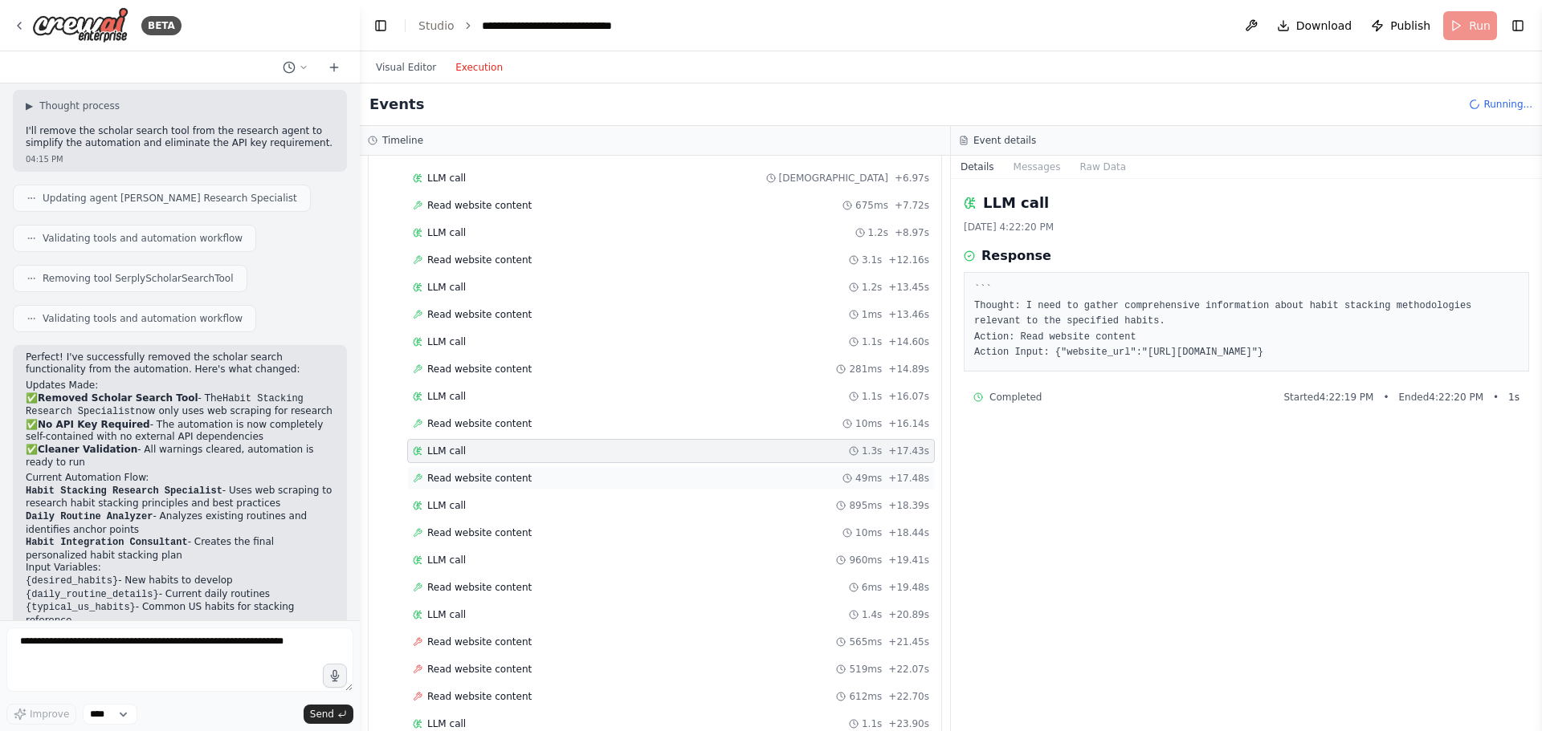
click at [481, 477] on span "Read website content" at bounding box center [479, 478] width 104 height 13
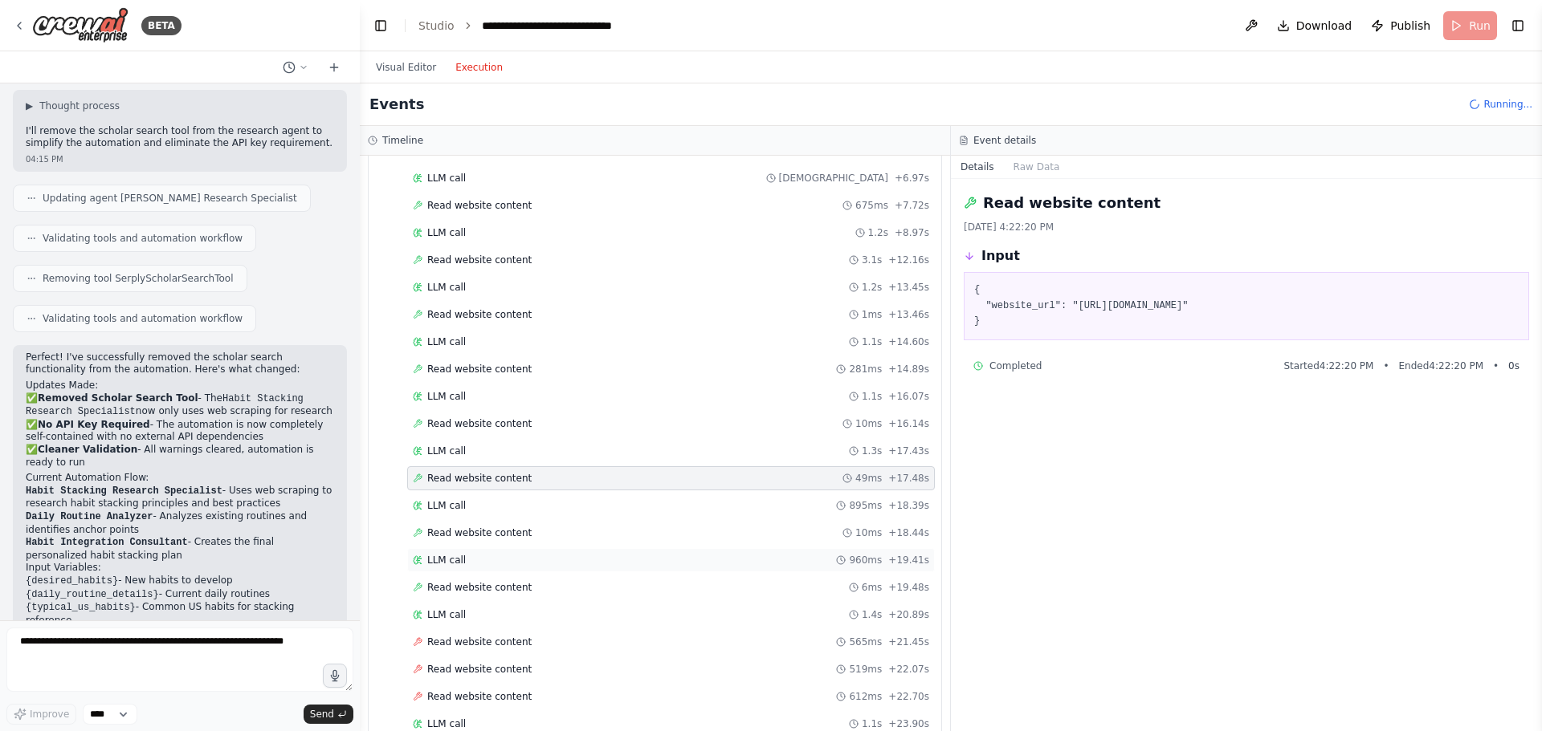
scroll to position [401, 0]
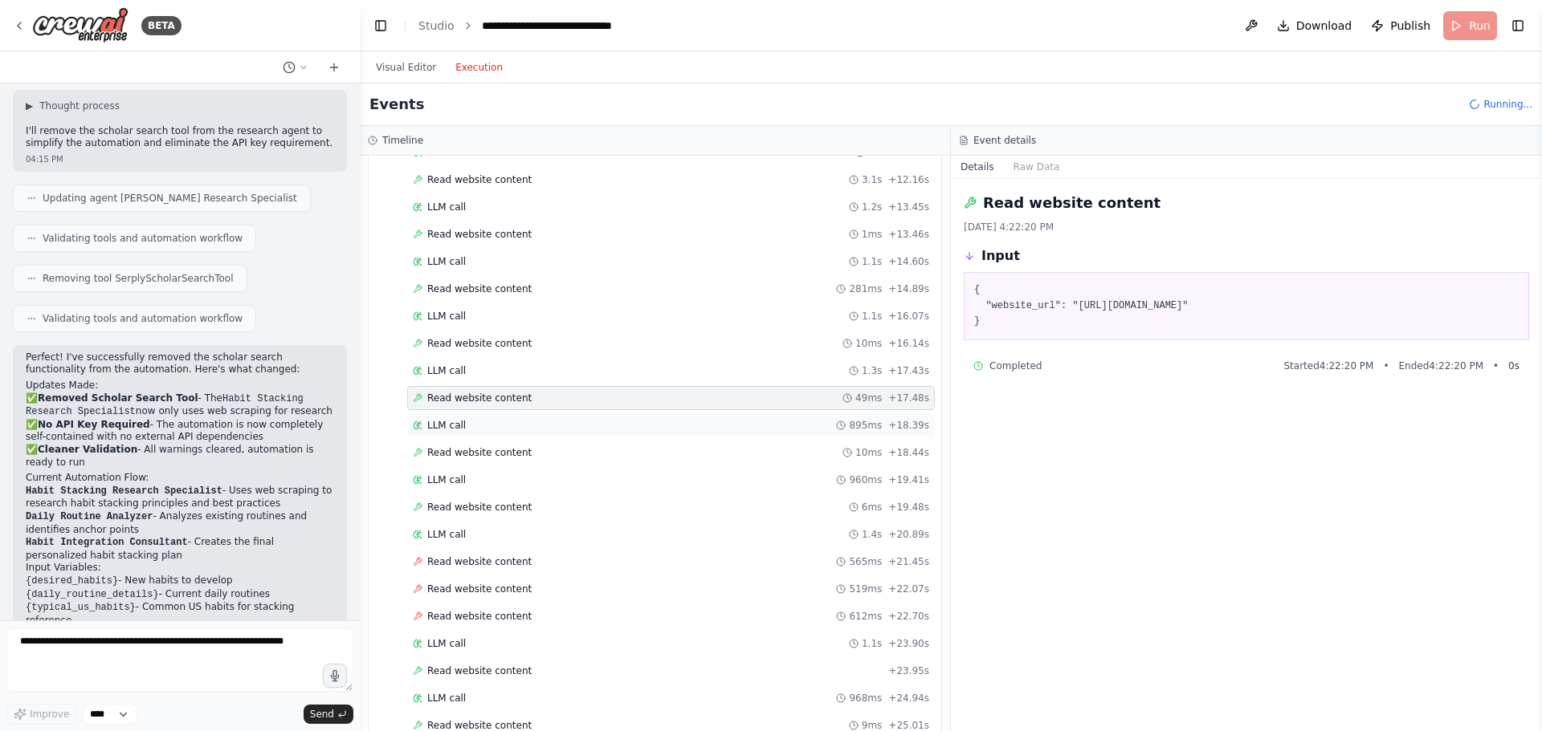
click at [481, 427] on div "LLM call 895ms + 18.39s" at bounding box center [671, 425] width 516 height 13
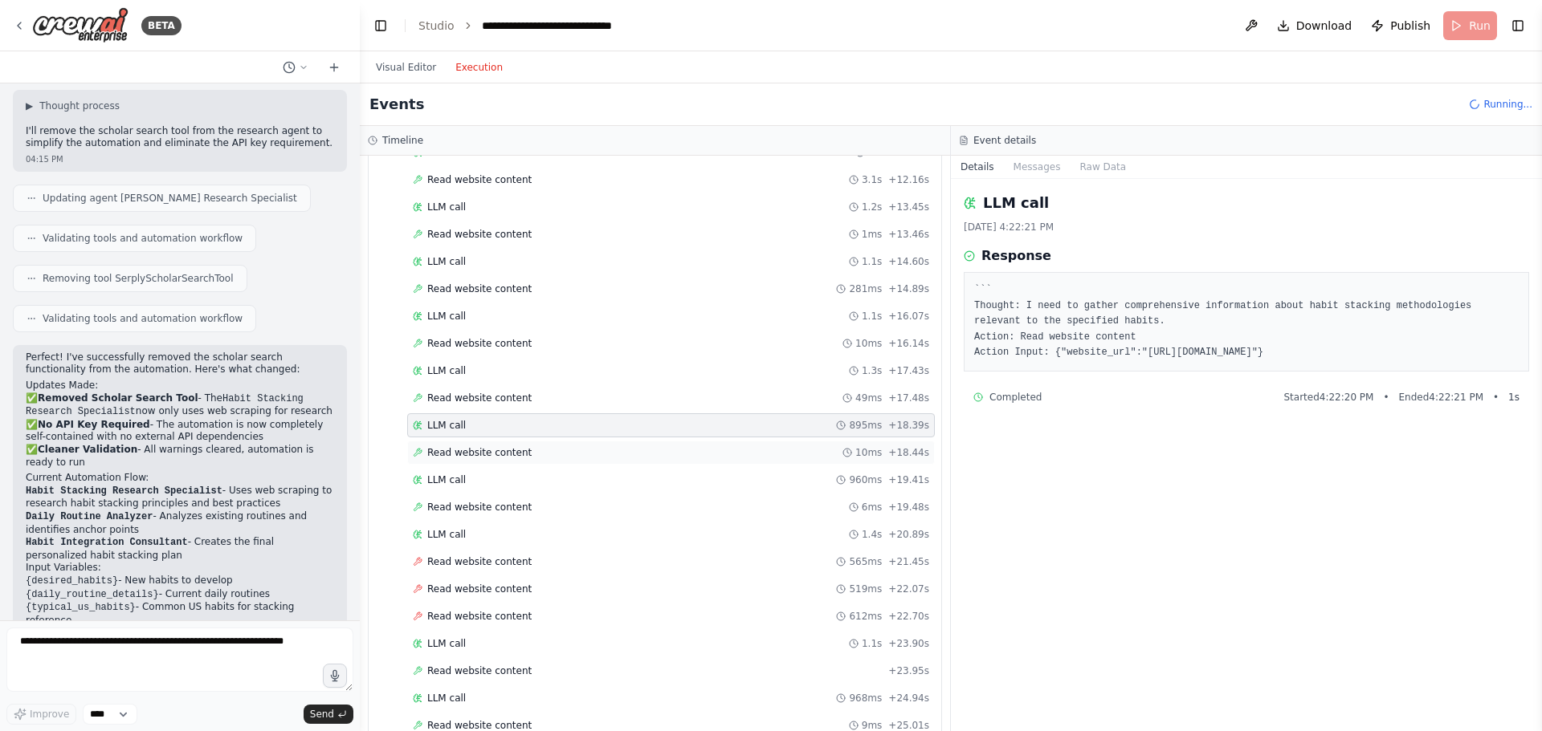
click at [497, 452] on span "Read website content" at bounding box center [479, 452] width 104 height 13
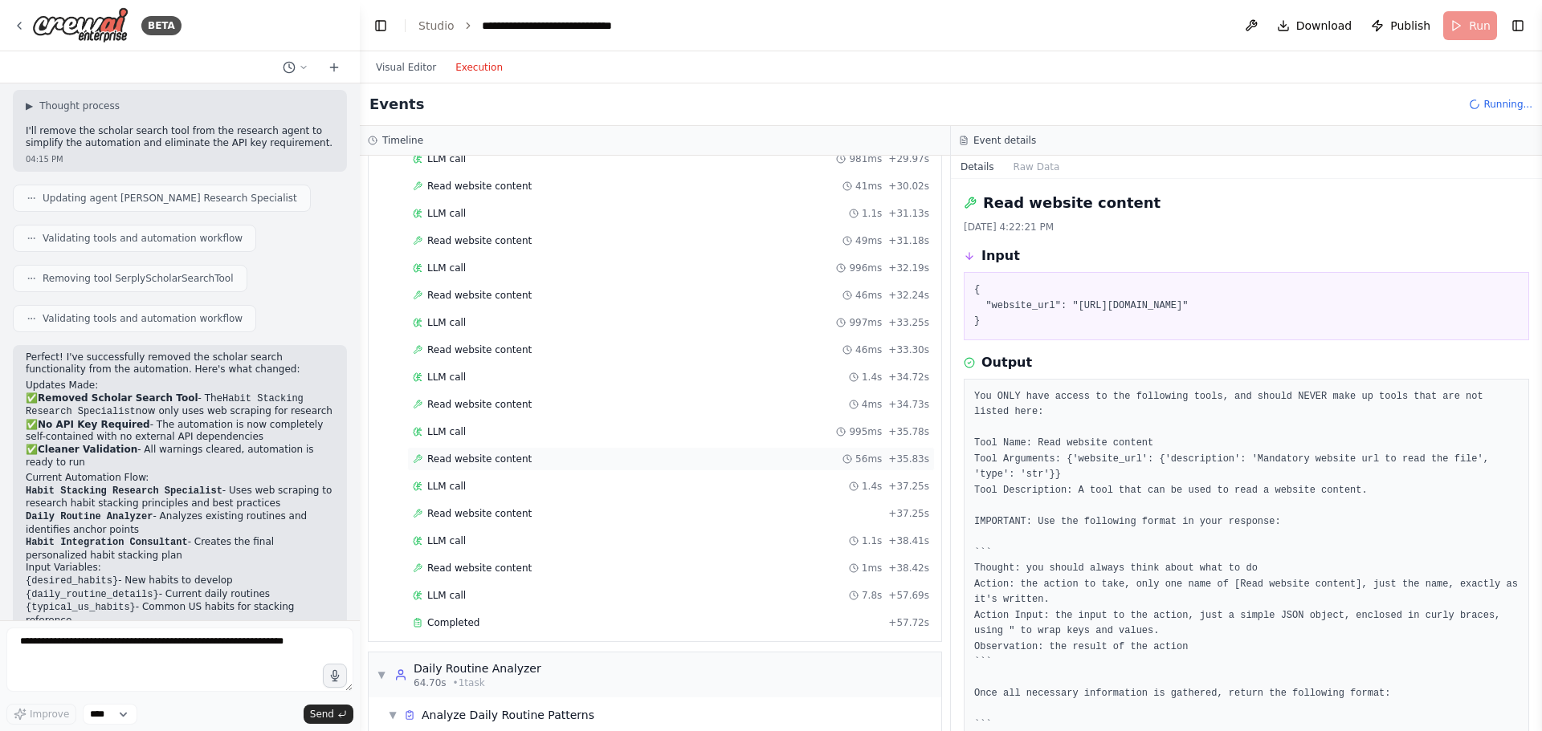
scroll to position [1277, 0]
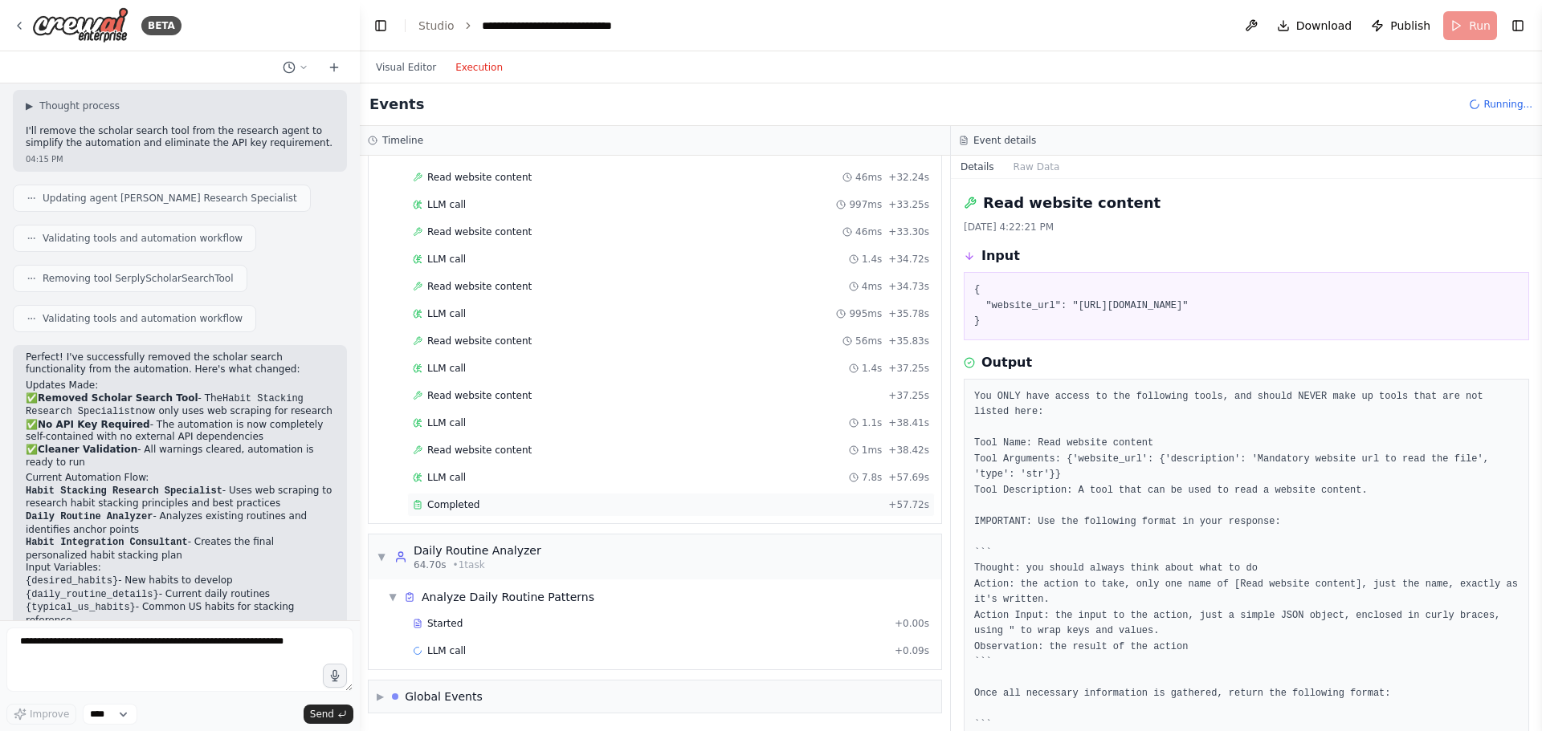
click at [463, 508] on span "Completed" at bounding box center [453, 505] width 52 height 13
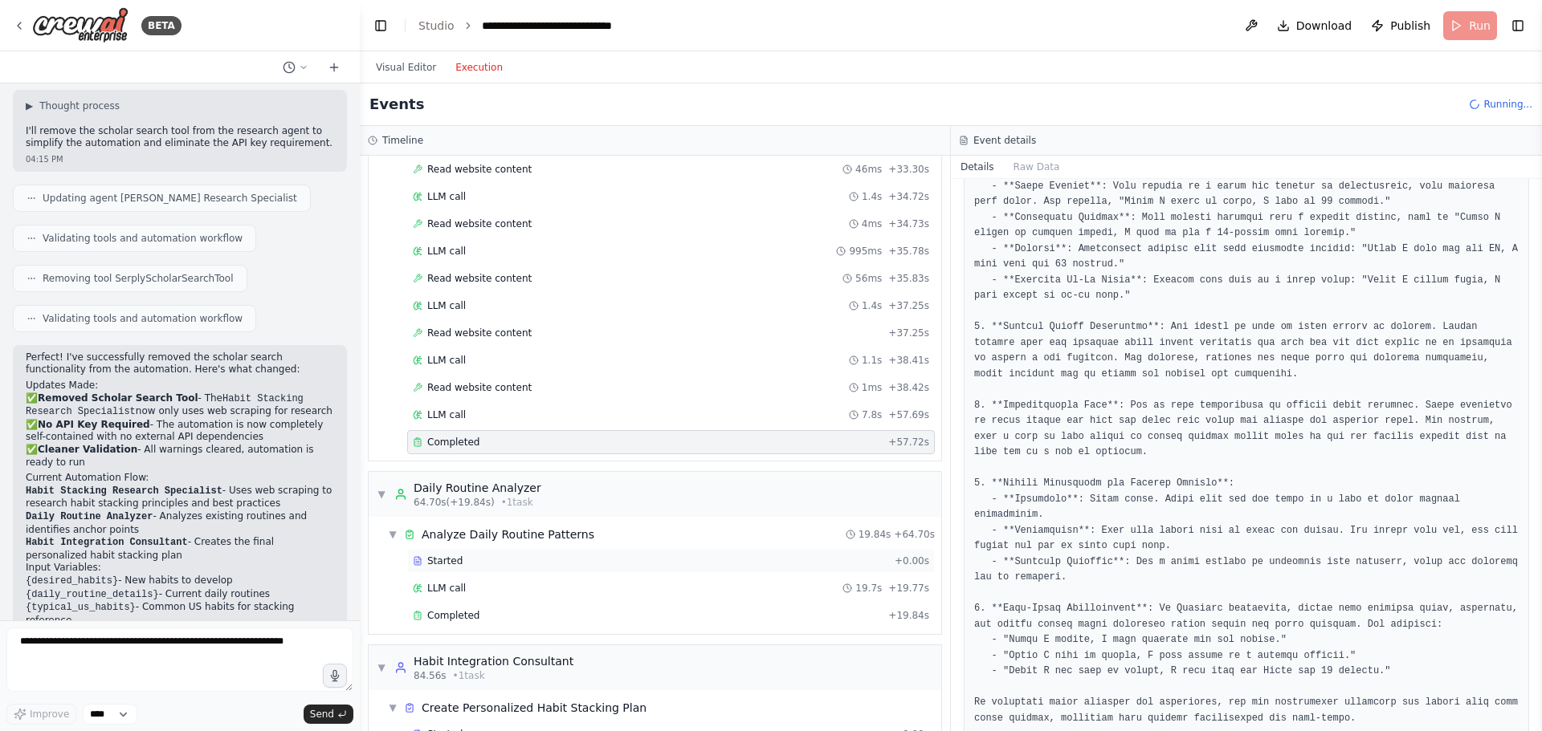
scroll to position [1358, 0]
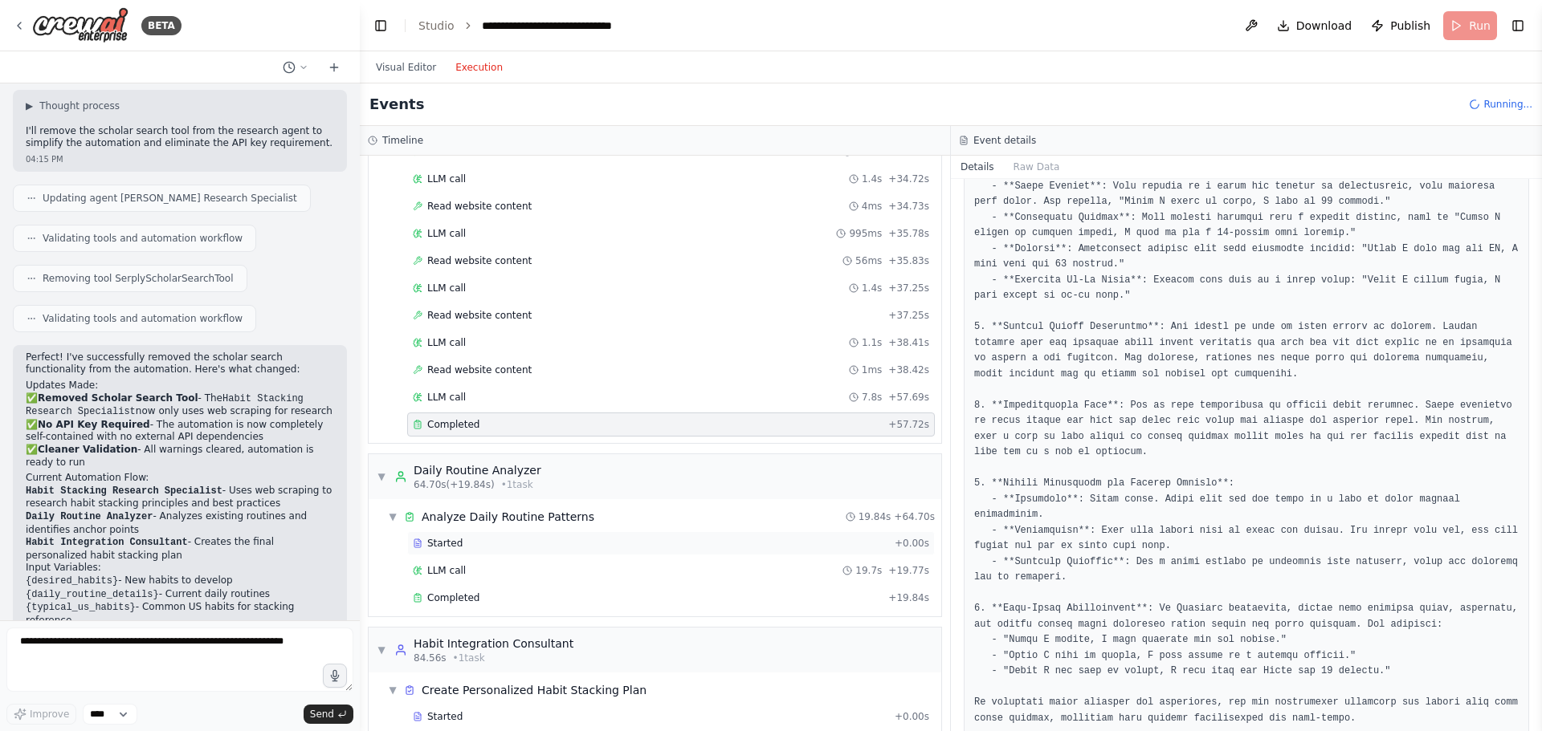
click at [479, 547] on div "Started" at bounding box center [650, 543] width 475 height 13
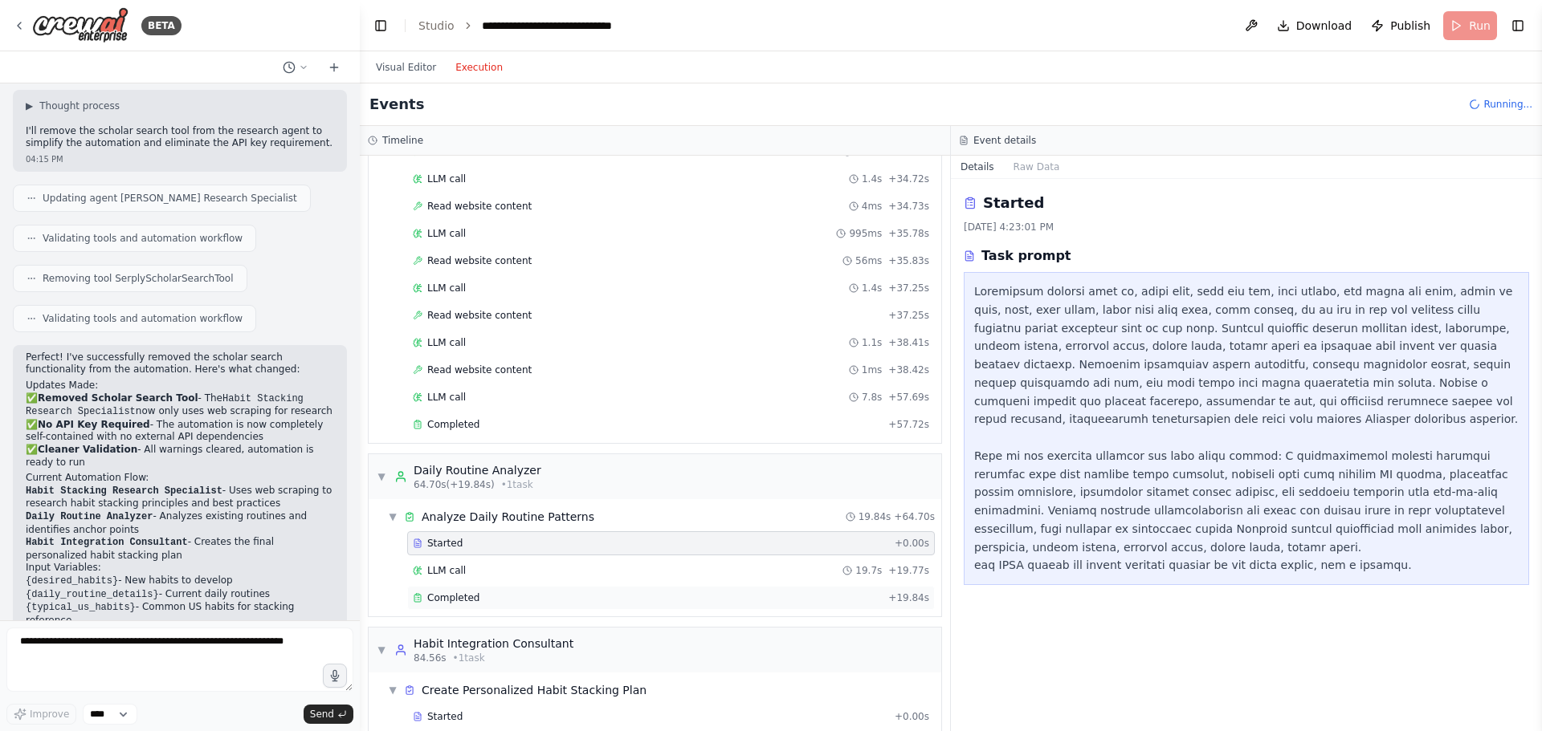
click at [439, 604] on span "Completed" at bounding box center [453, 598] width 52 height 13
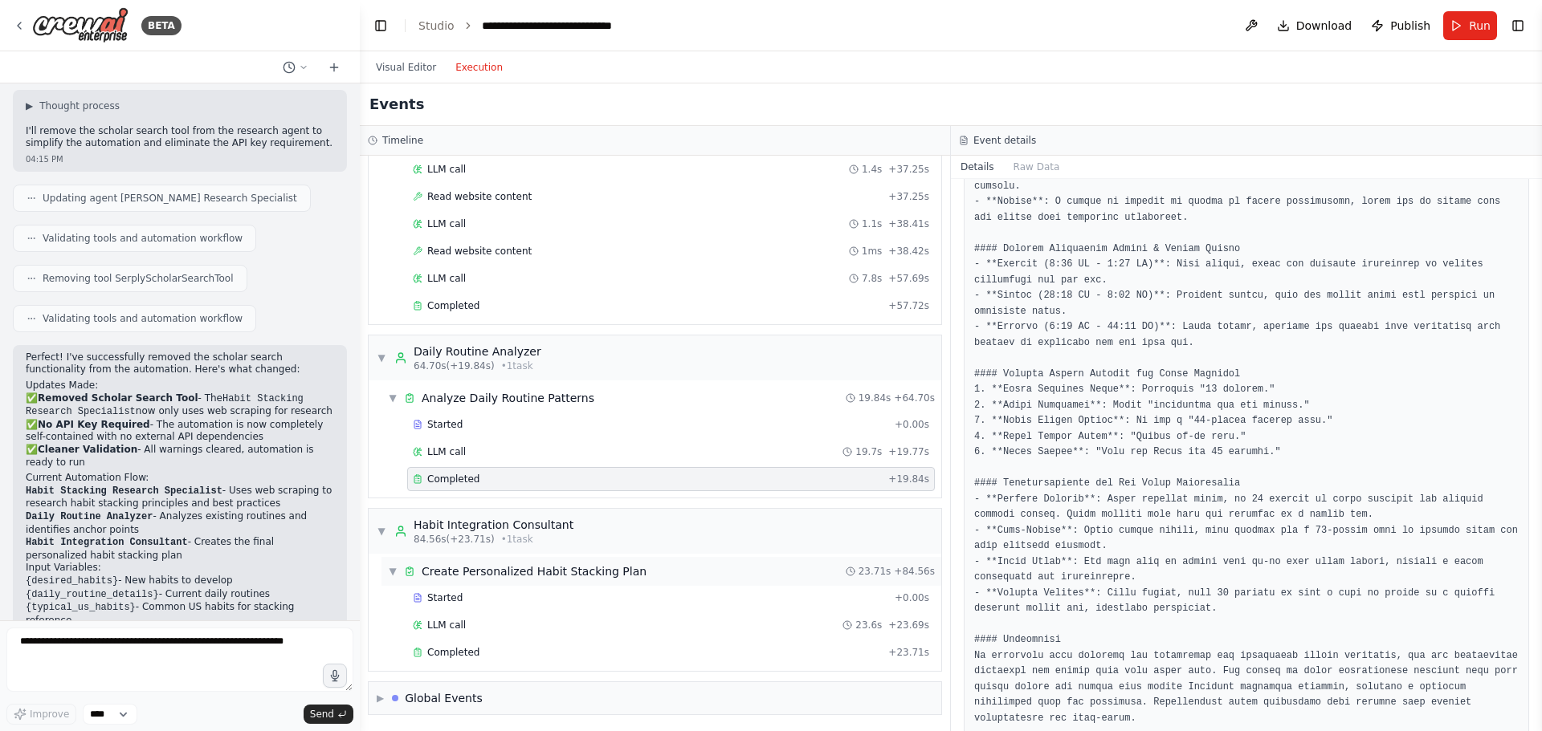
scroll to position [1478, 0]
click at [450, 658] on div "Completed + 23.71s" at bounding box center [671, 651] width 528 height 24
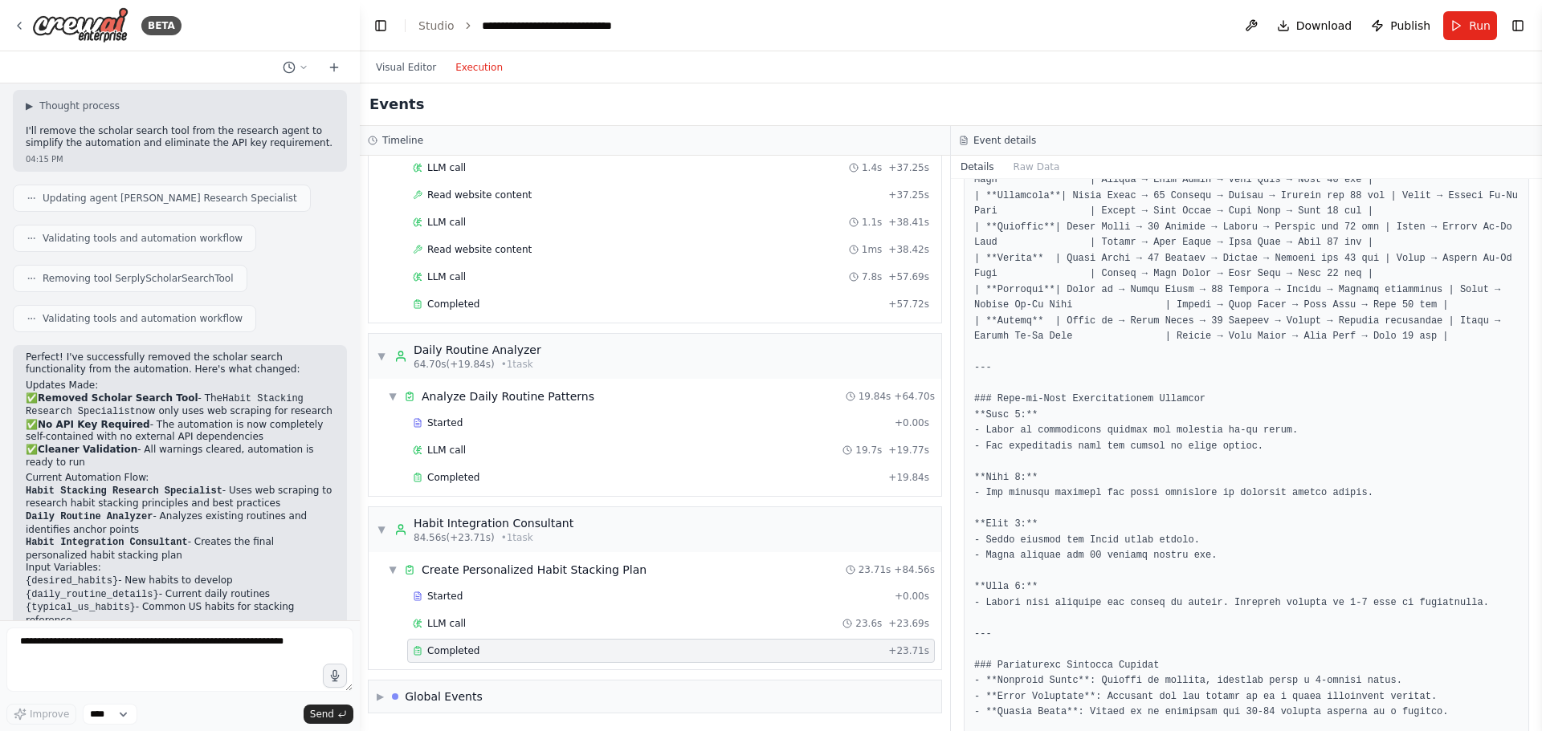
scroll to position [871, 0]
